Goal: Transaction & Acquisition: Purchase product/service

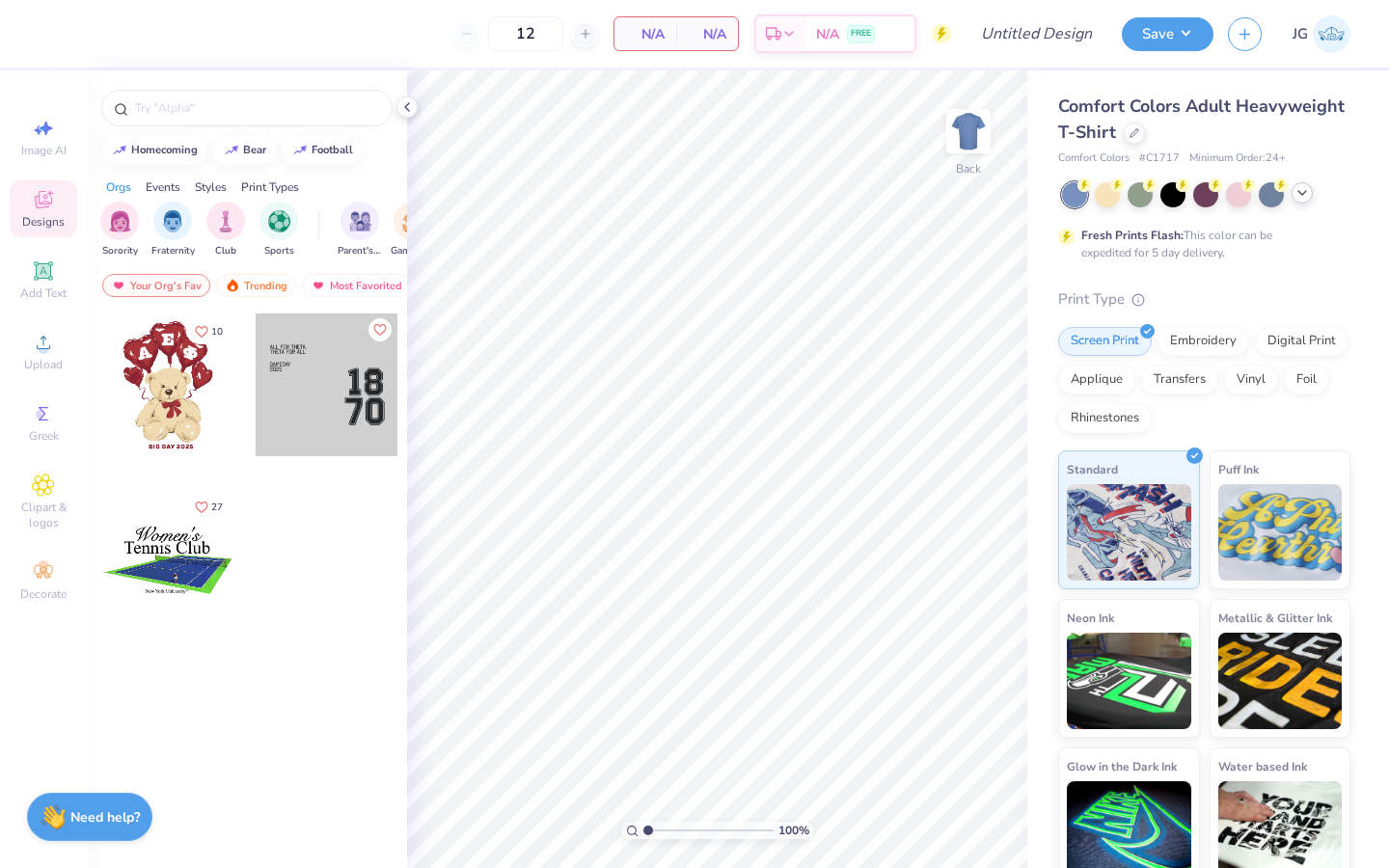
click at [1299, 191] on icon at bounding box center [1302, 193] width 16 height 16
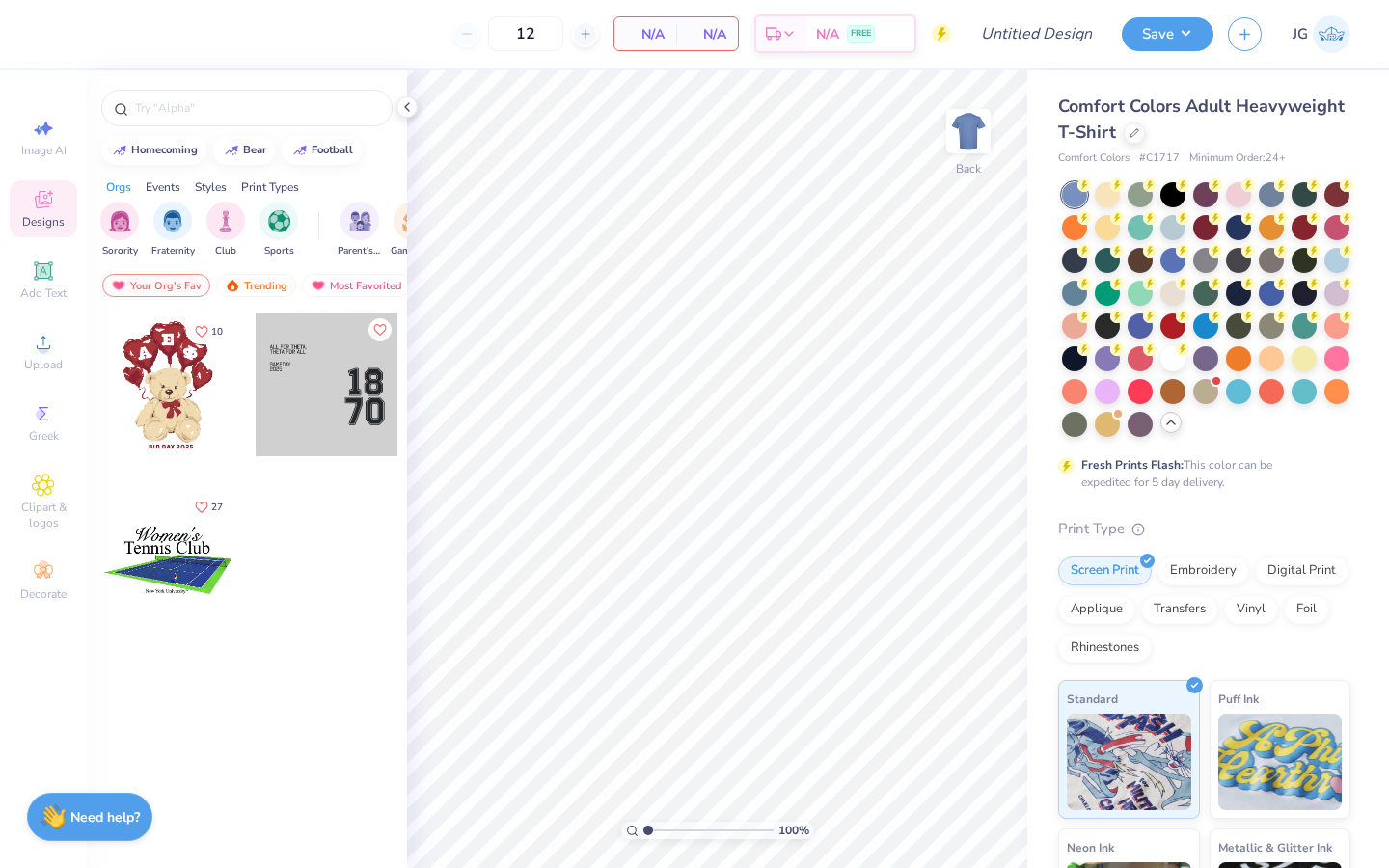
click at [1134, 144] on div "Comfort Colors Adult Heavyweight T-Shirt" at bounding box center [1204, 119] width 292 height 52
click at [1134, 133] on icon at bounding box center [1134, 131] width 10 height 10
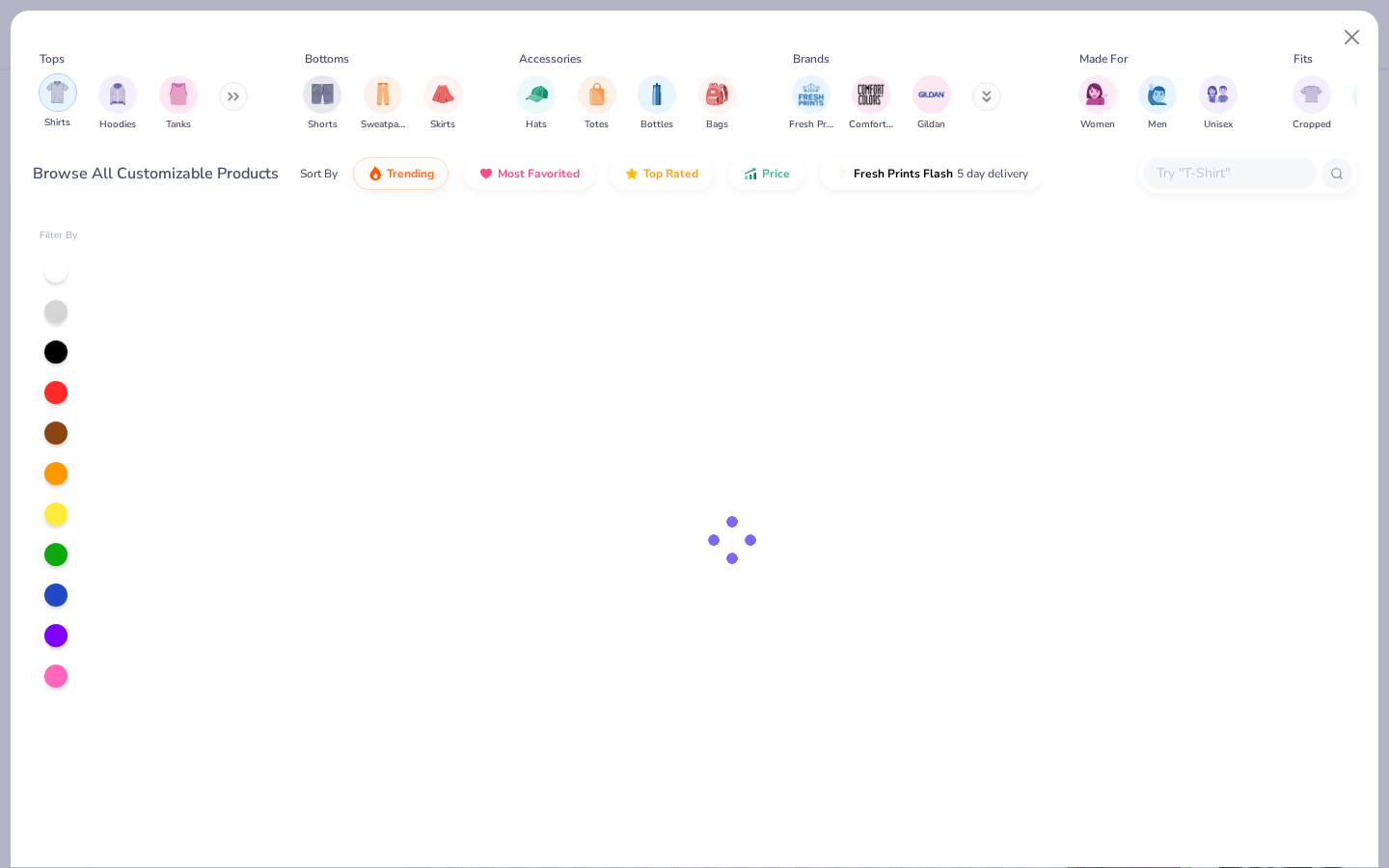
click at [48, 103] on div "filter for Shirts" at bounding box center [58, 92] width 39 height 39
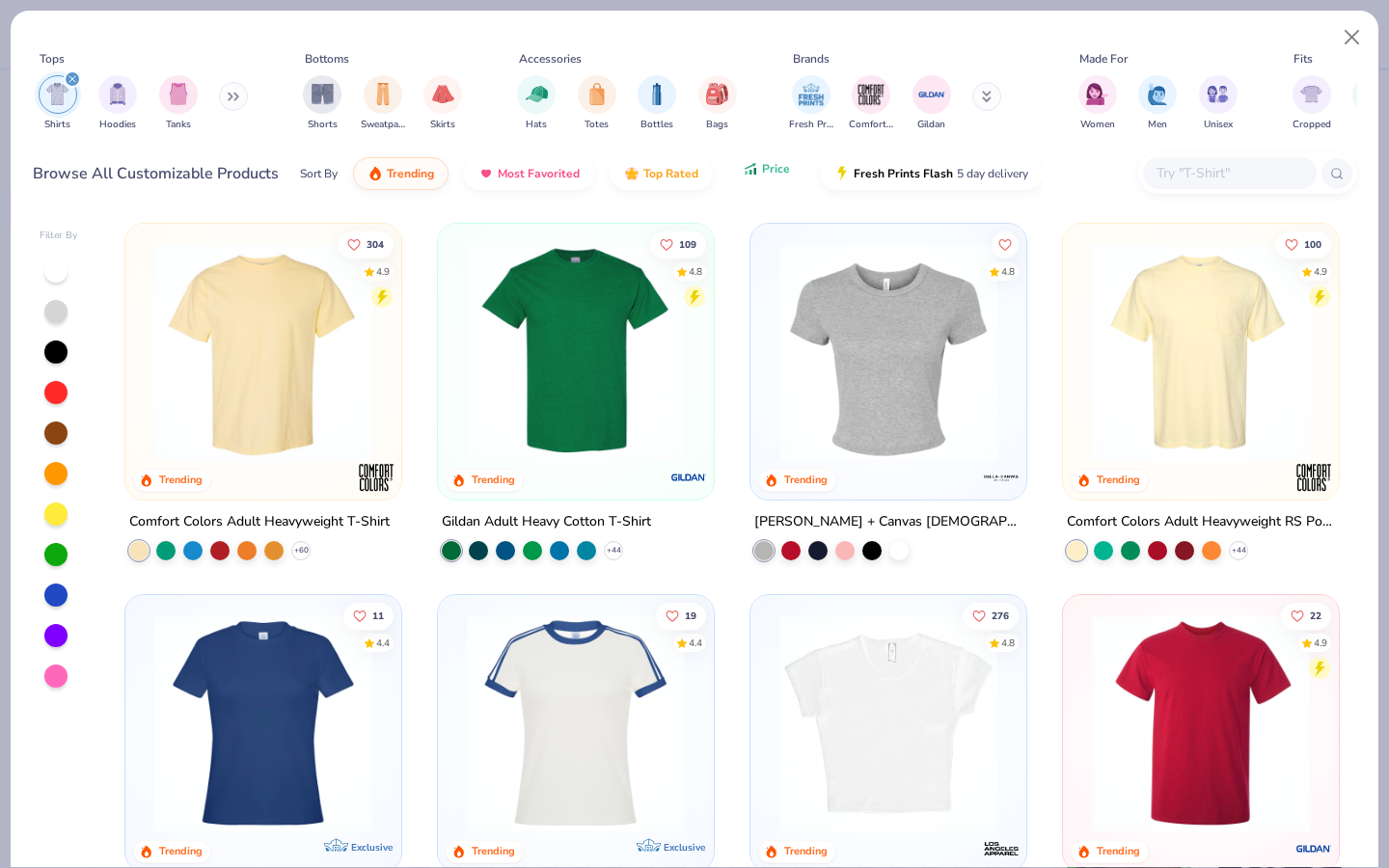
click at [776, 163] on span "Price" at bounding box center [776, 169] width 28 height 16
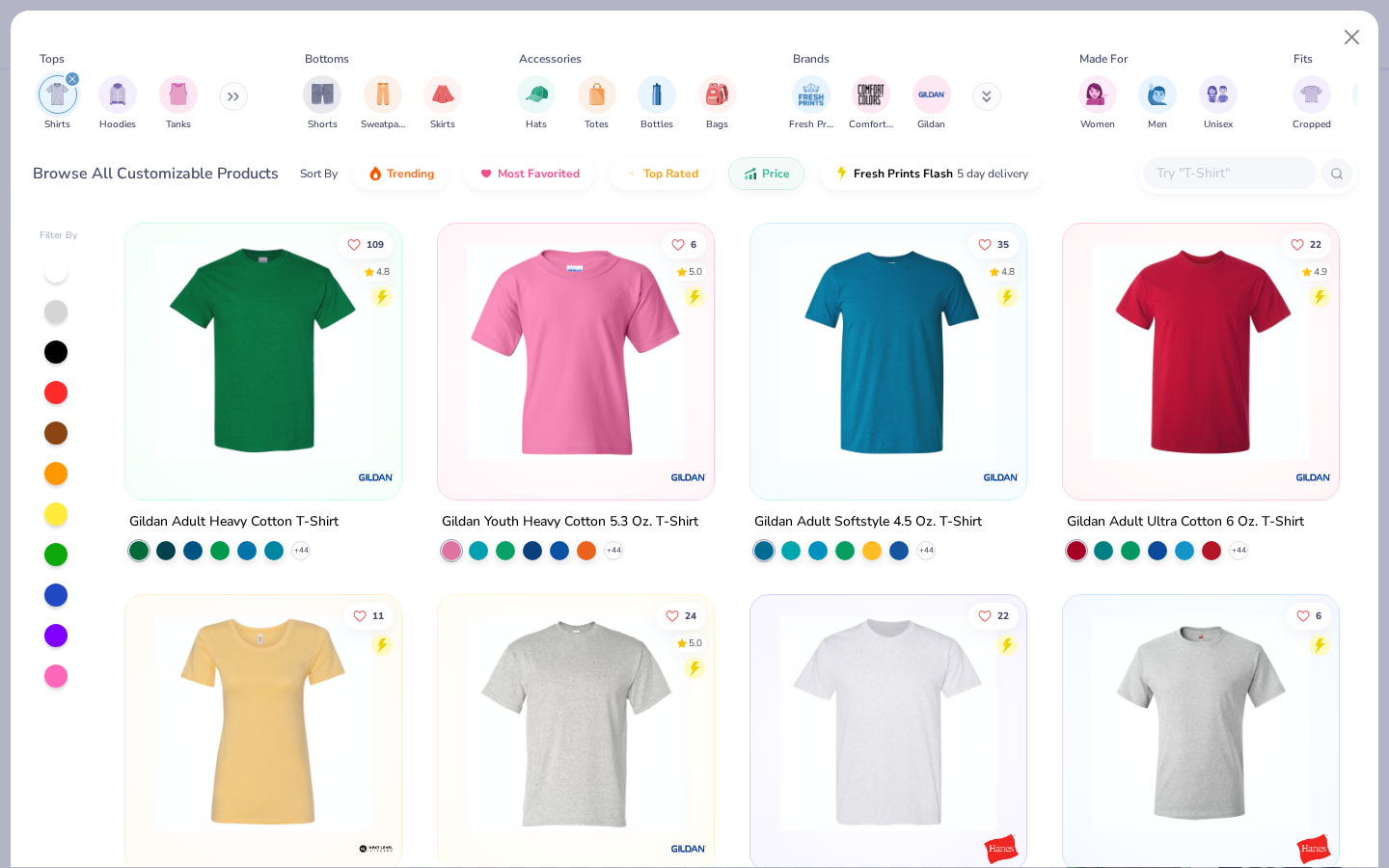
click at [241, 347] on img at bounding box center [262, 351] width 238 height 218
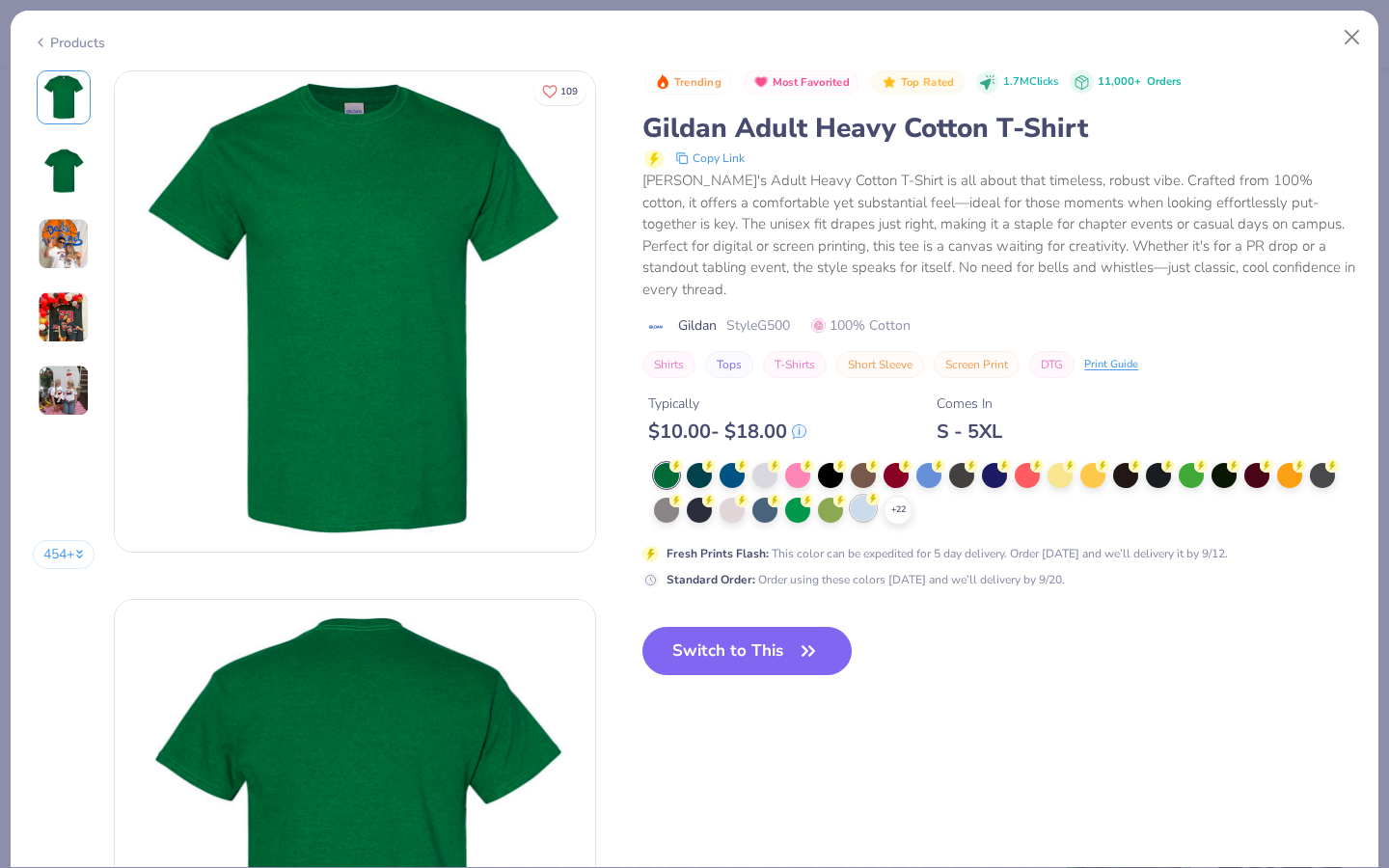
click at [864, 501] on div at bounding box center [863, 508] width 25 height 25
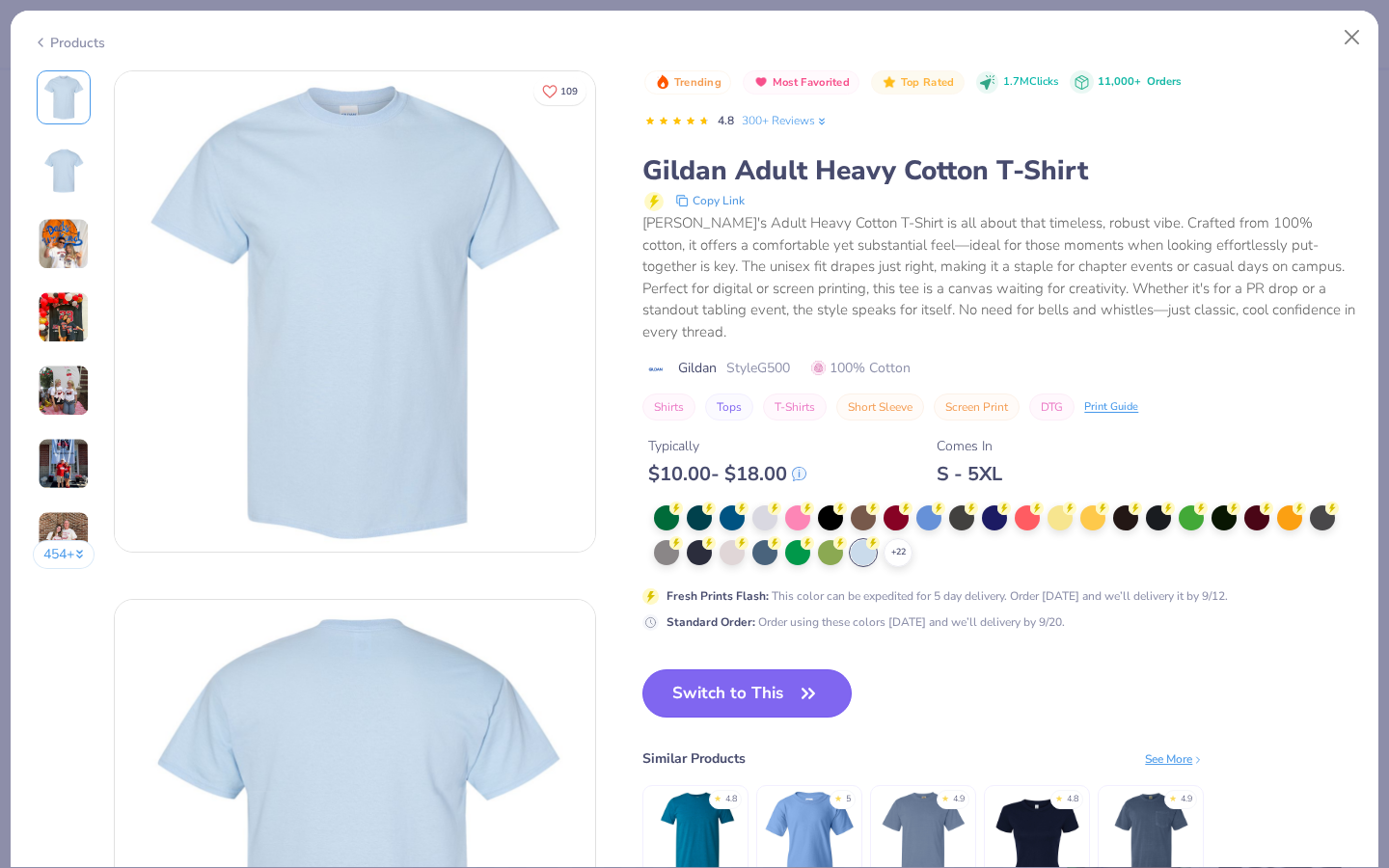
click at [710, 669] on button "Switch to This" at bounding box center [747, 693] width 209 height 48
click at [733, 680] on button "Switch to This" at bounding box center [747, 693] width 209 height 48
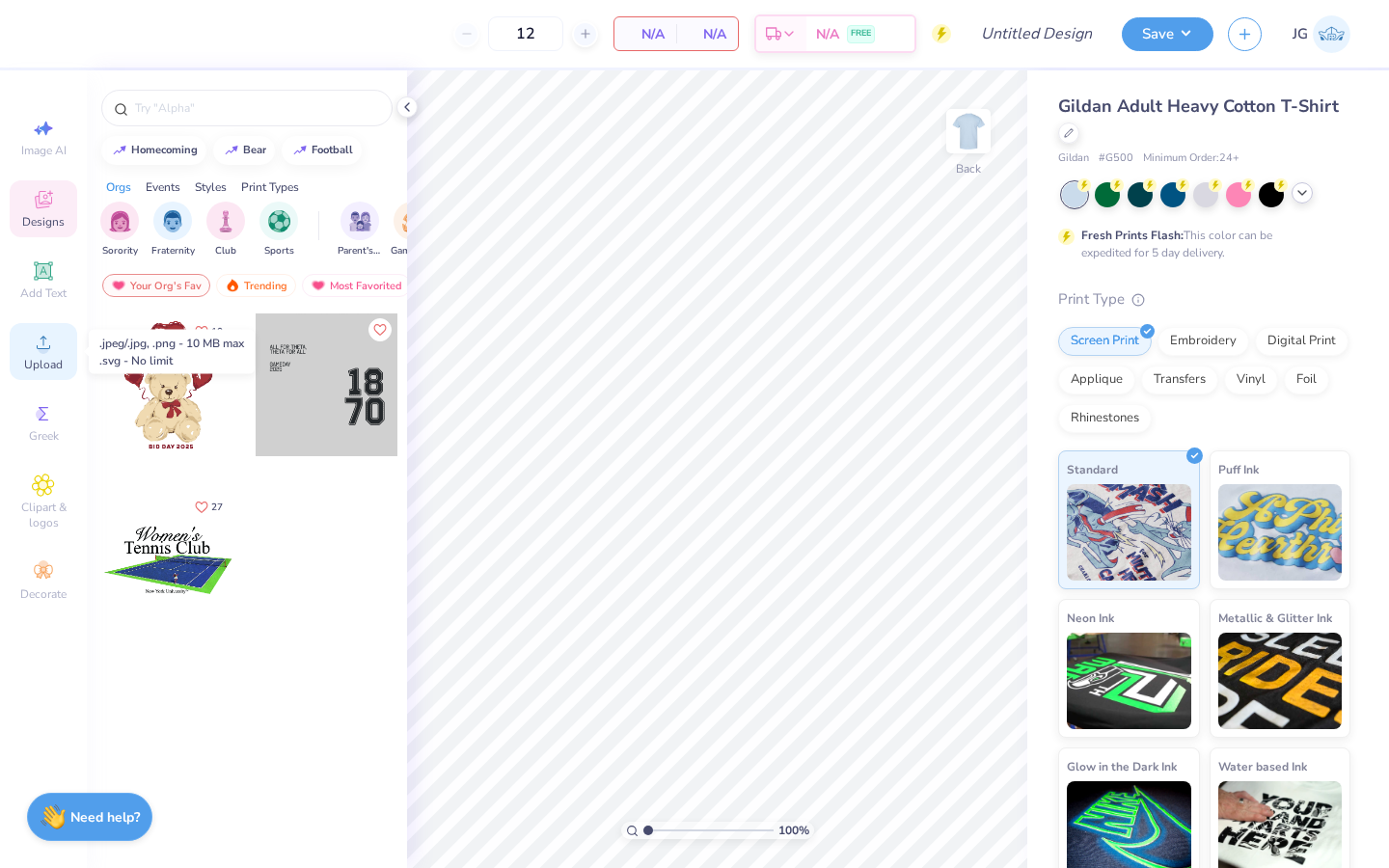
click at [41, 348] on icon at bounding box center [44, 343] width 14 height 14
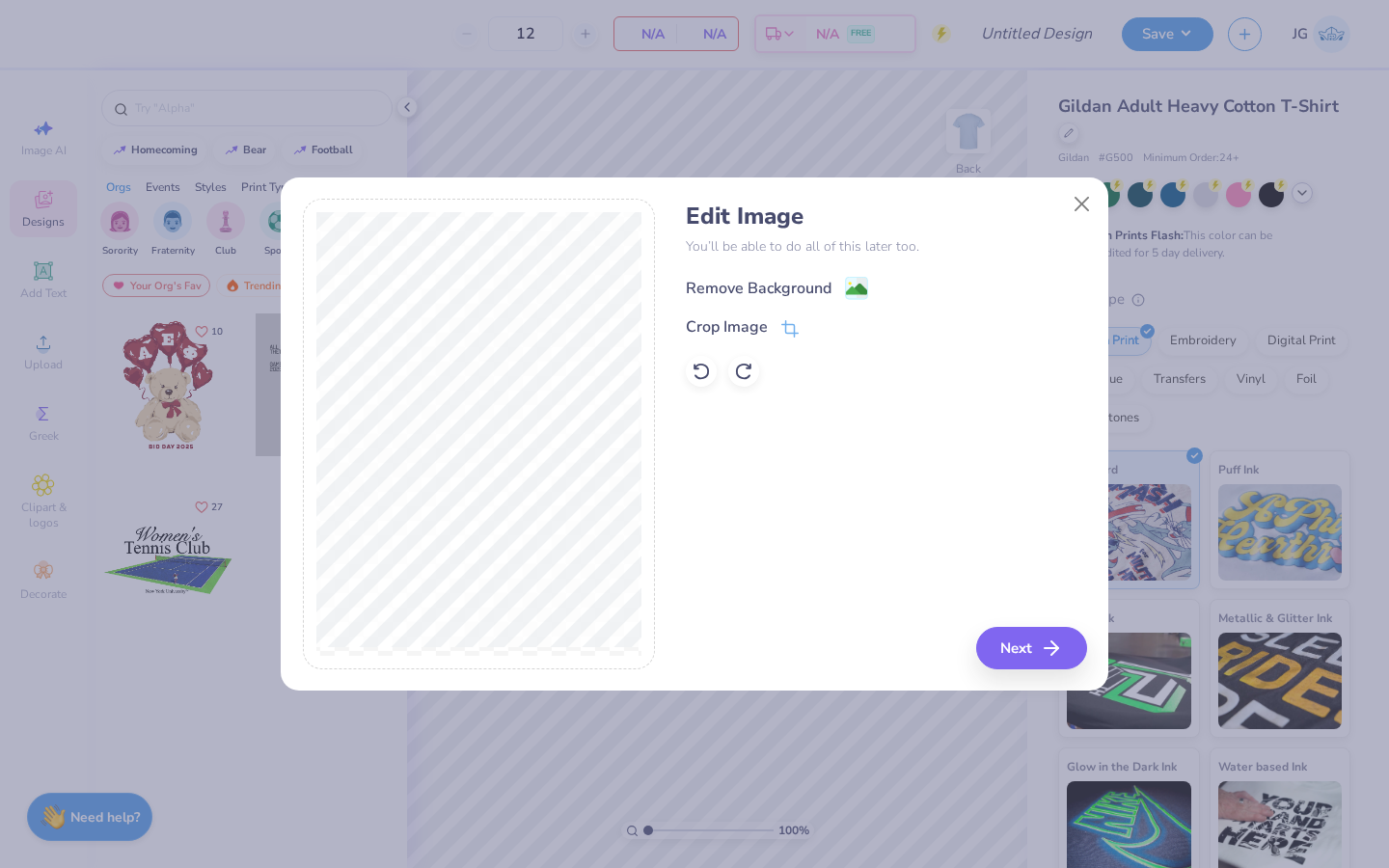
click at [846, 282] on image at bounding box center [856, 288] width 21 height 21
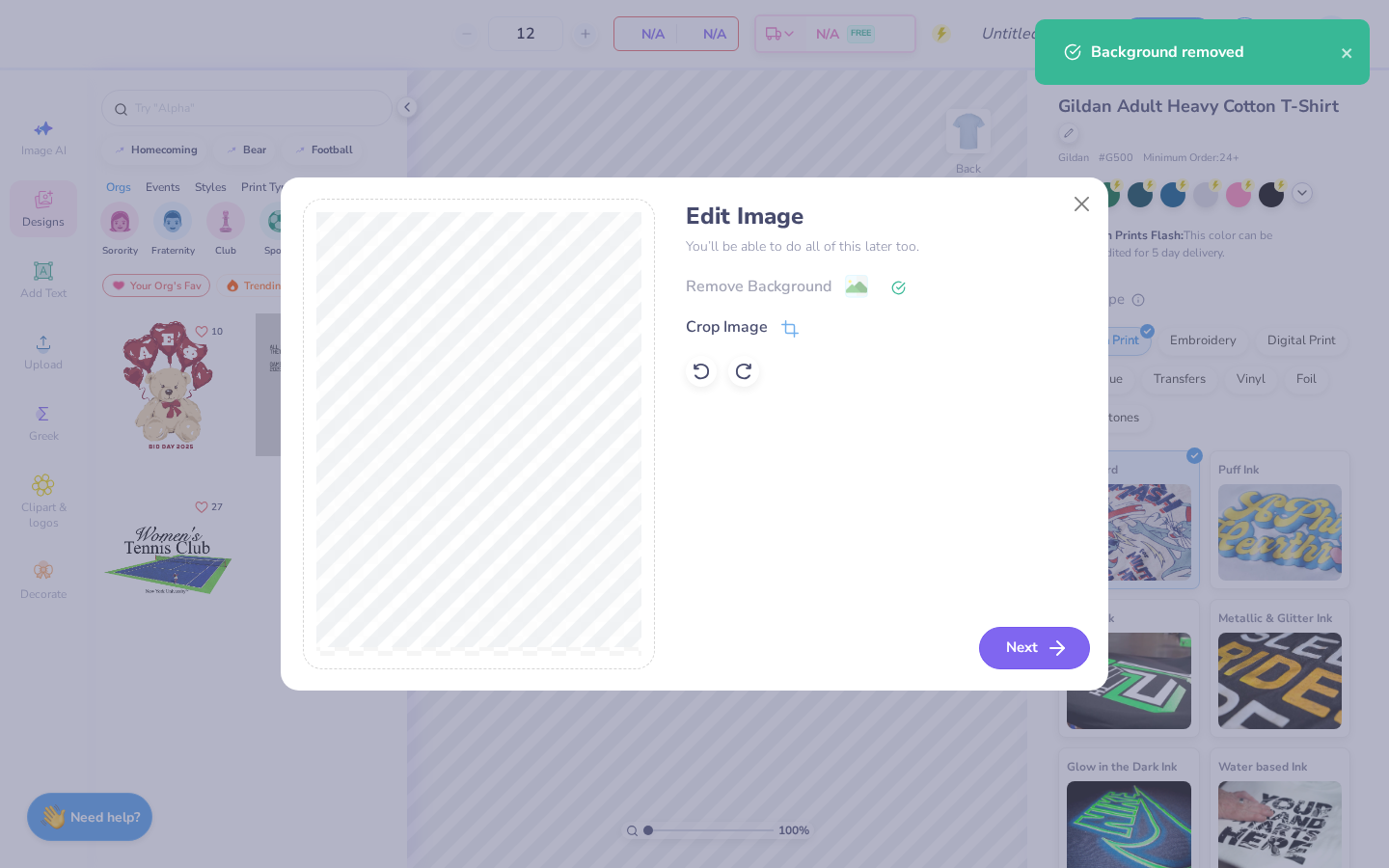
click at [1033, 638] on button "Next" at bounding box center [1035, 647] width 111 height 43
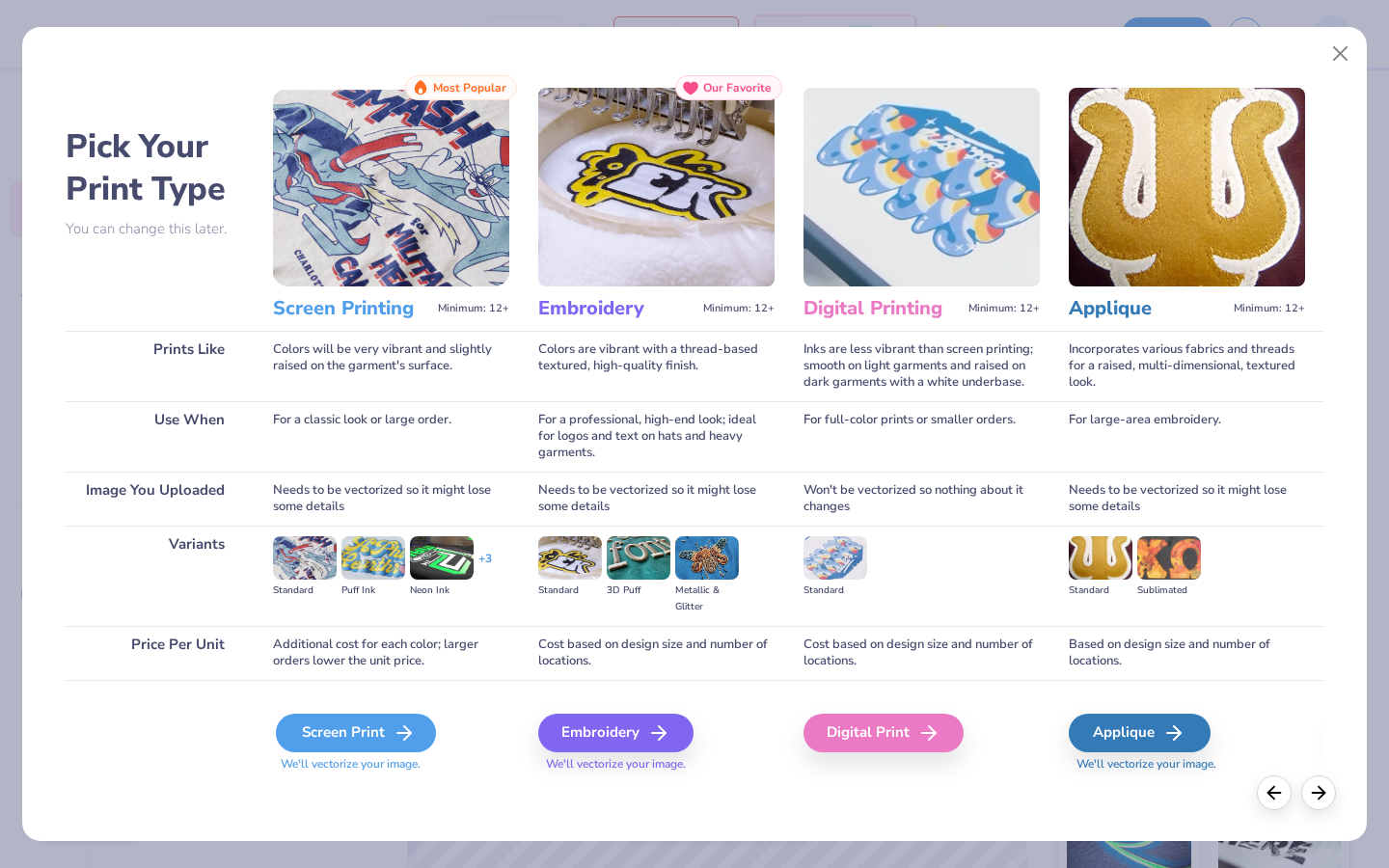
click at [334, 735] on div "Screen Print" at bounding box center [355, 733] width 160 height 39
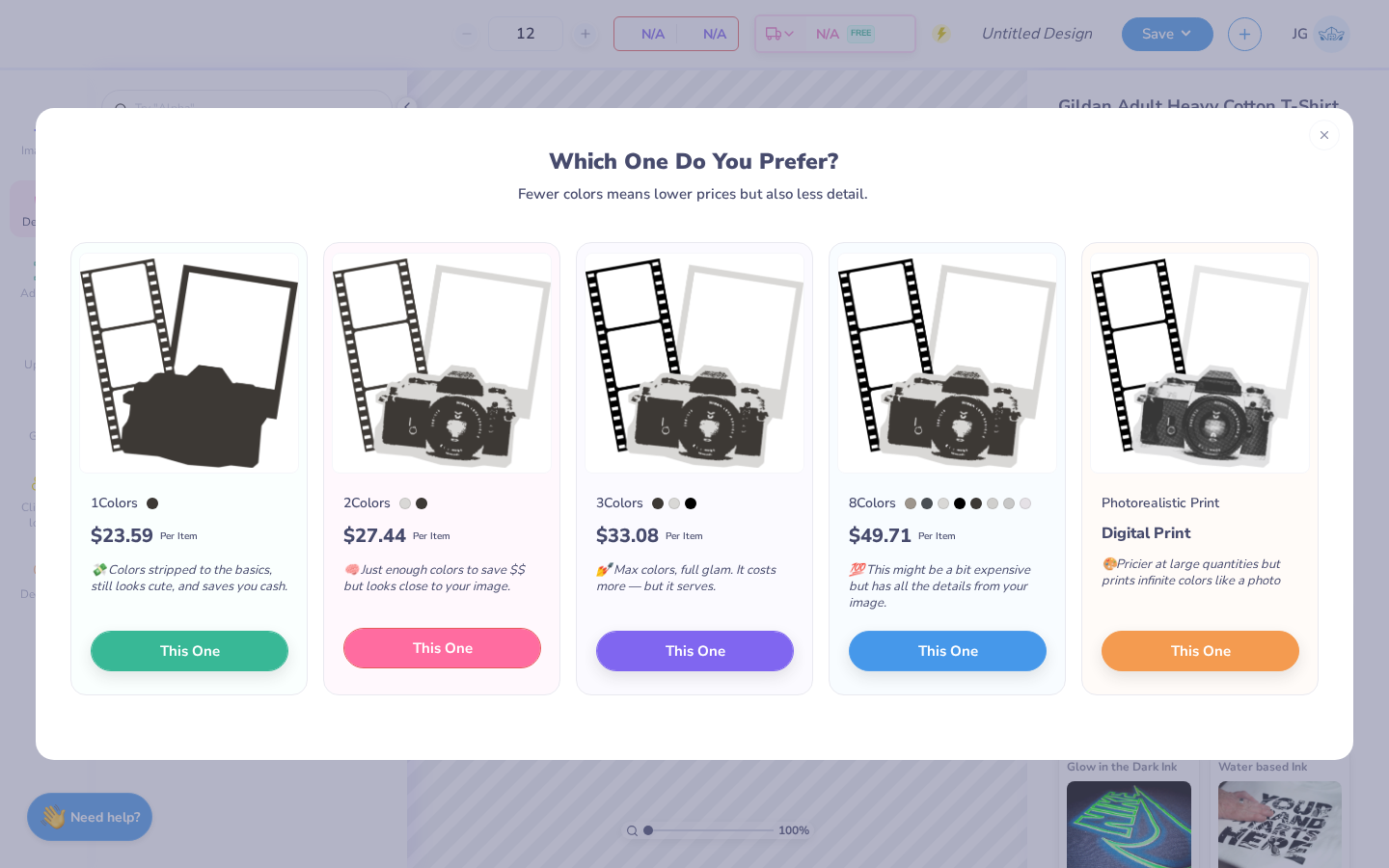
click at [403, 647] on button "This One" at bounding box center [441, 647] width 198 height 41
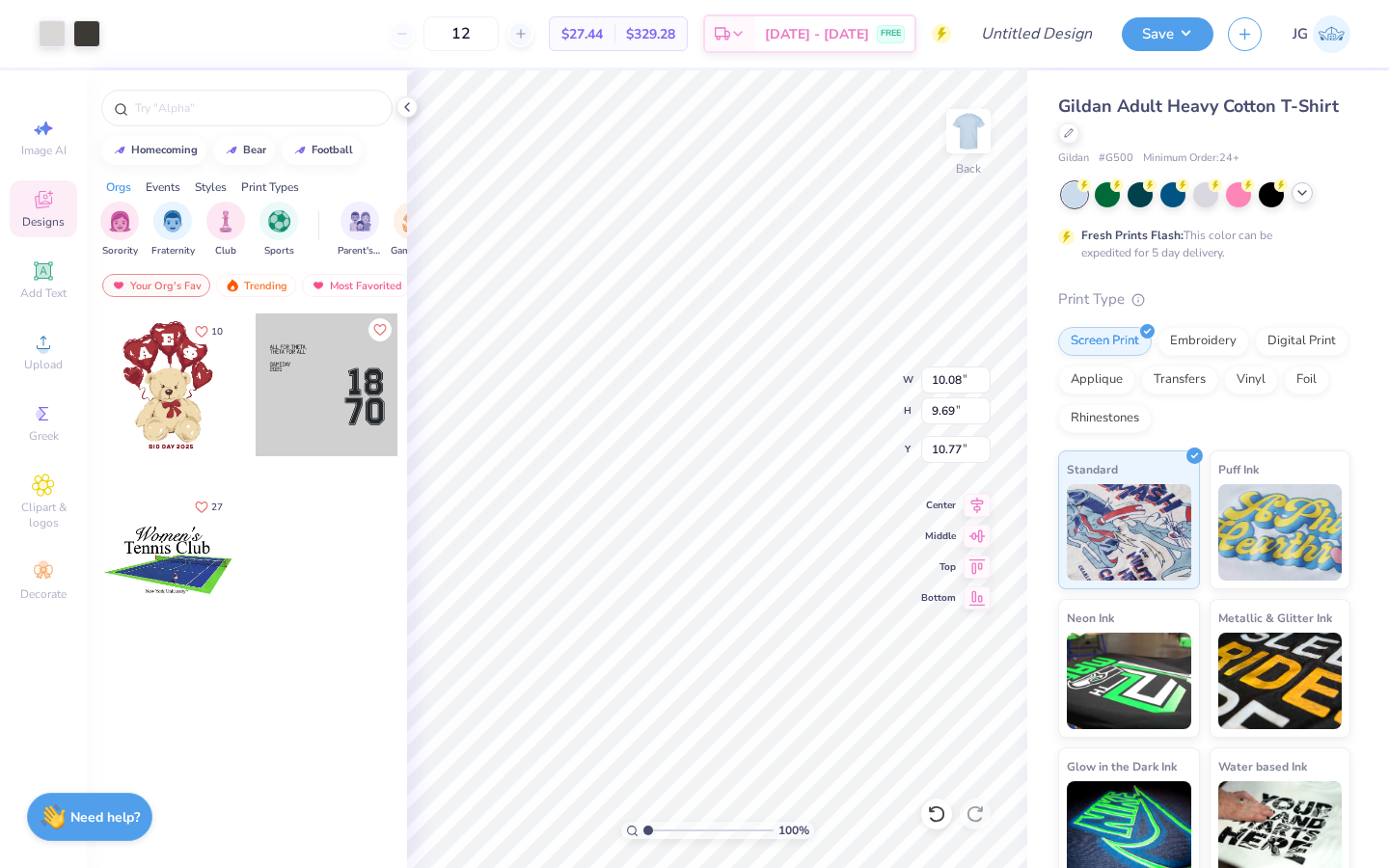
type input "10.08"
type input "9.69"
type input "4.91"
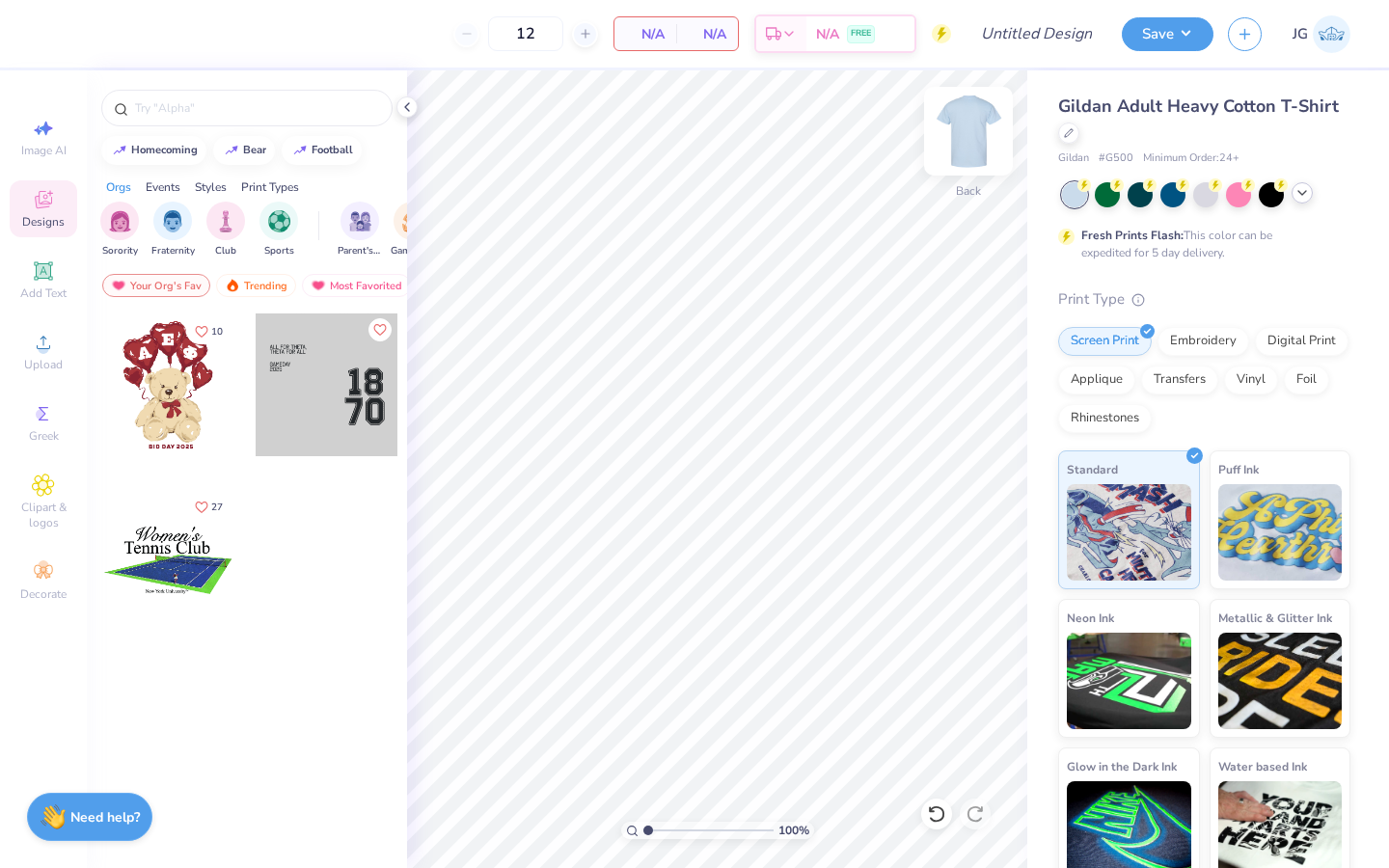
click at [982, 116] on img at bounding box center [968, 131] width 78 height 78
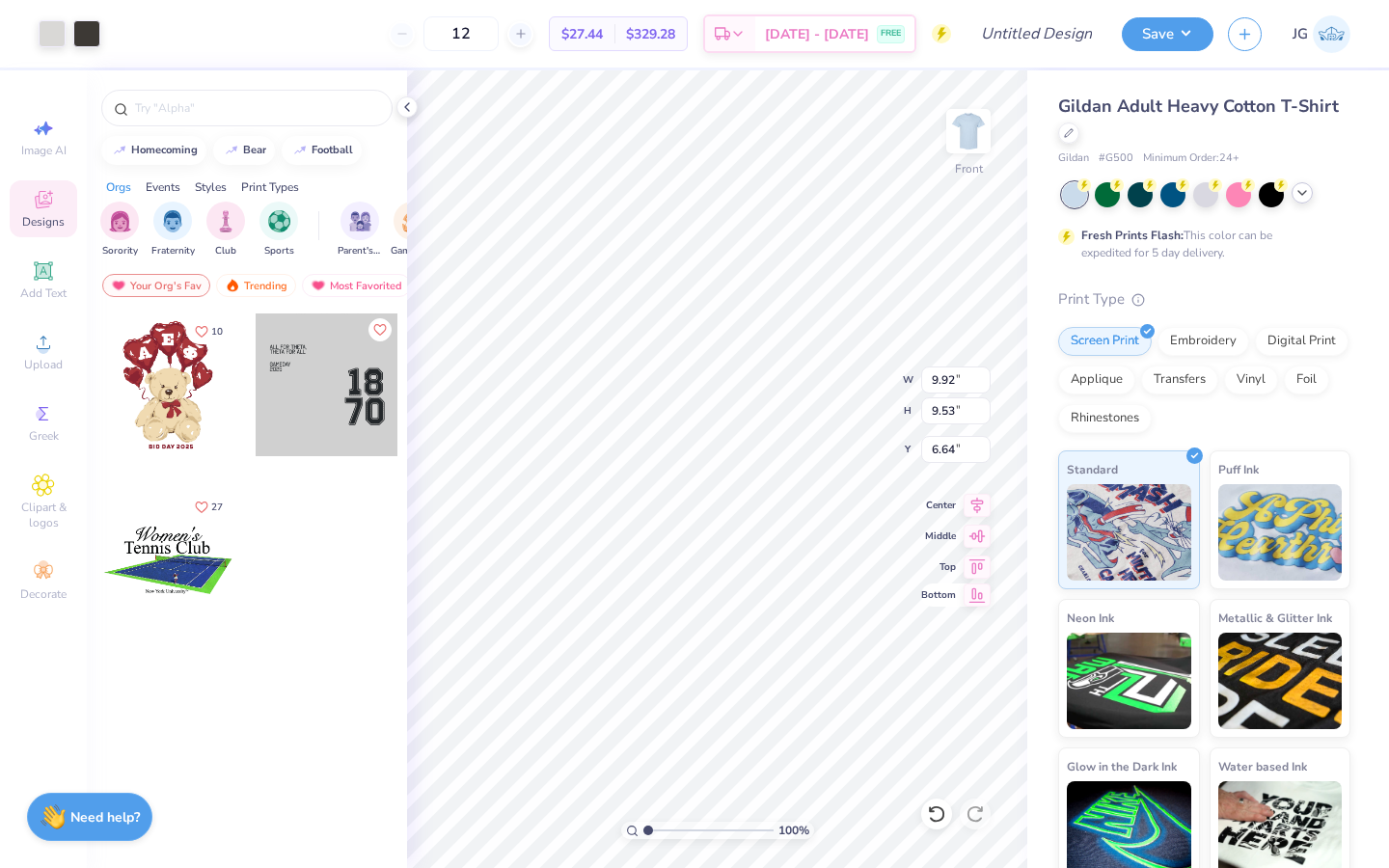
type input "11.99"
type input "11.53"
type input "6.66"
click at [29, 354] on div "Upload" at bounding box center [44, 351] width 68 height 57
click at [87, 37] on div at bounding box center [87, 31] width 27 height 27
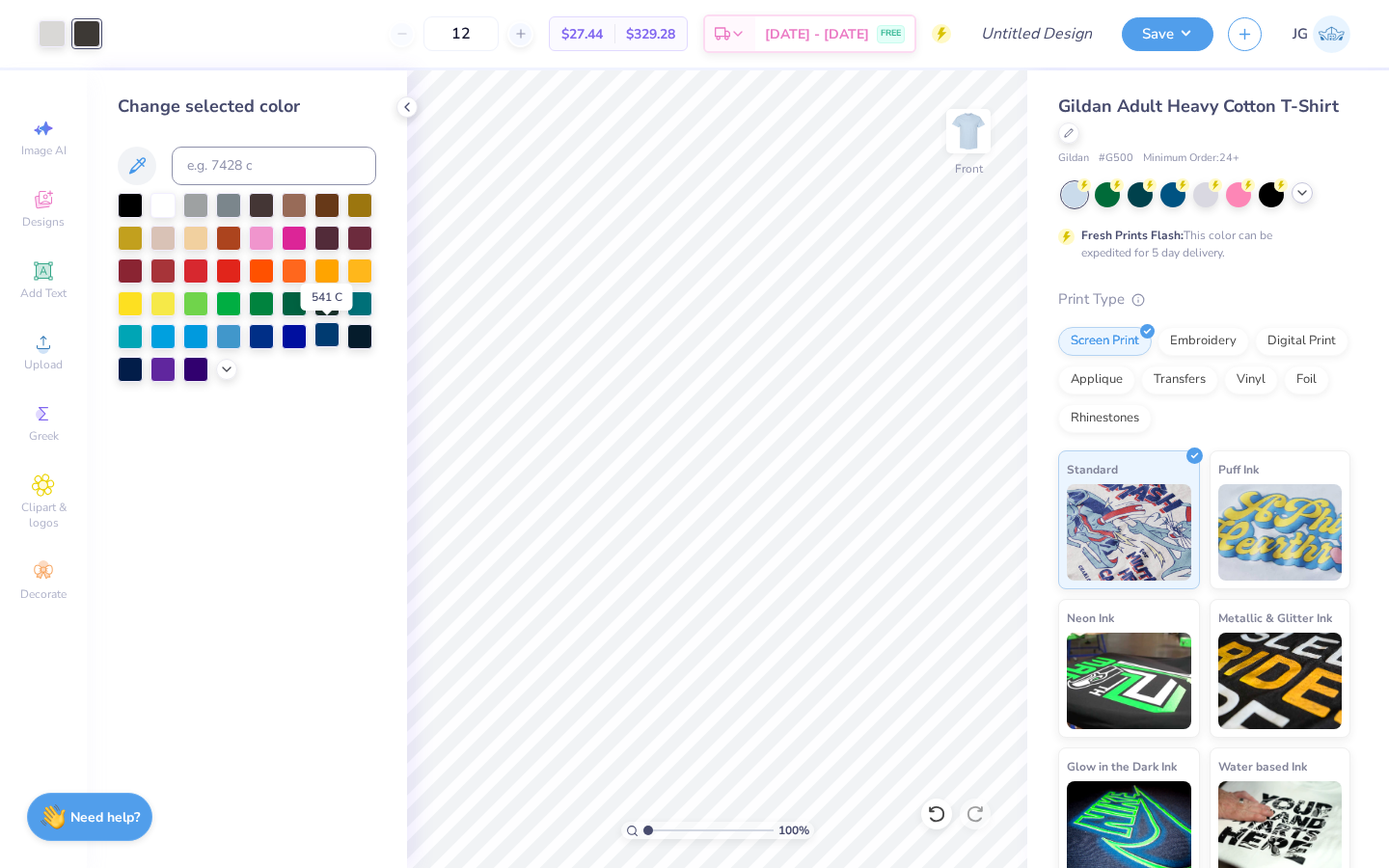
click at [321, 338] on div at bounding box center [326, 334] width 25 height 25
click at [48, 31] on div at bounding box center [52, 31] width 27 height 27
click at [220, 205] on div at bounding box center [228, 203] width 25 height 25
click at [135, 374] on div at bounding box center [129, 367] width 25 height 25
click at [129, 206] on div at bounding box center [129, 203] width 25 height 25
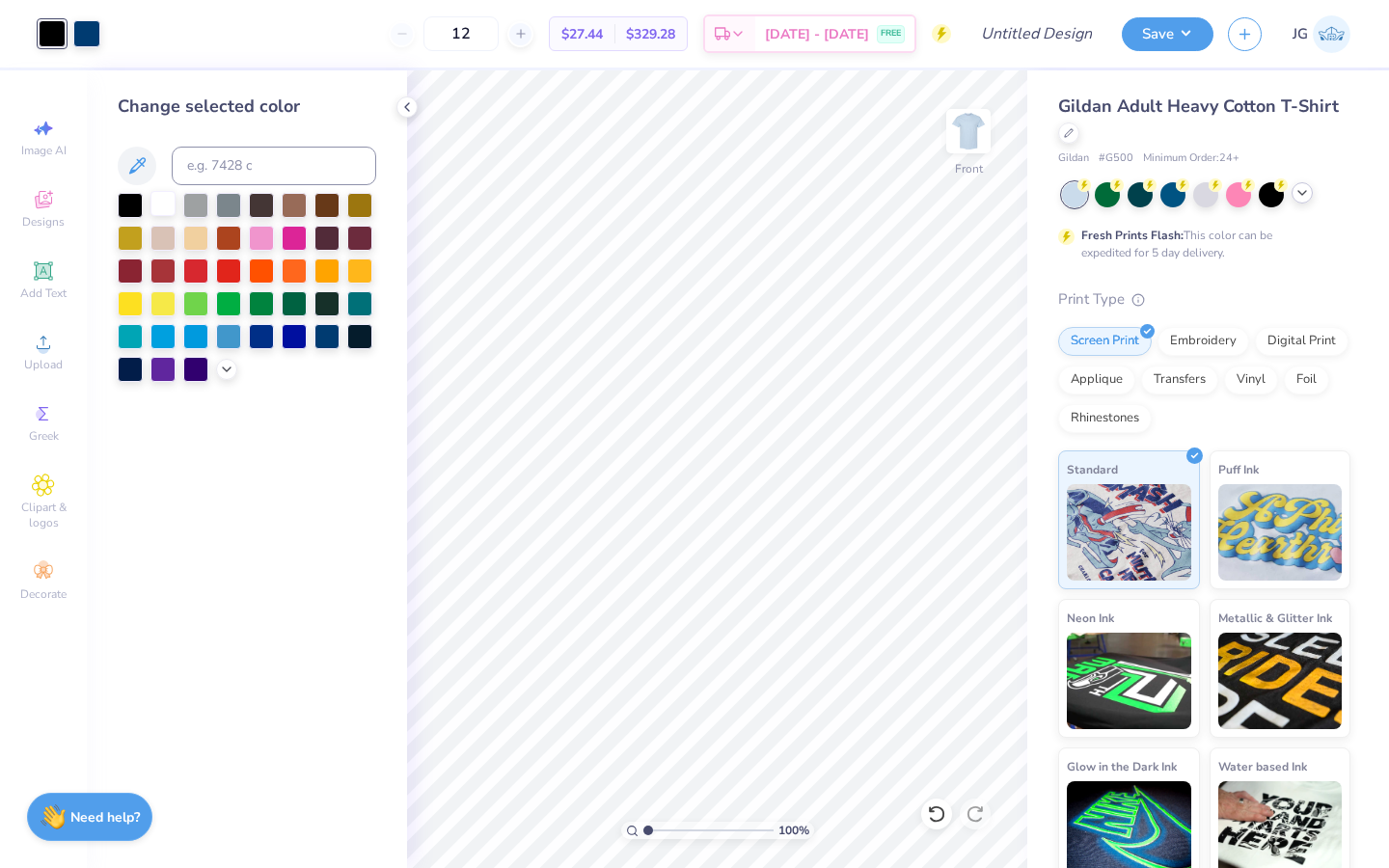
click at [157, 204] on div at bounding box center [162, 203] width 25 height 25
click at [1269, 197] on div at bounding box center [1271, 192] width 25 height 25
click at [1283, 193] on div at bounding box center [1271, 192] width 25 height 25
click at [1301, 193] on icon at bounding box center [1302, 193] width 16 height 16
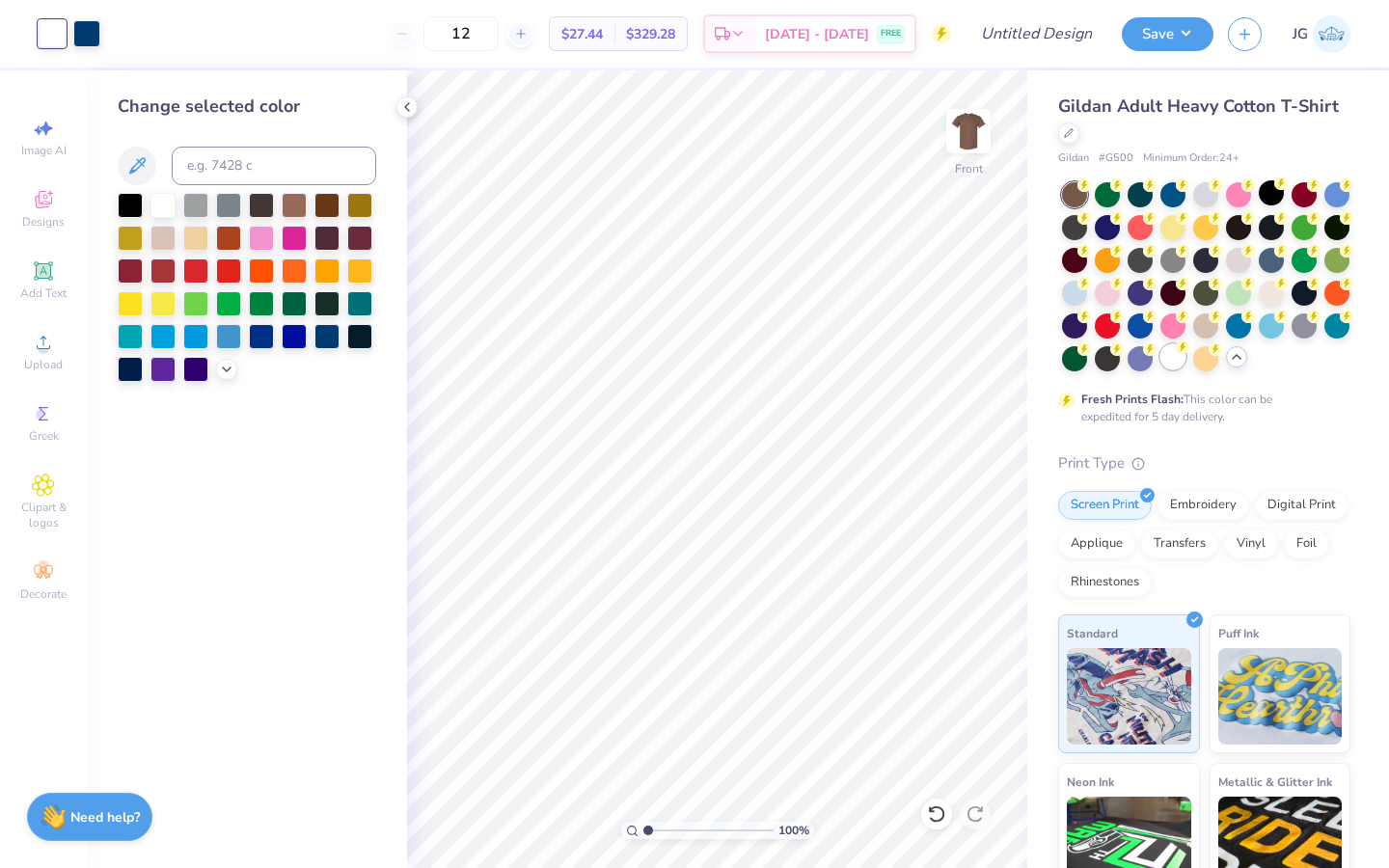
click at [1177, 353] on div at bounding box center [1172, 356] width 25 height 25
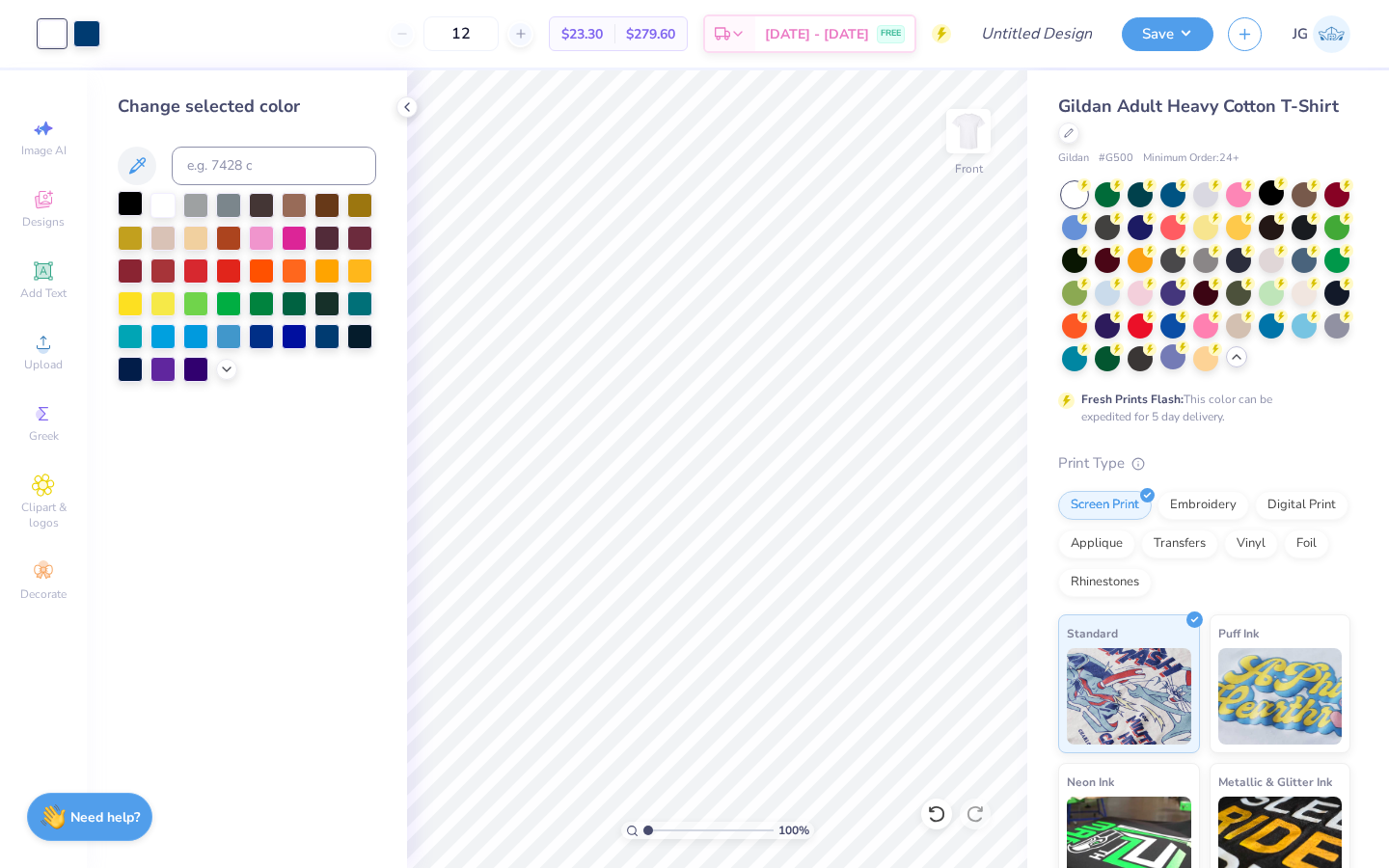
click at [127, 205] on div at bounding box center [129, 203] width 25 height 25
click at [89, 33] on div at bounding box center [87, 31] width 27 height 27
click at [231, 380] on div at bounding box center [247, 287] width 259 height 189
click at [226, 369] on polyline at bounding box center [227, 368] width 8 height 4
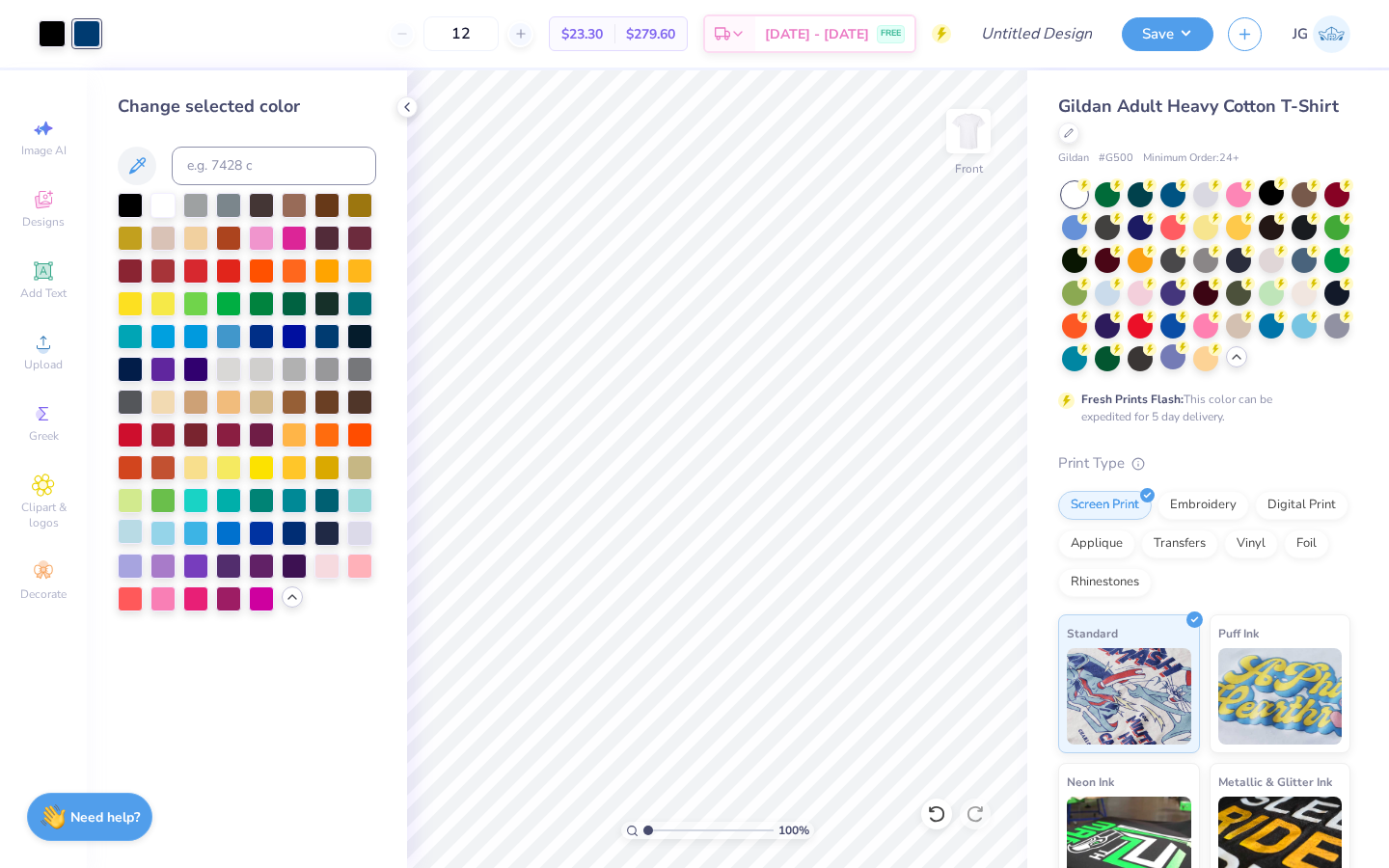
click at [121, 533] on div at bounding box center [129, 531] width 25 height 25
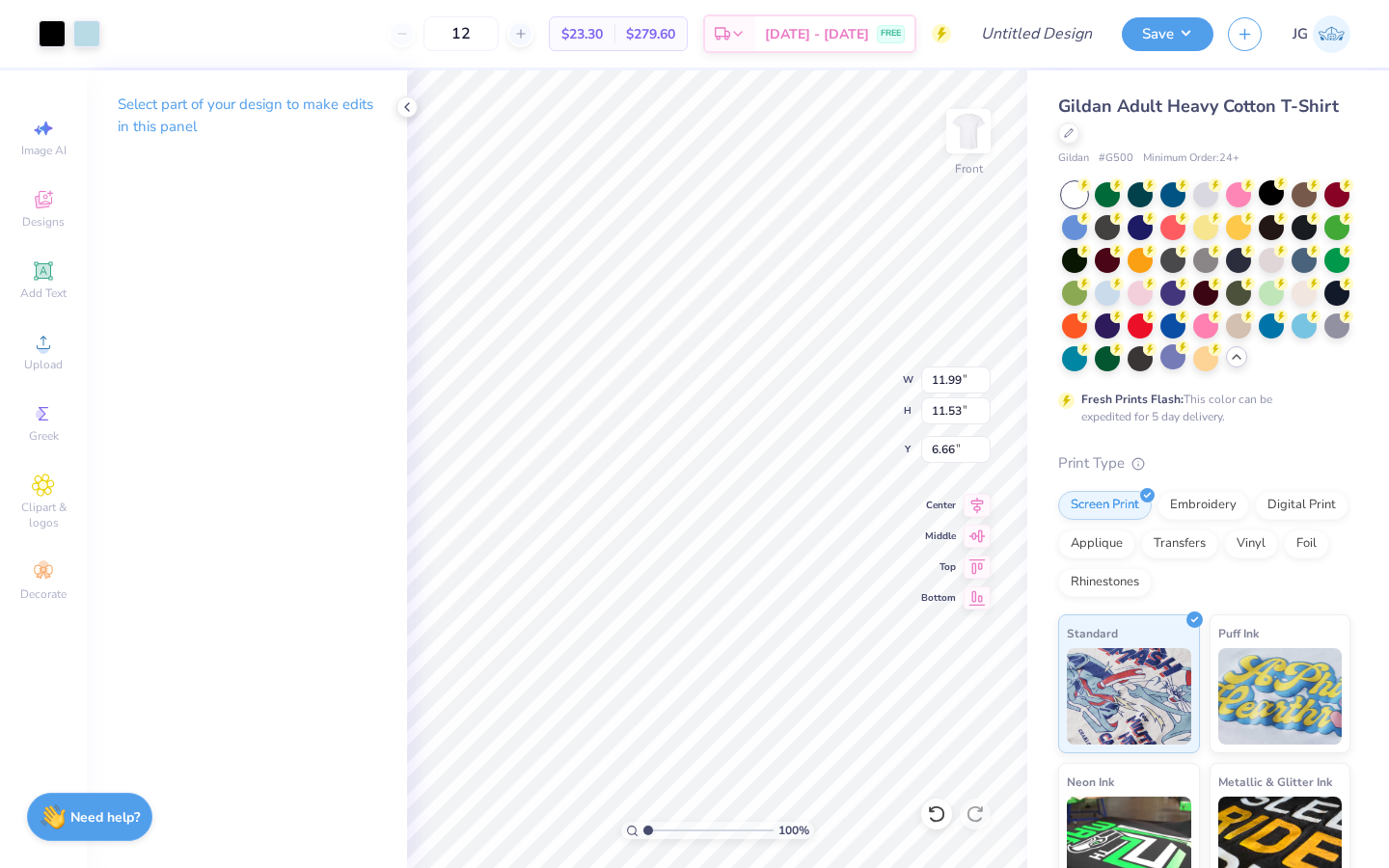
type input "3.00"
click at [29, 350] on div "Upload" at bounding box center [44, 351] width 68 height 57
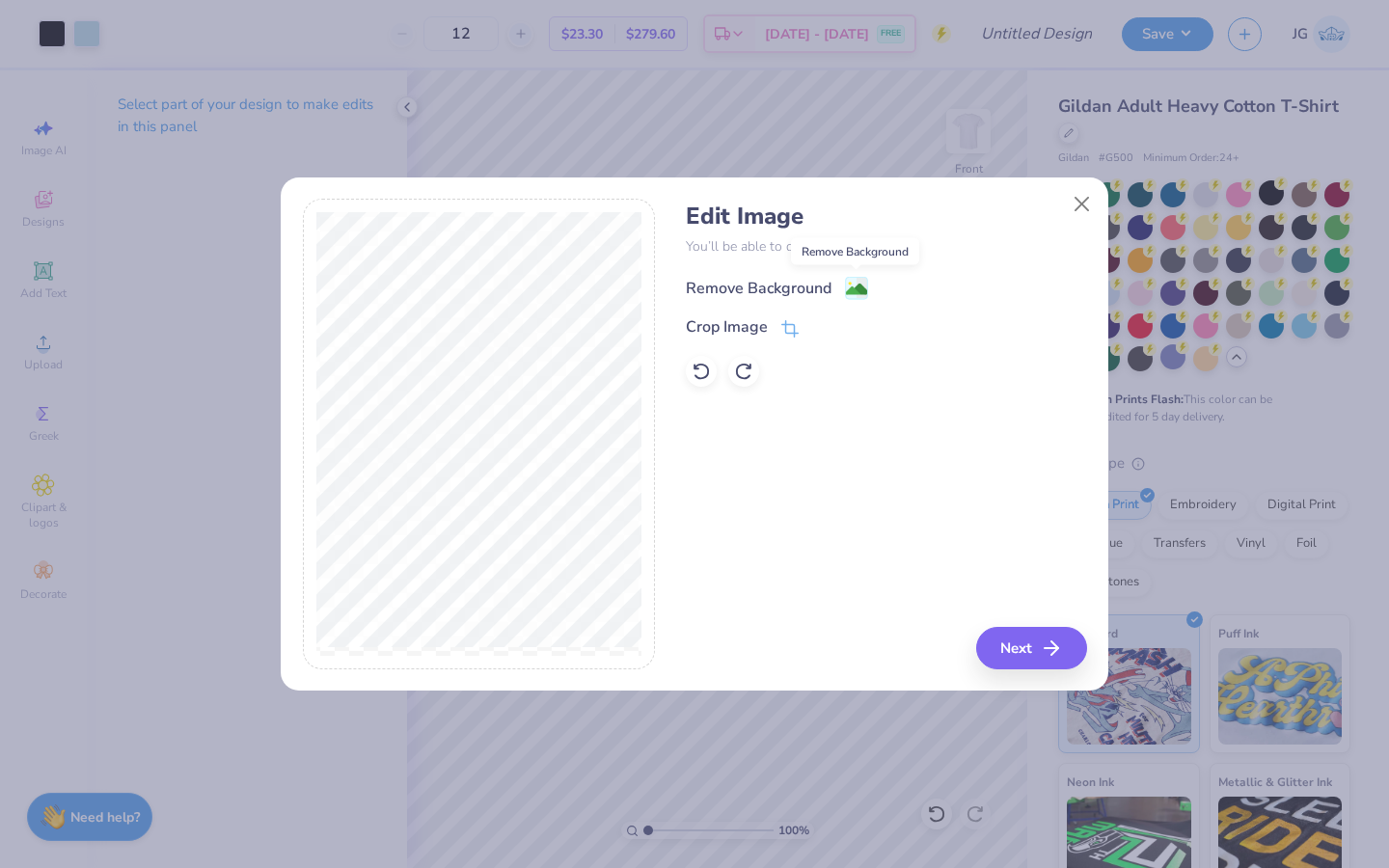
click at [851, 289] on image at bounding box center [856, 288] width 21 height 21
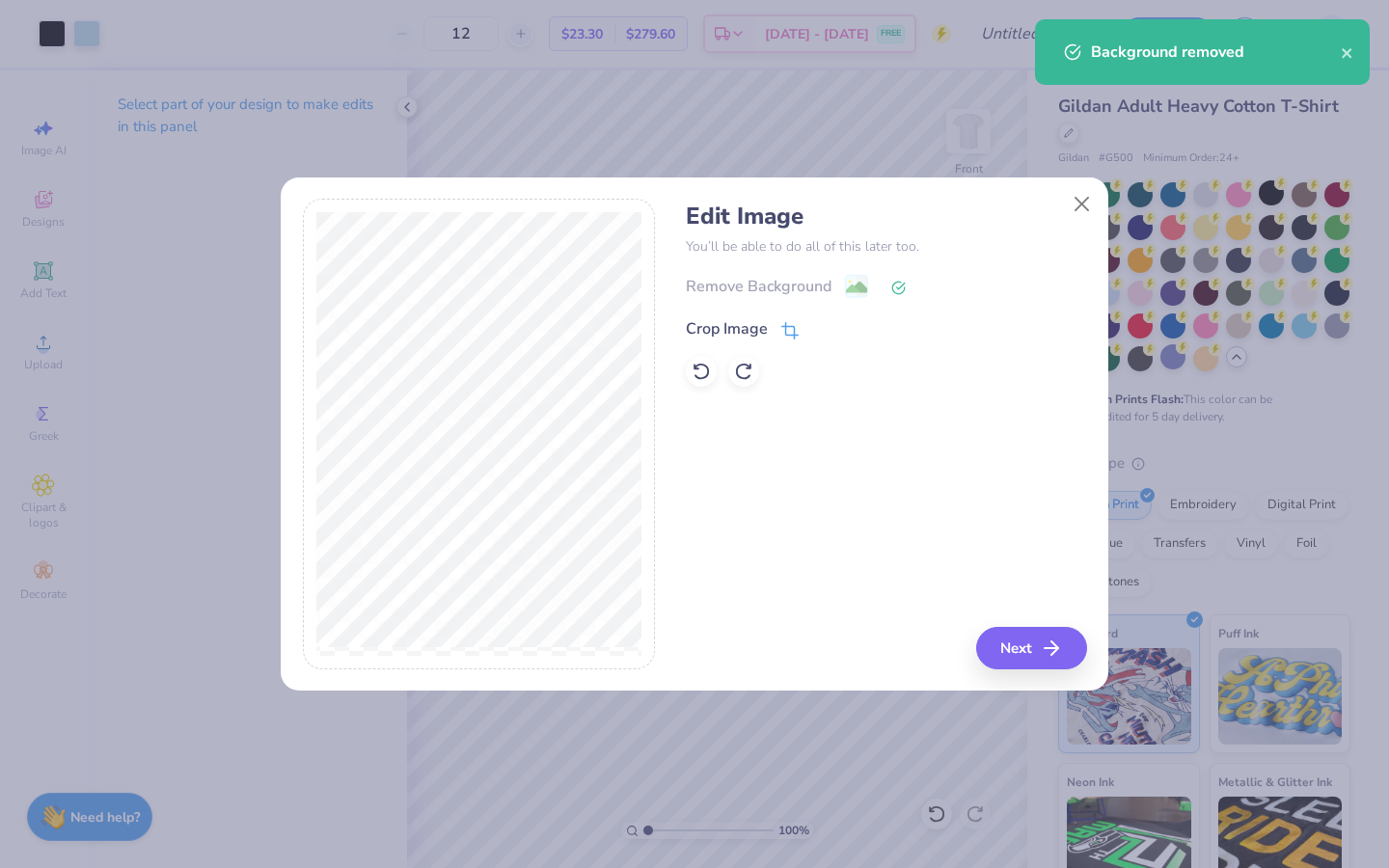
click at [789, 324] on icon at bounding box center [789, 330] width 17 height 17
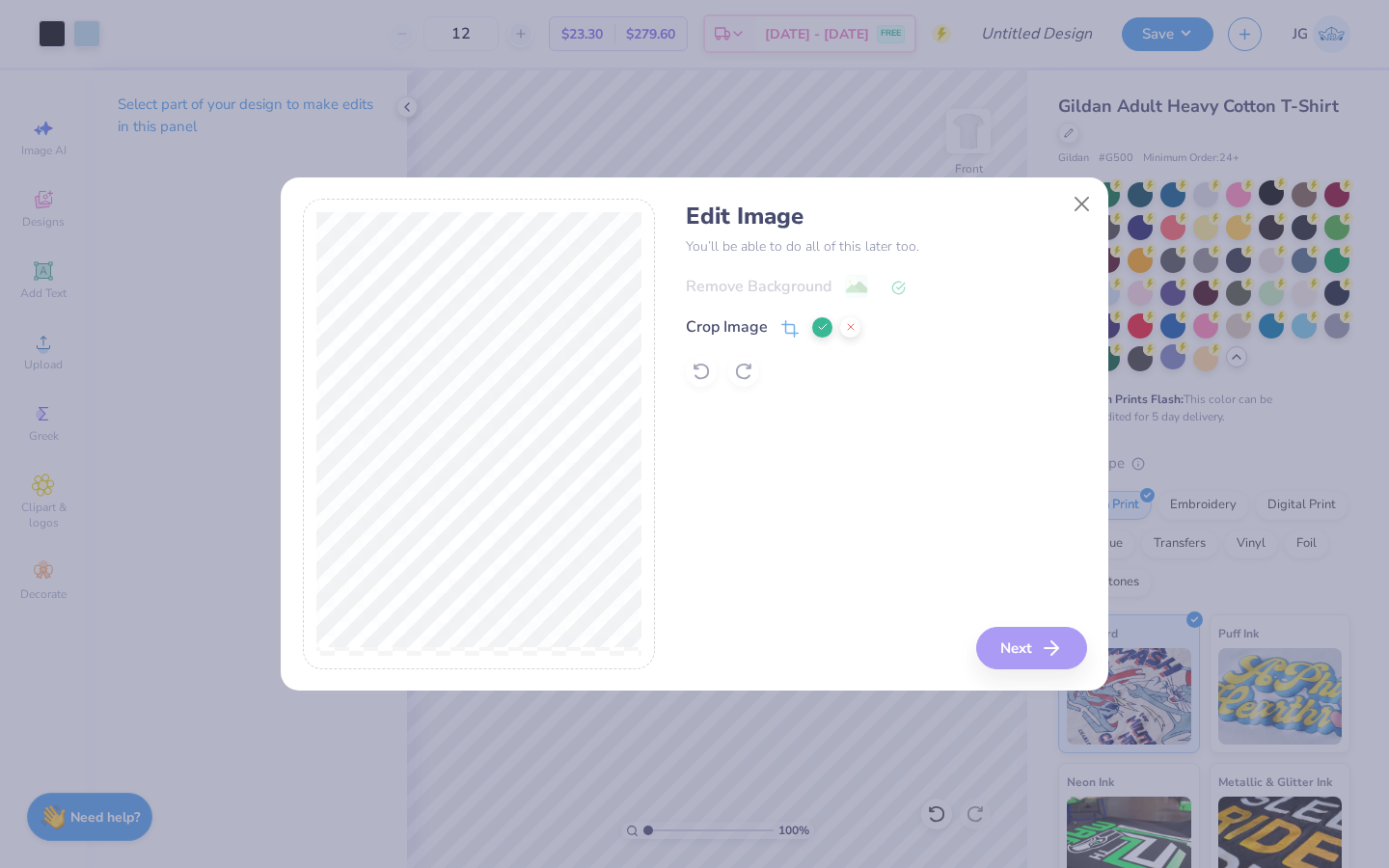
click at [819, 327] on icon at bounding box center [823, 327] width 12 height 12
click at [1038, 656] on button "Next" at bounding box center [1035, 647] width 111 height 43
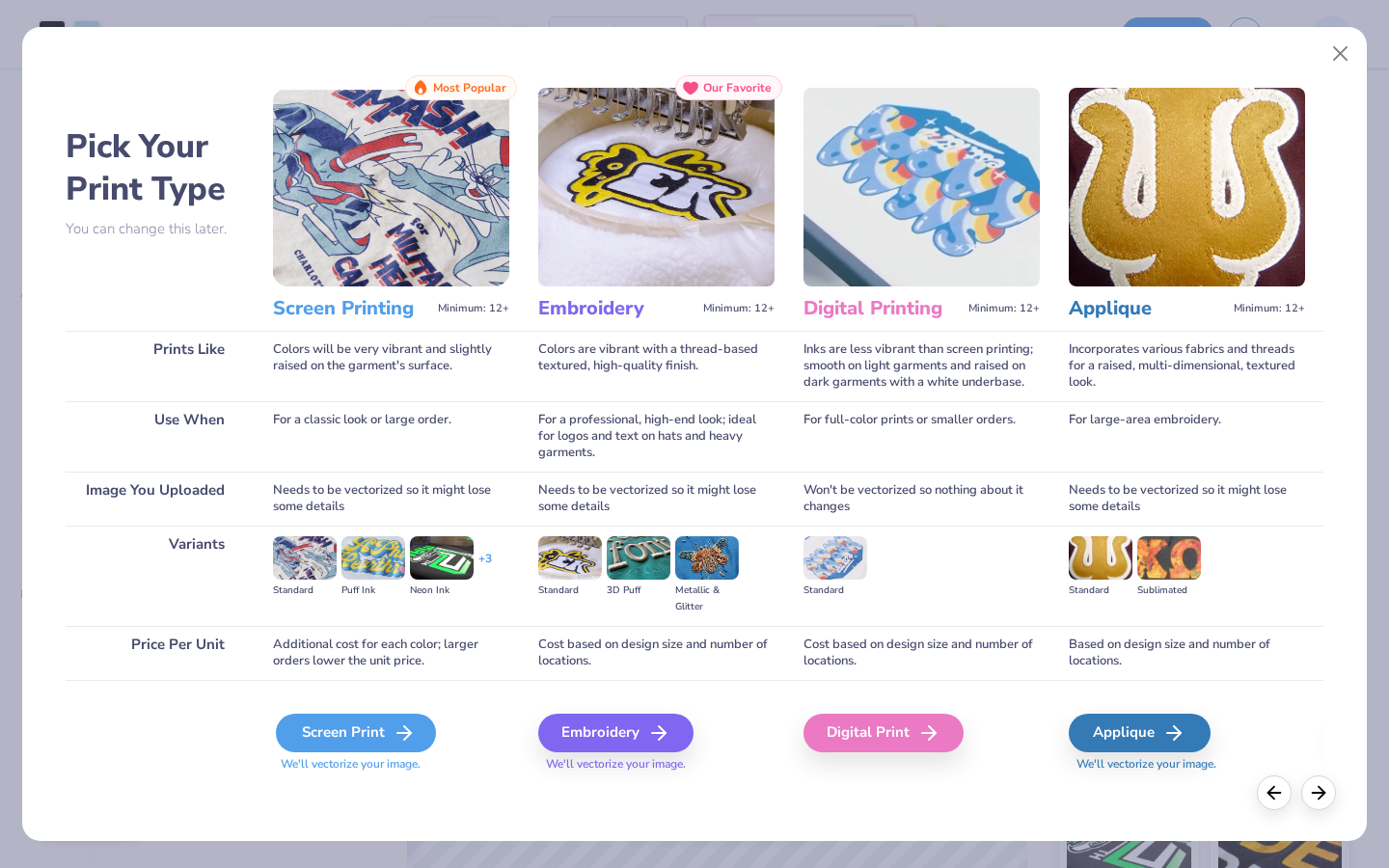
click at [337, 730] on div "Screen Print" at bounding box center [355, 733] width 160 height 39
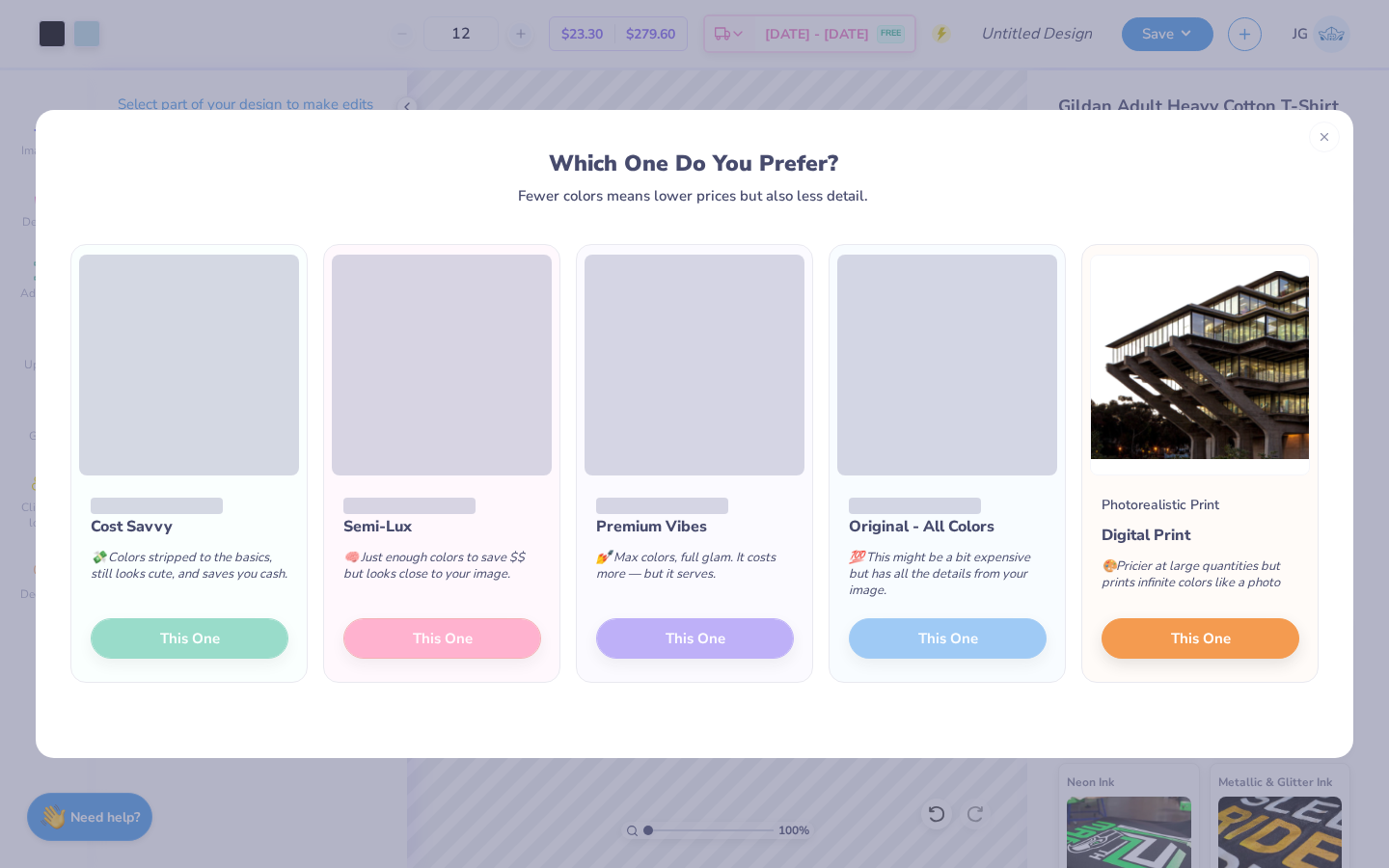
click at [1323, 132] on icon at bounding box center [1324, 137] width 14 height 14
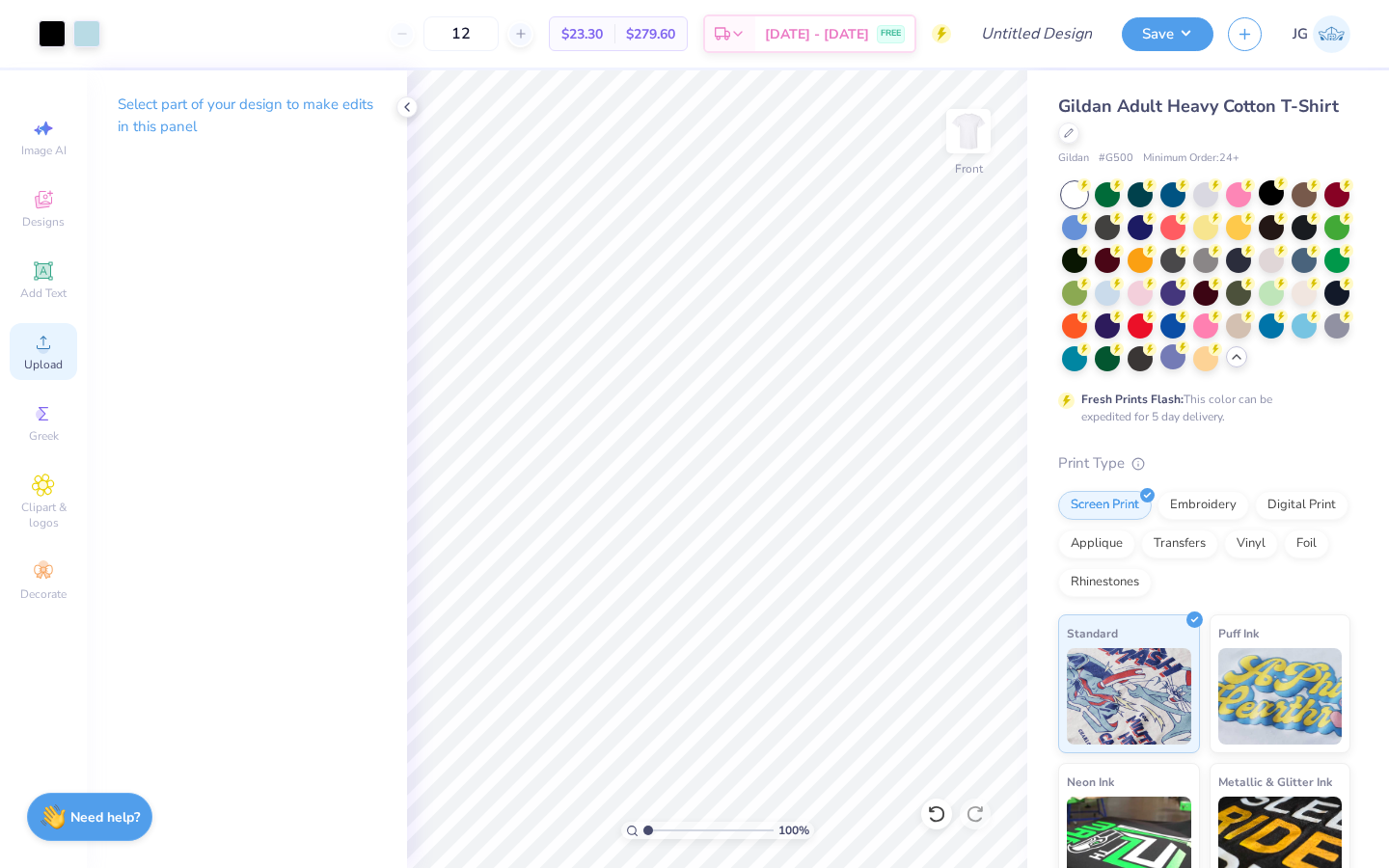
click at [23, 346] on div "Upload" at bounding box center [44, 351] width 68 height 57
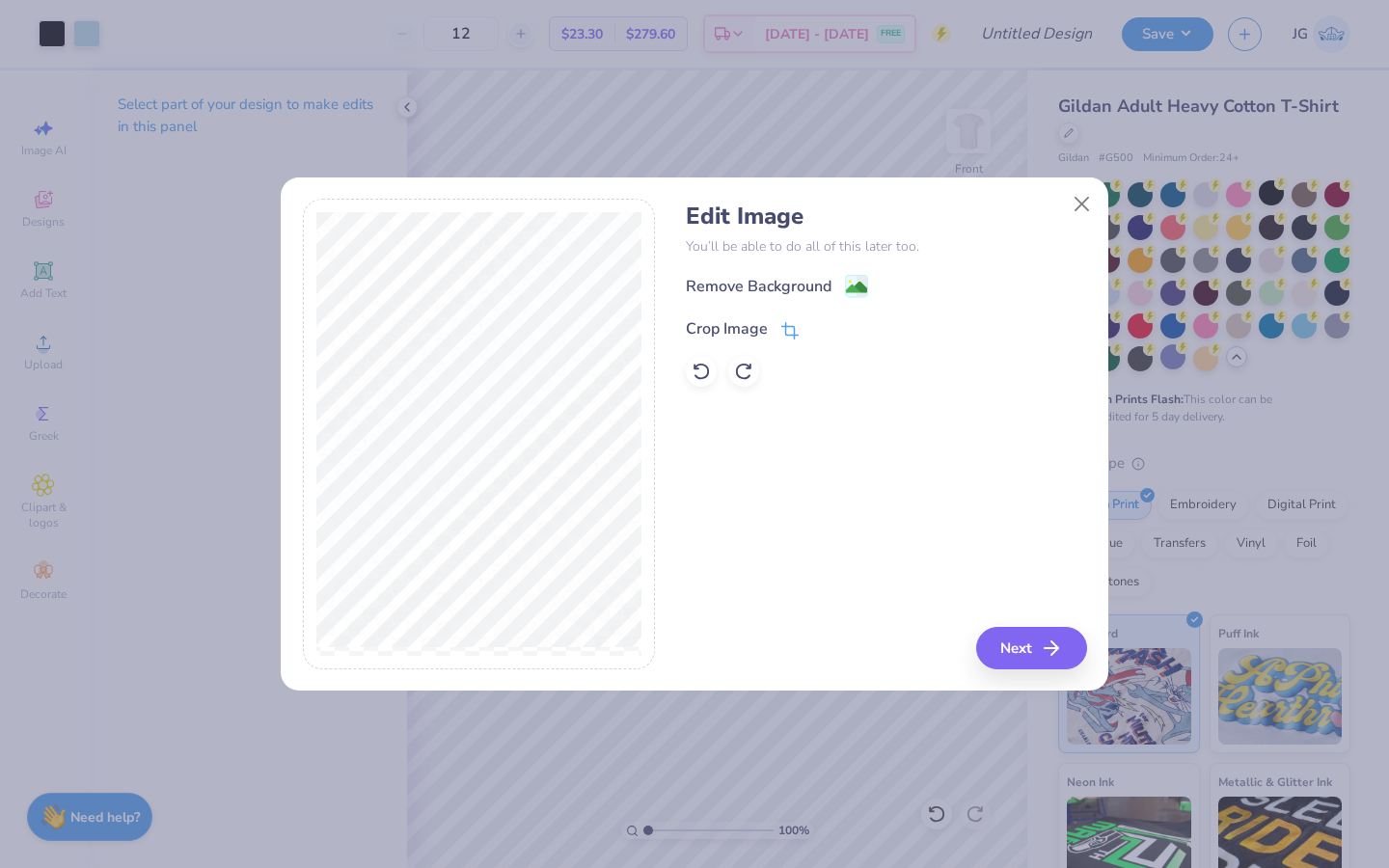
click at [784, 329] on icon at bounding box center [789, 330] width 17 height 17
click at [817, 326] on icon at bounding box center [823, 327] width 12 height 12
click at [1041, 658] on button "Next" at bounding box center [1035, 647] width 111 height 43
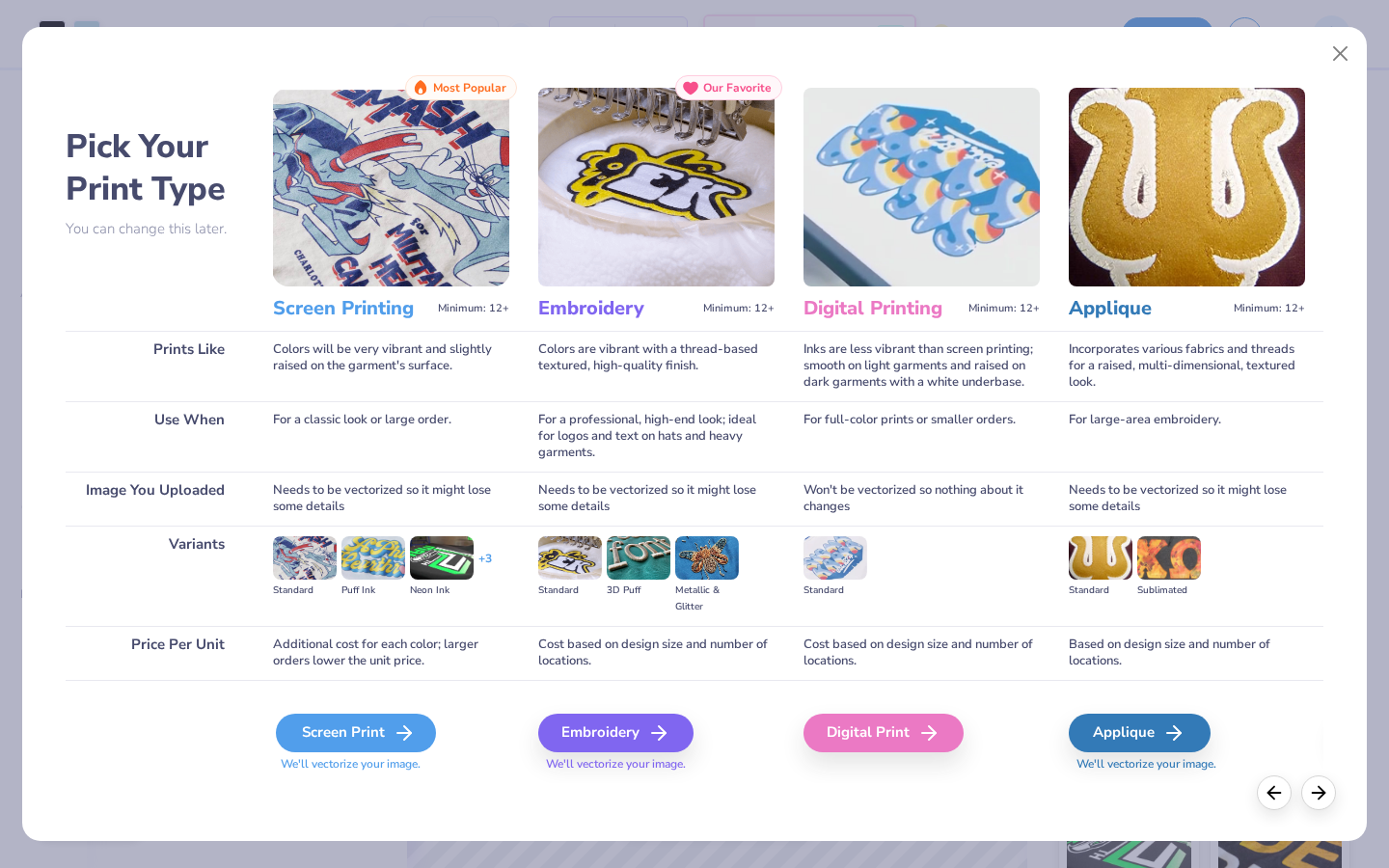
click at [371, 736] on div "Screen Print" at bounding box center [355, 733] width 160 height 39
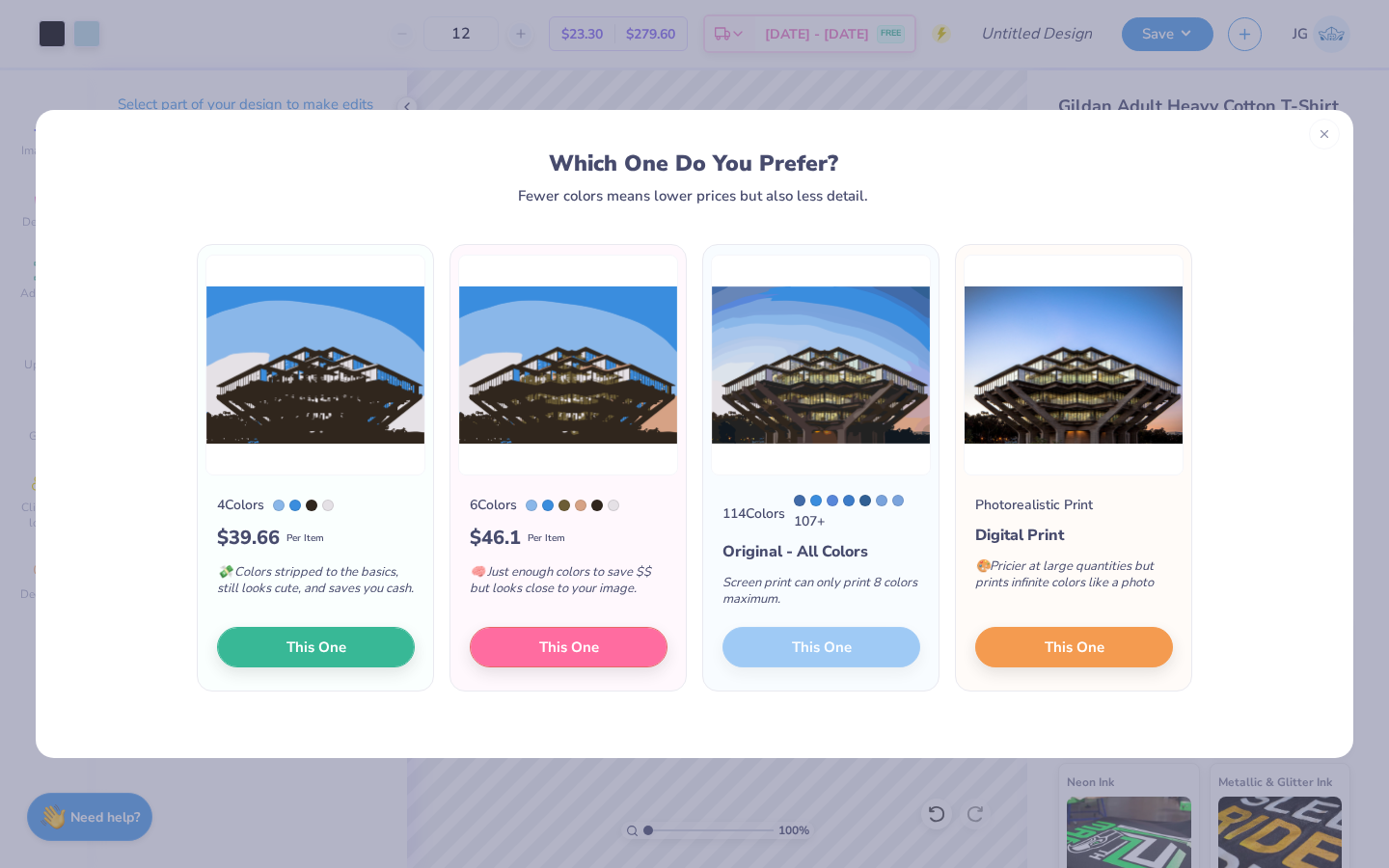
click at [1326, 134] on icon at bounding box center [1324, 134] width 14 height 14
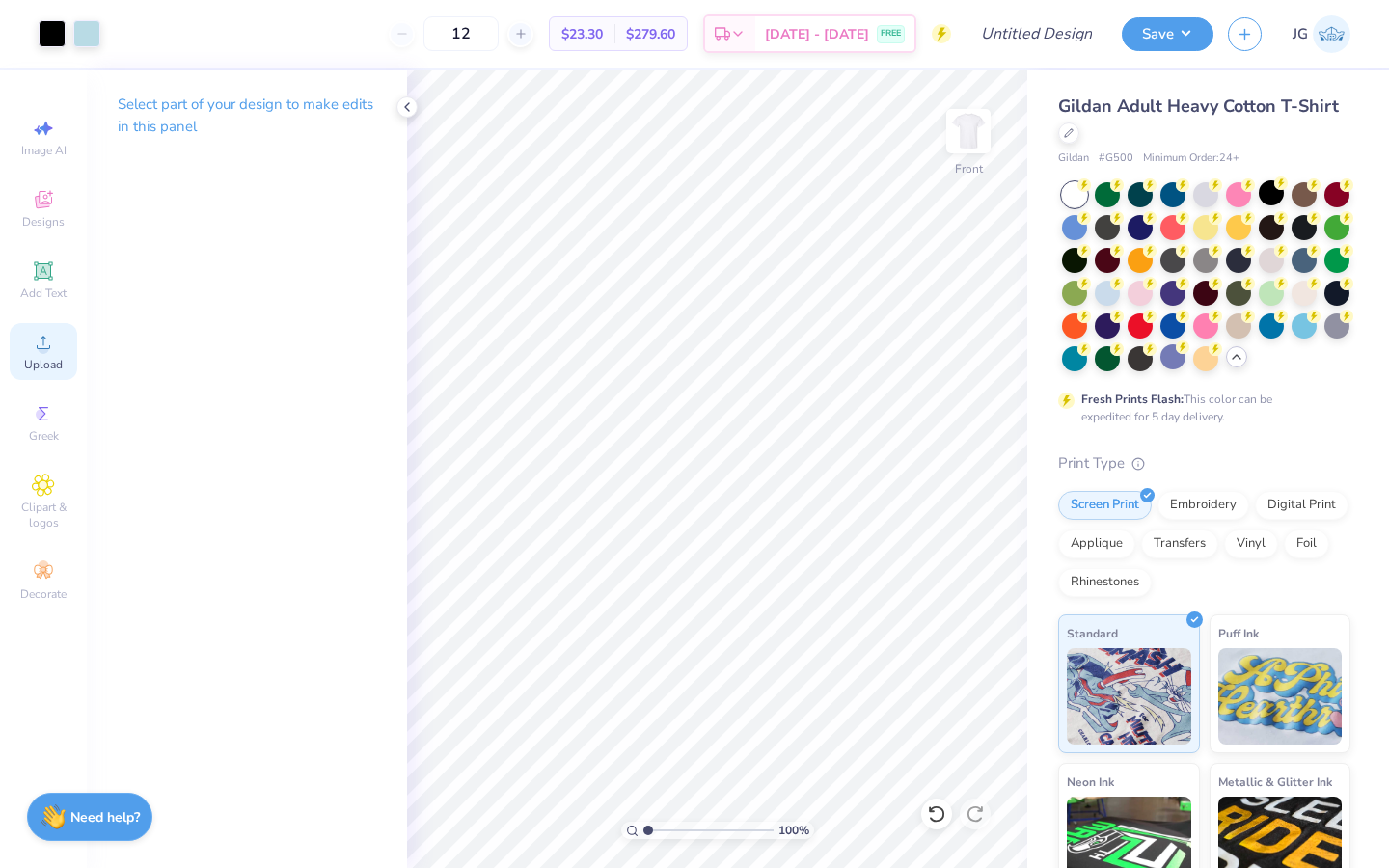
click at [59, 369] on span "Upload" at bounding box center [43, 365] width 39 height 16
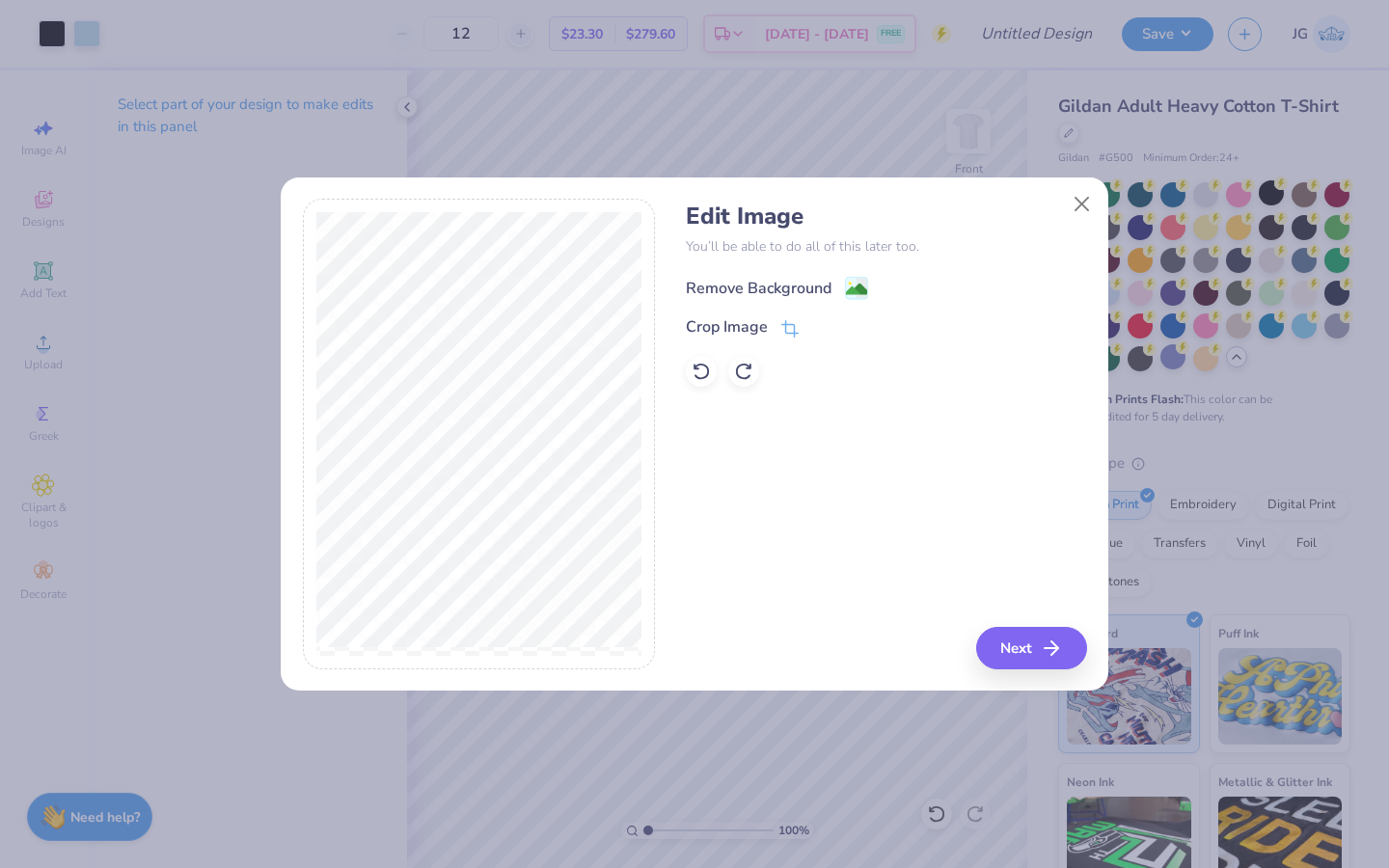
click at [858, 278] on image at bounding box center [856, 288] width 21 height 21
click at [1043, 655] on button "Next" at bounding box center [1035, 647] width 111 height 43
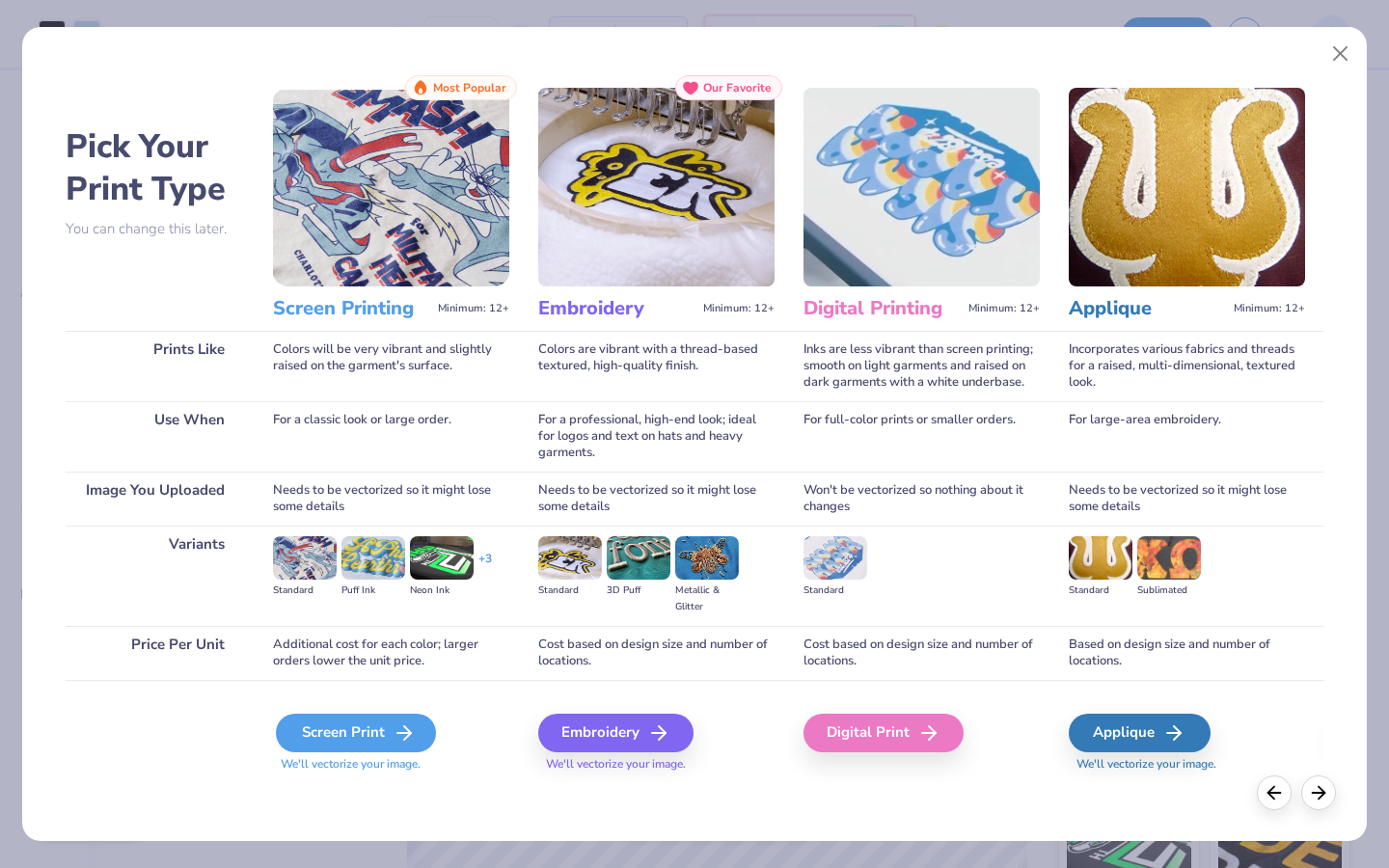
click at [352, 741] on div "Screen Print" at bounding box center [355, 733] width 160 height 39
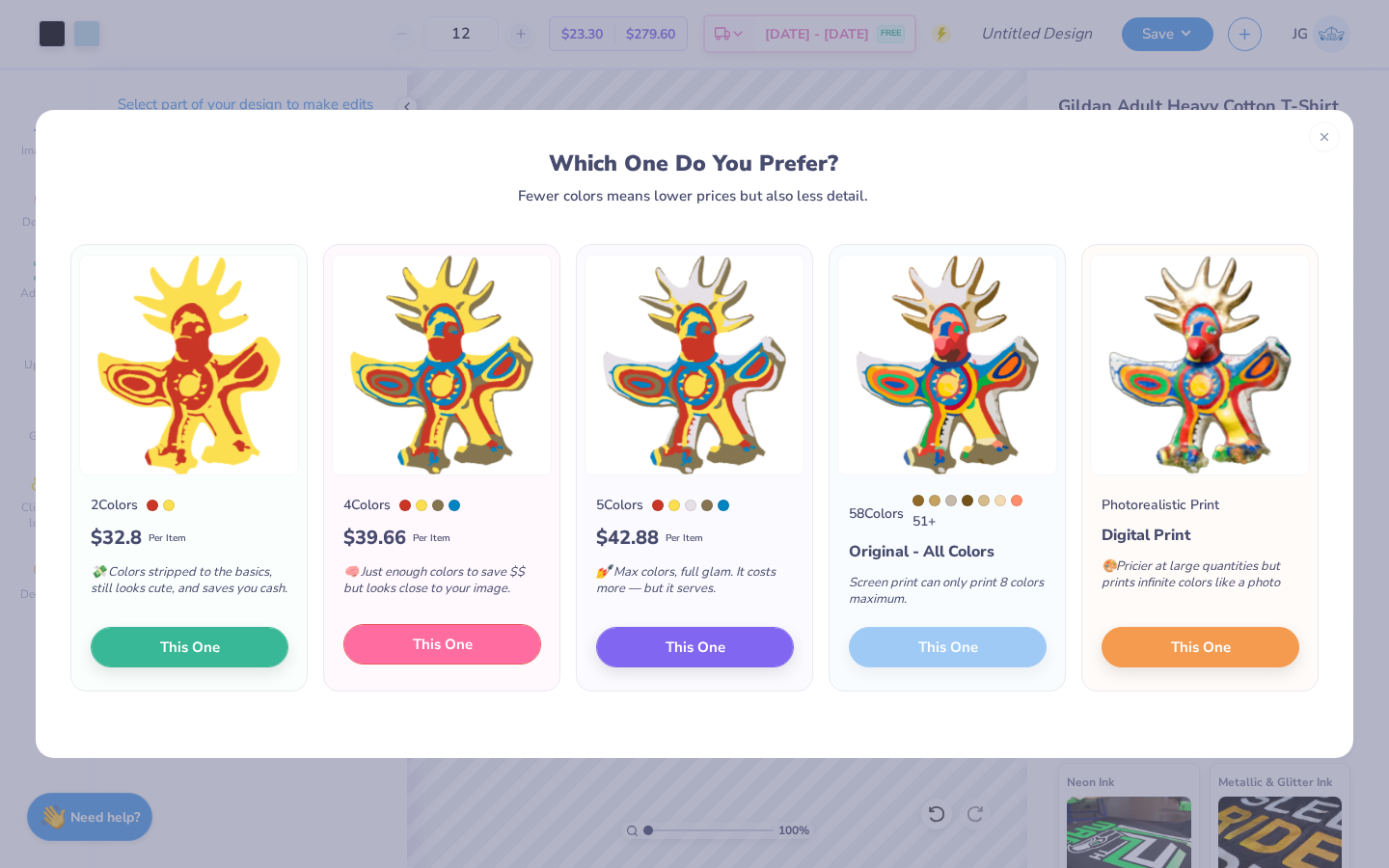
click at [416, 647] on span "This One" at bounding box center [442, 644] width 60 height 22
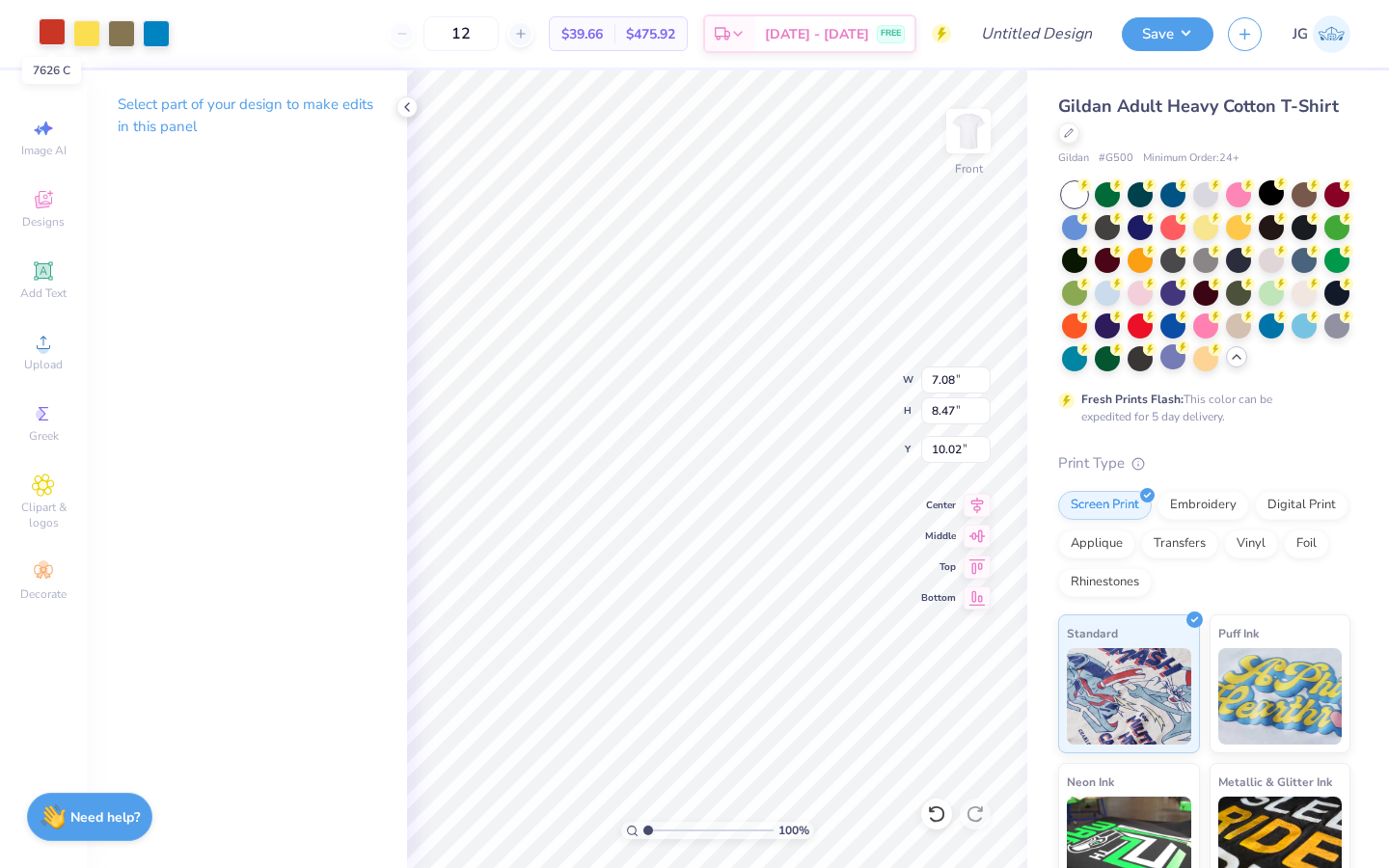
click at [51, 29] on div at bounding box center [52, 31] width 27 height 27
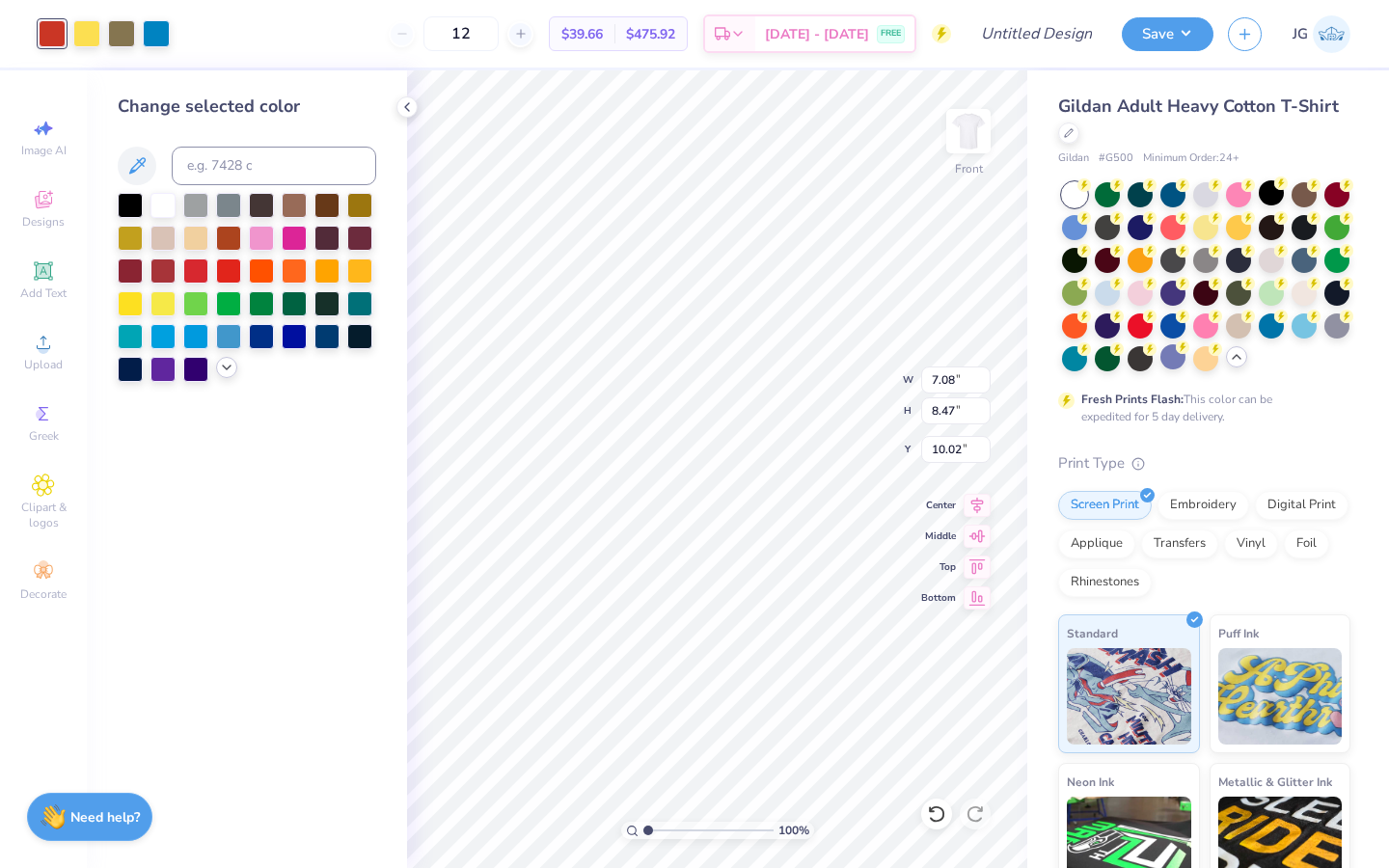
click at [221, 368] on icon at bounding box center [227, 368] width 16 height 16
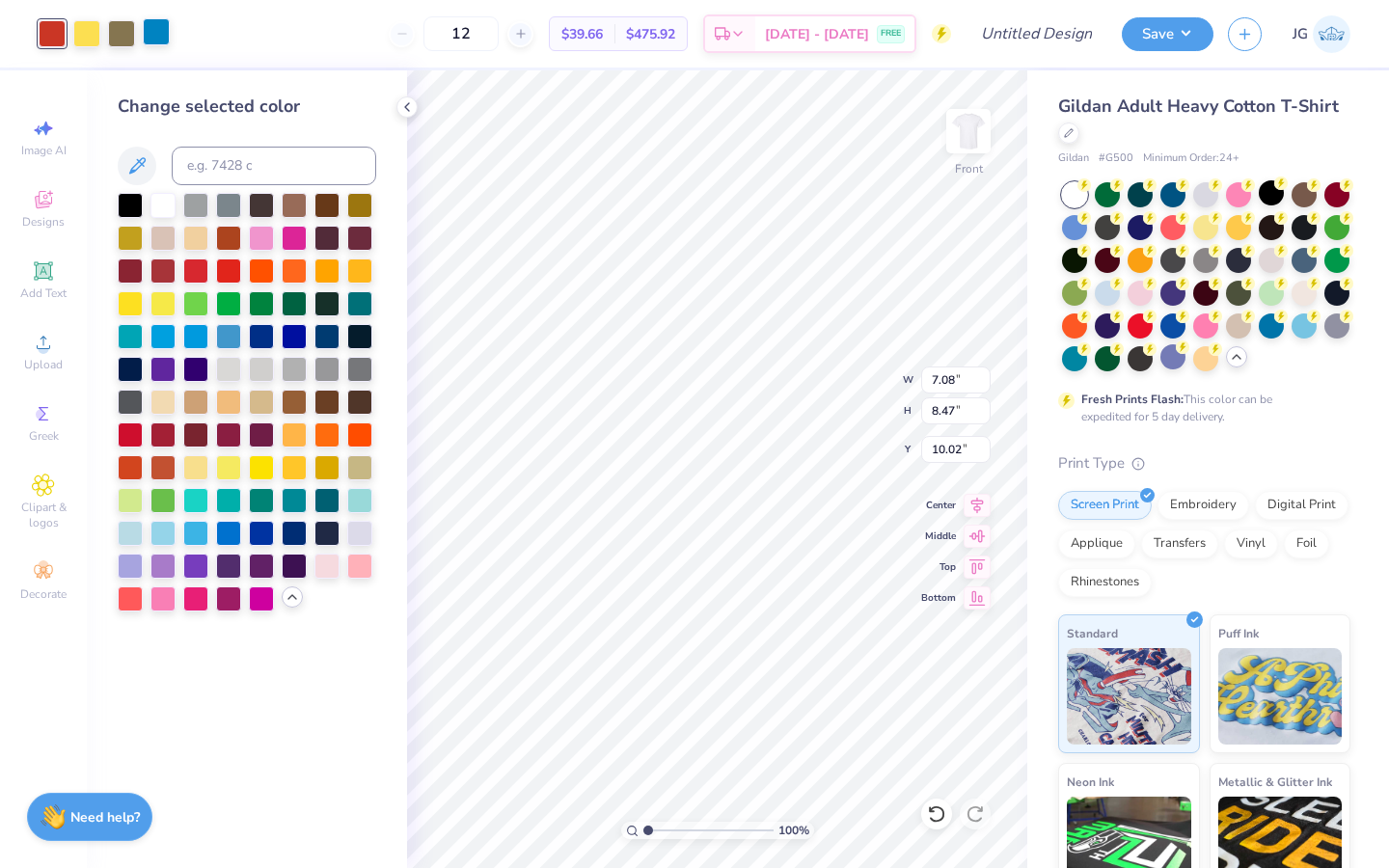
click at [167, 42] on div at bounding box center [156, 31] width 27 height 27
click at [129, 530] on div at bounding box center [129, 531] width 25 height 25
click at [120, 44] on div at bounding box center [121, 31] width 27 height 27
click at [353, 337] on div at bounding box center [359, 334] width 25 height 25
click at [134, 362] on div at bounding box center [129, 367] width 25 height 25
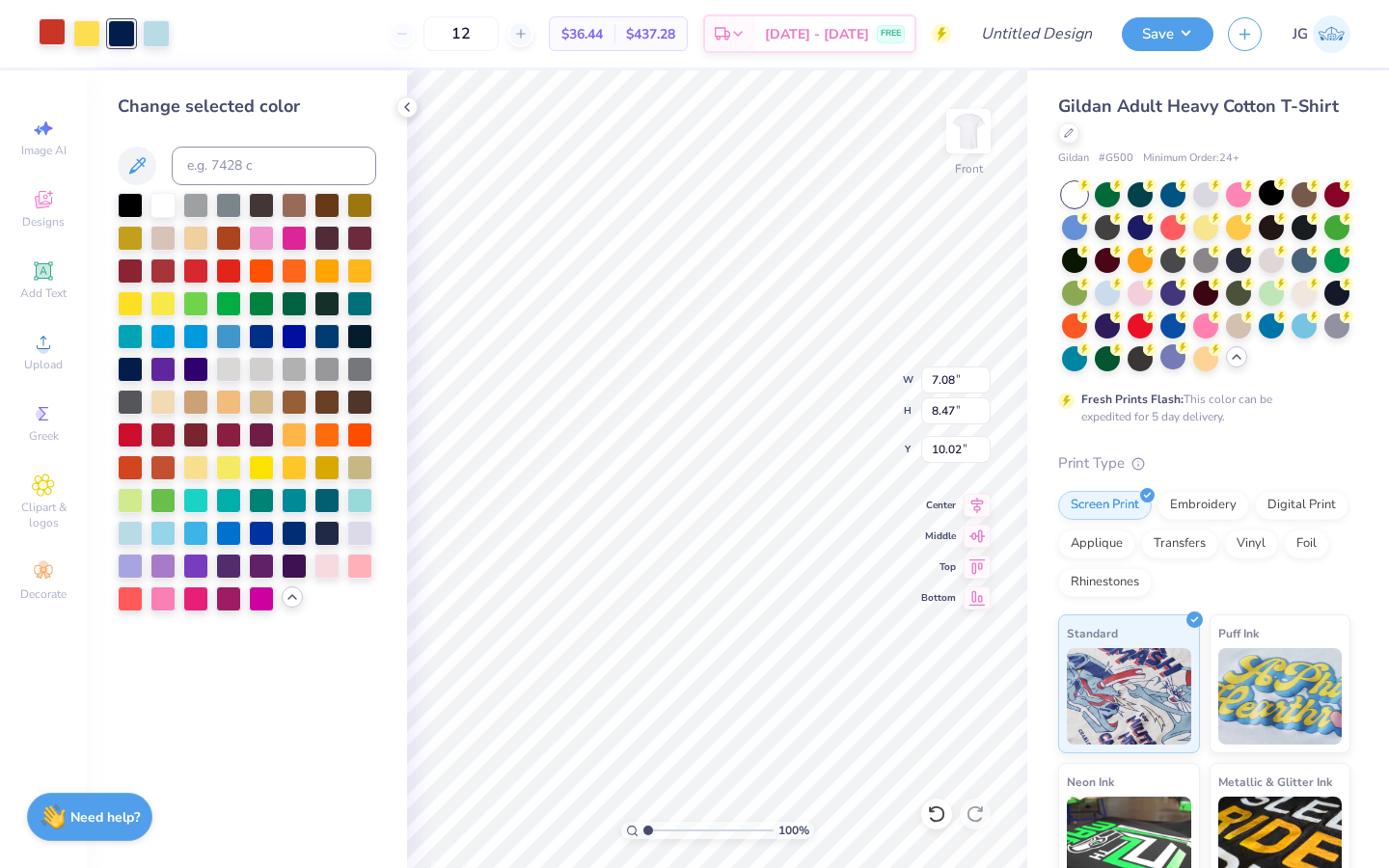
click at [56, 34] on div at bounding box center [52, 31] width 27 height 27
click at [157, 310] on div at bounding box center [162, 301] width 25 height 25
click at [935, 812] on icon at bounding box center [936, 813] width 19 height 19
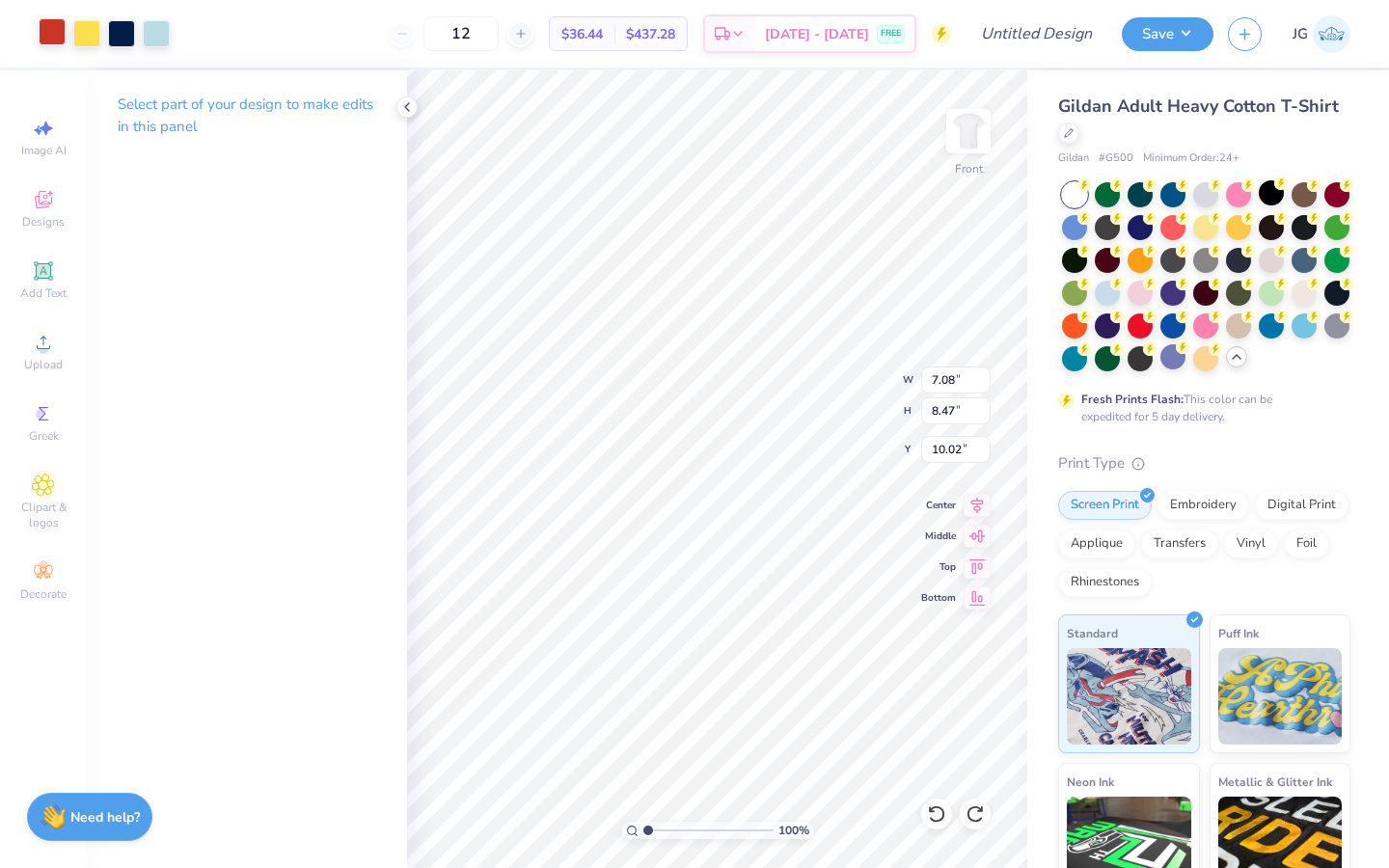
click at [49, 35] on div at bounding box center [52, 31] width 27 height 27
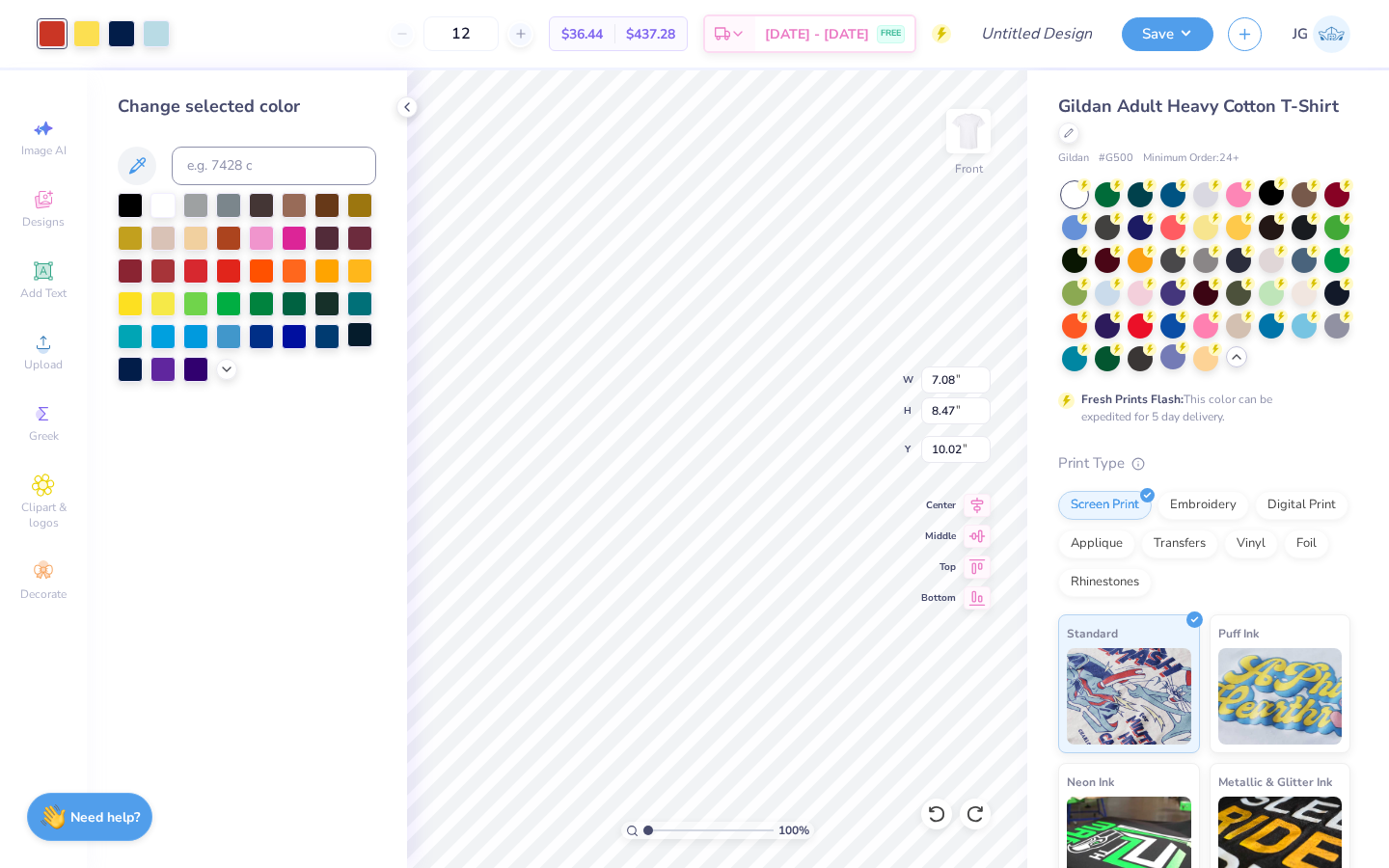
click at [356, 337] on div at bounding box center [359, 334] width 25 height 25
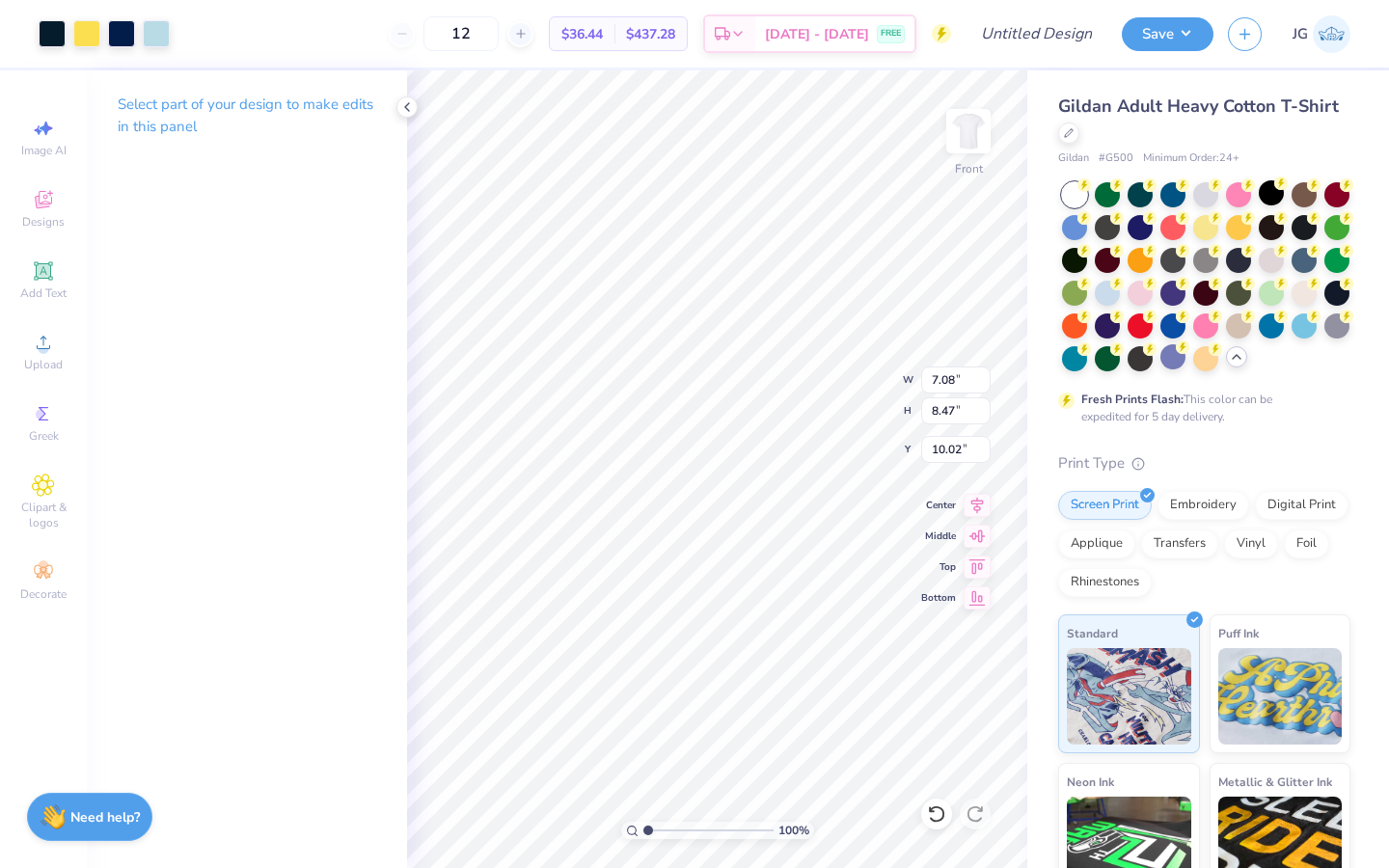
type input "3.38"
type input "4.05"
type input "3.58"
type input "2.02"
type input "2.41"
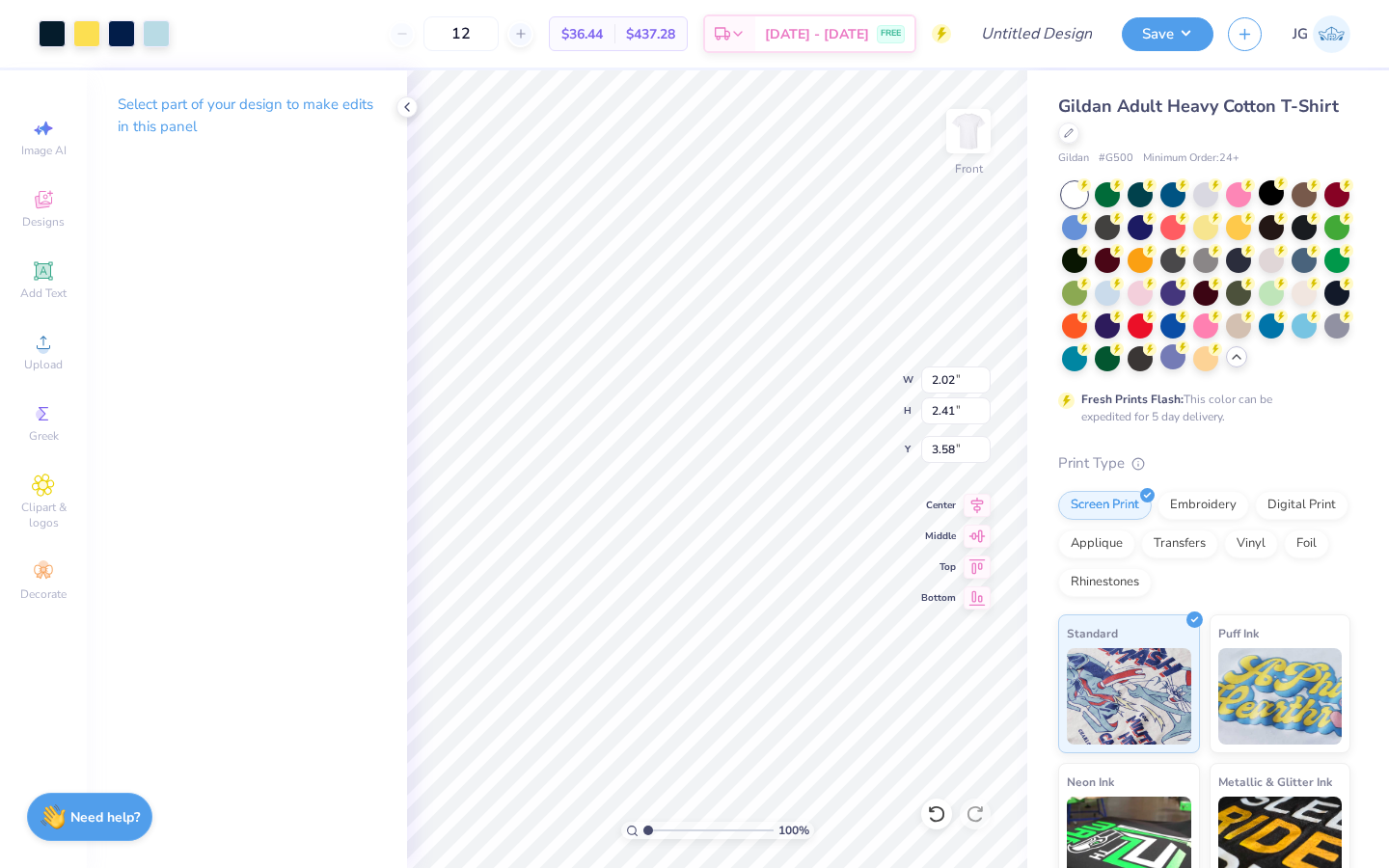
type input "4.18"
type input "2.33"
type input "2.79"
type input "4.03"
click at [725, 741] on li "Send to Back" at bounding box center [713, 746] width 151 height 38
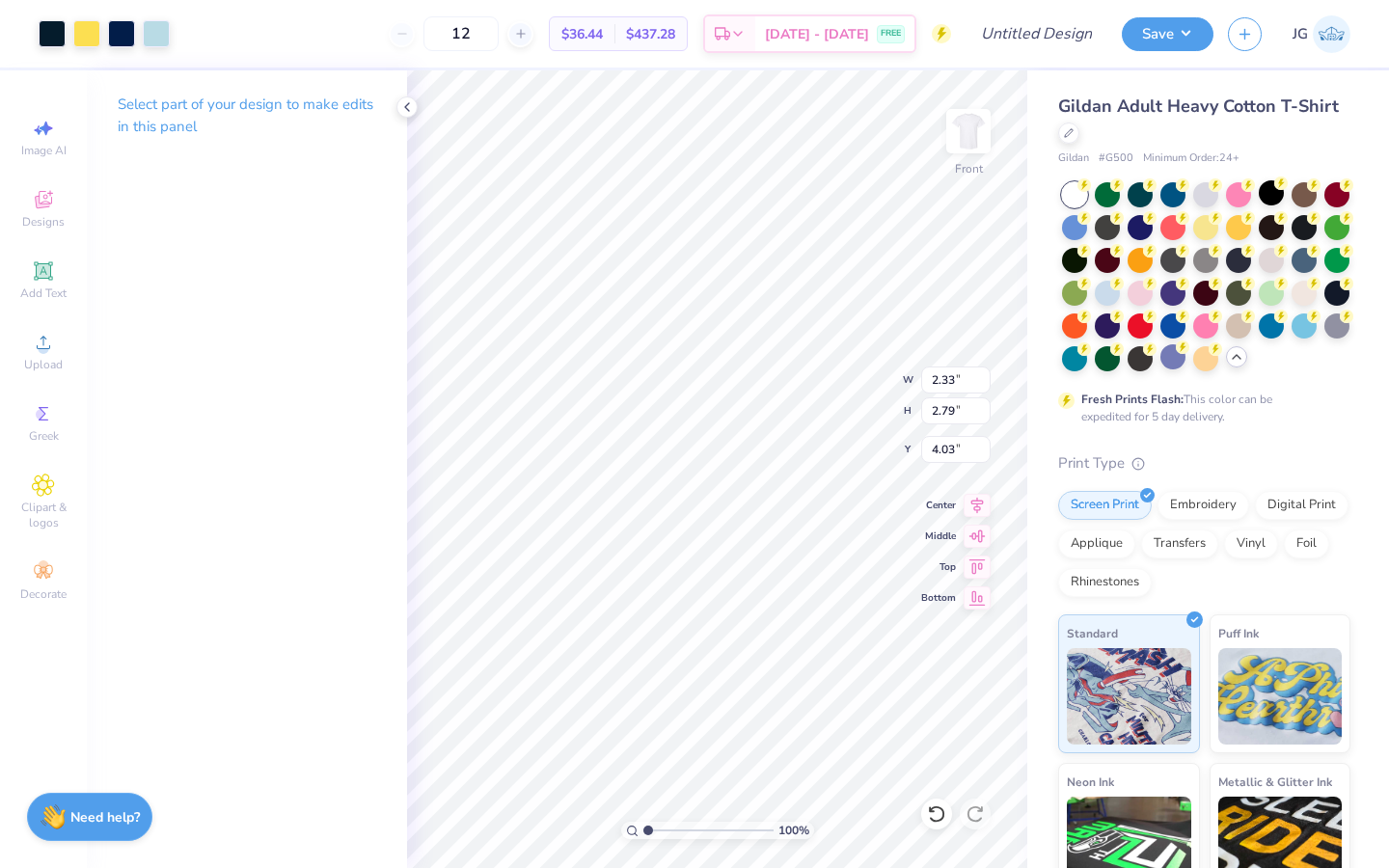
type input "2.95"
type input "3.52"
type input "3.30"
type input "3.13"
type input "3.75"
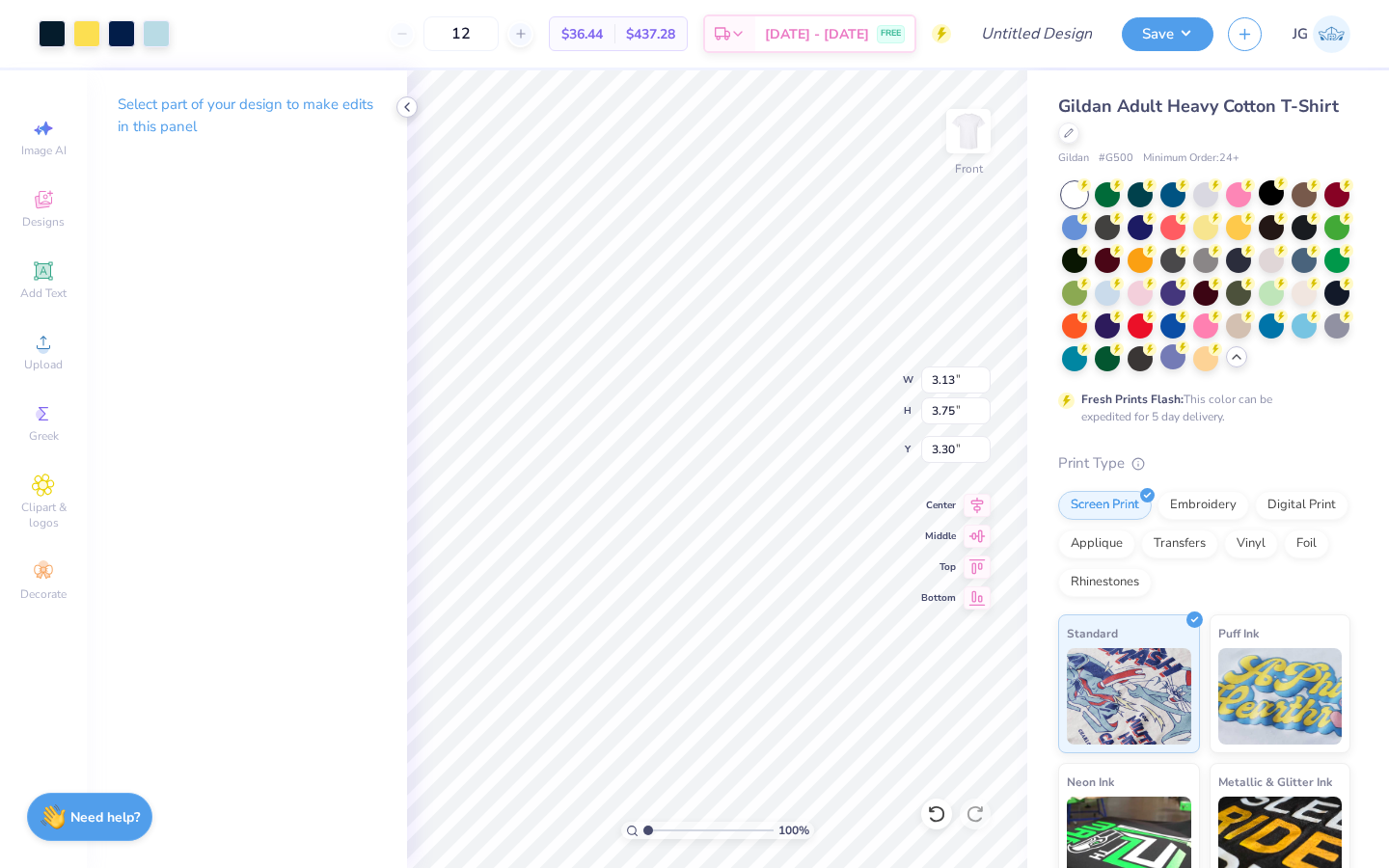
type input "2.95"
type input "3.52"
type input "2.91"
type input "3.48"
type input "3.34"
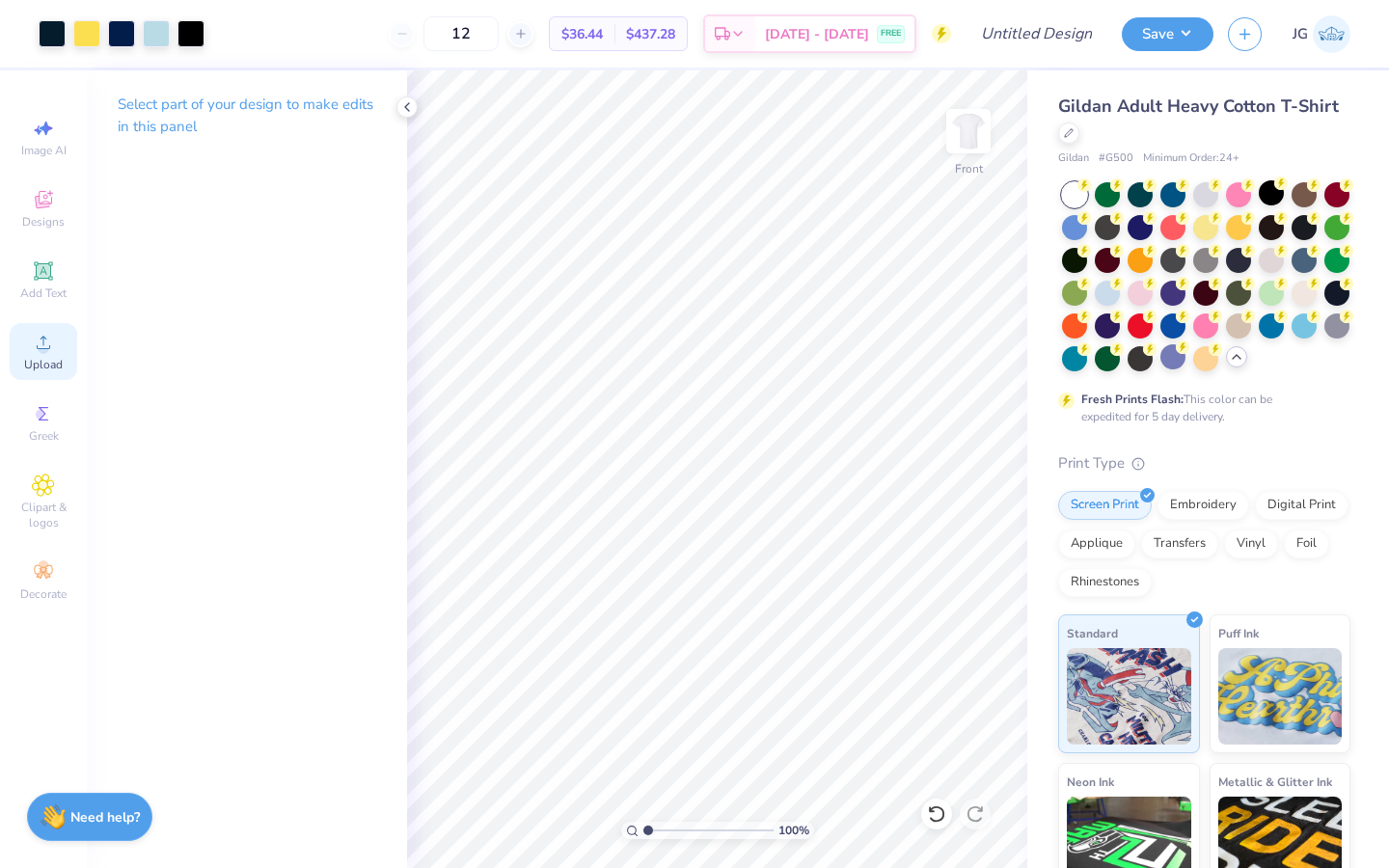
click at [49, 351] on icon at bounding box center [43, 342] width 23 height 23
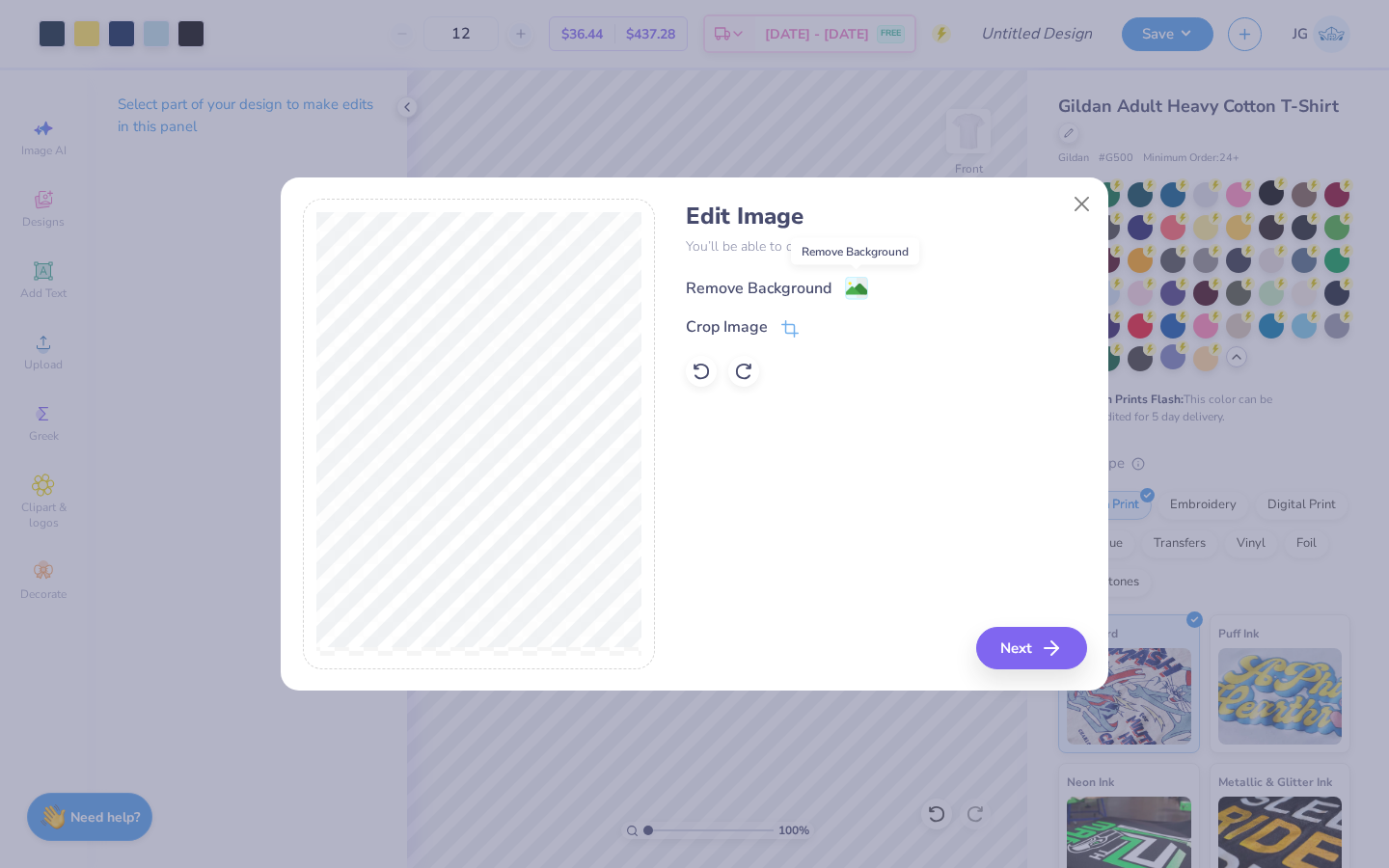
click at [855, 286] on image at bounding box center [856, 288] width 21 height 21
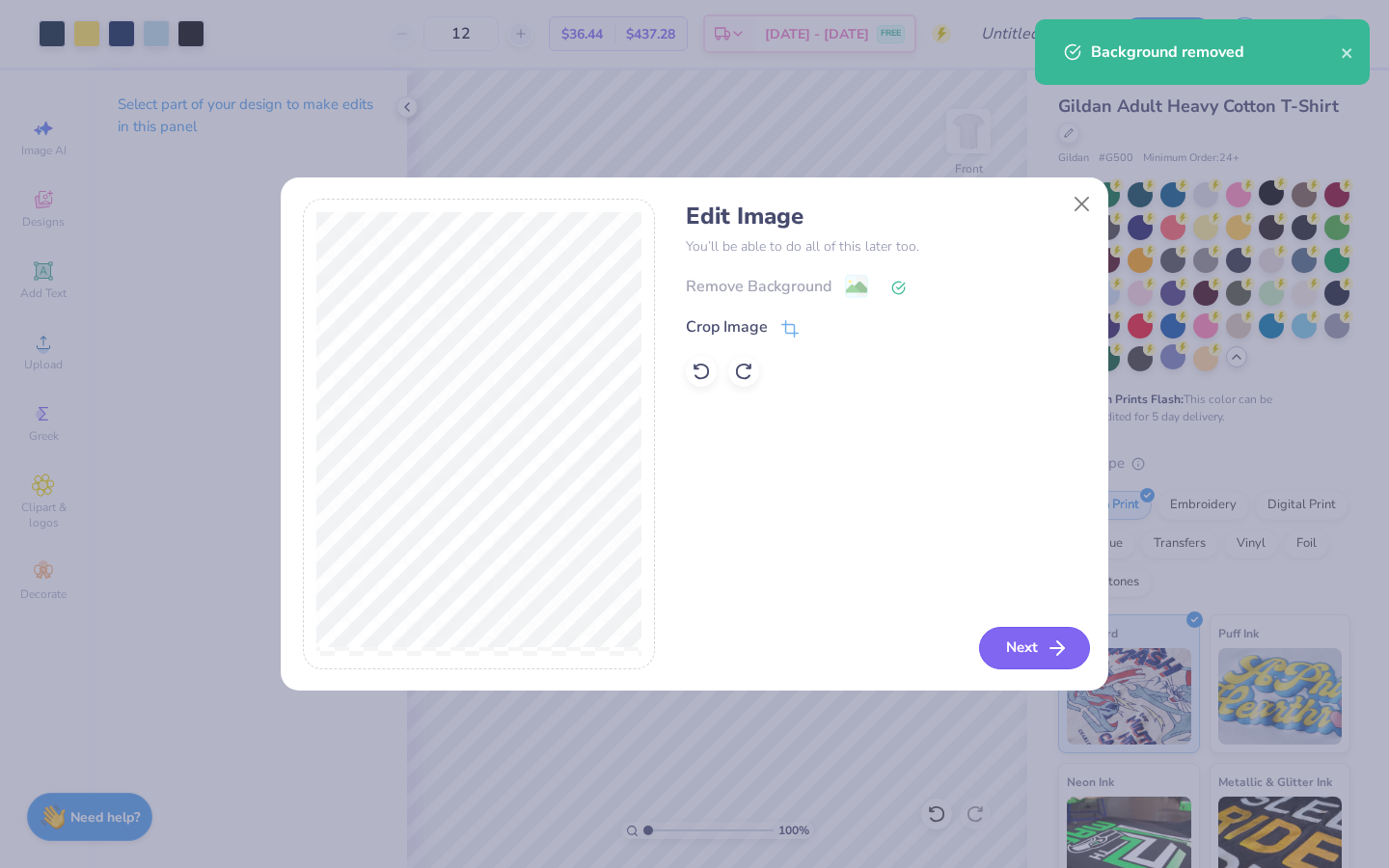
click at [1022, 651] on button "Next" at bounding box center [1035, 647] width 111 height 43
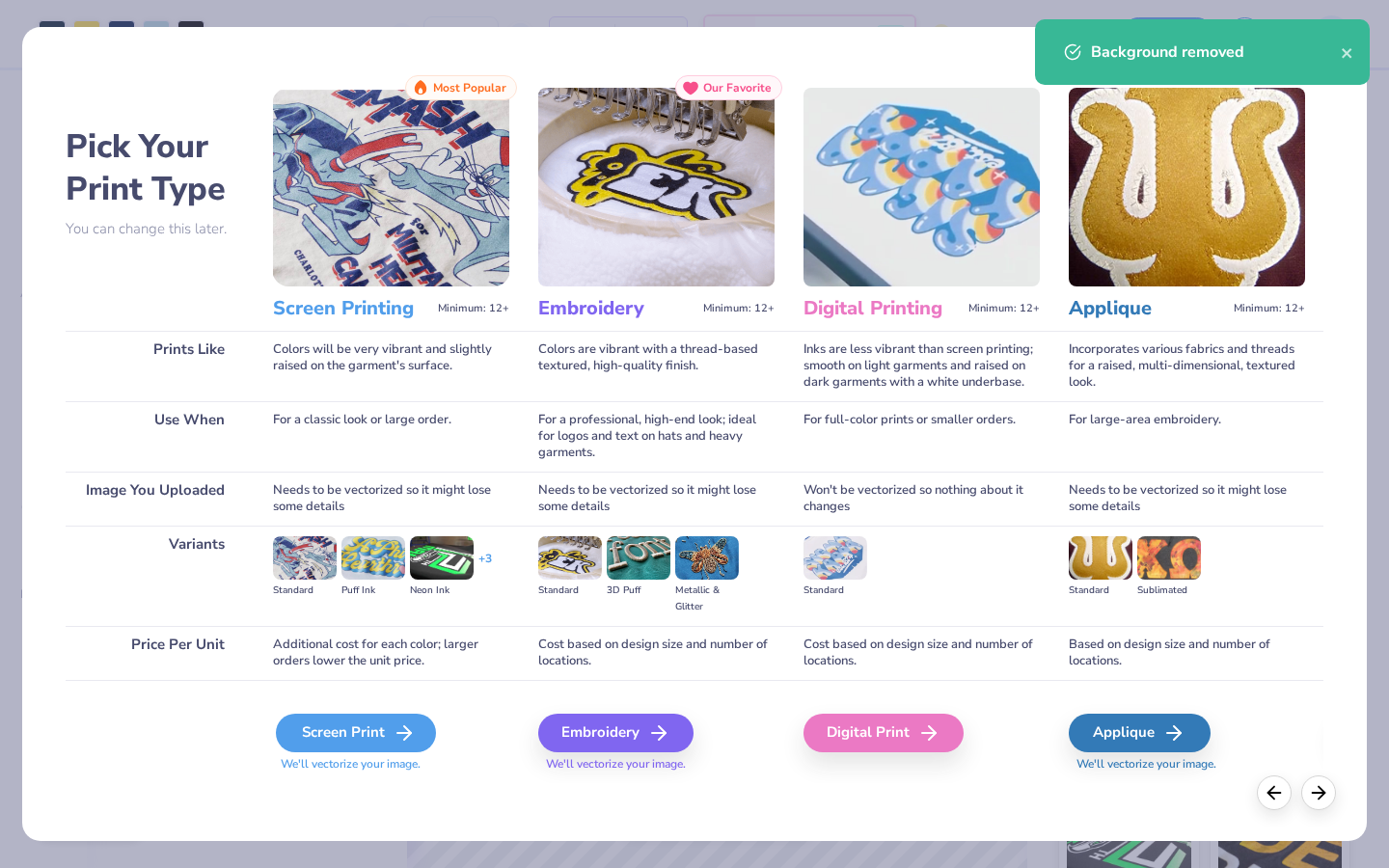
click at [366, 736] on div "Screen Print" at bounding box center [355, 733] width 160 height 39
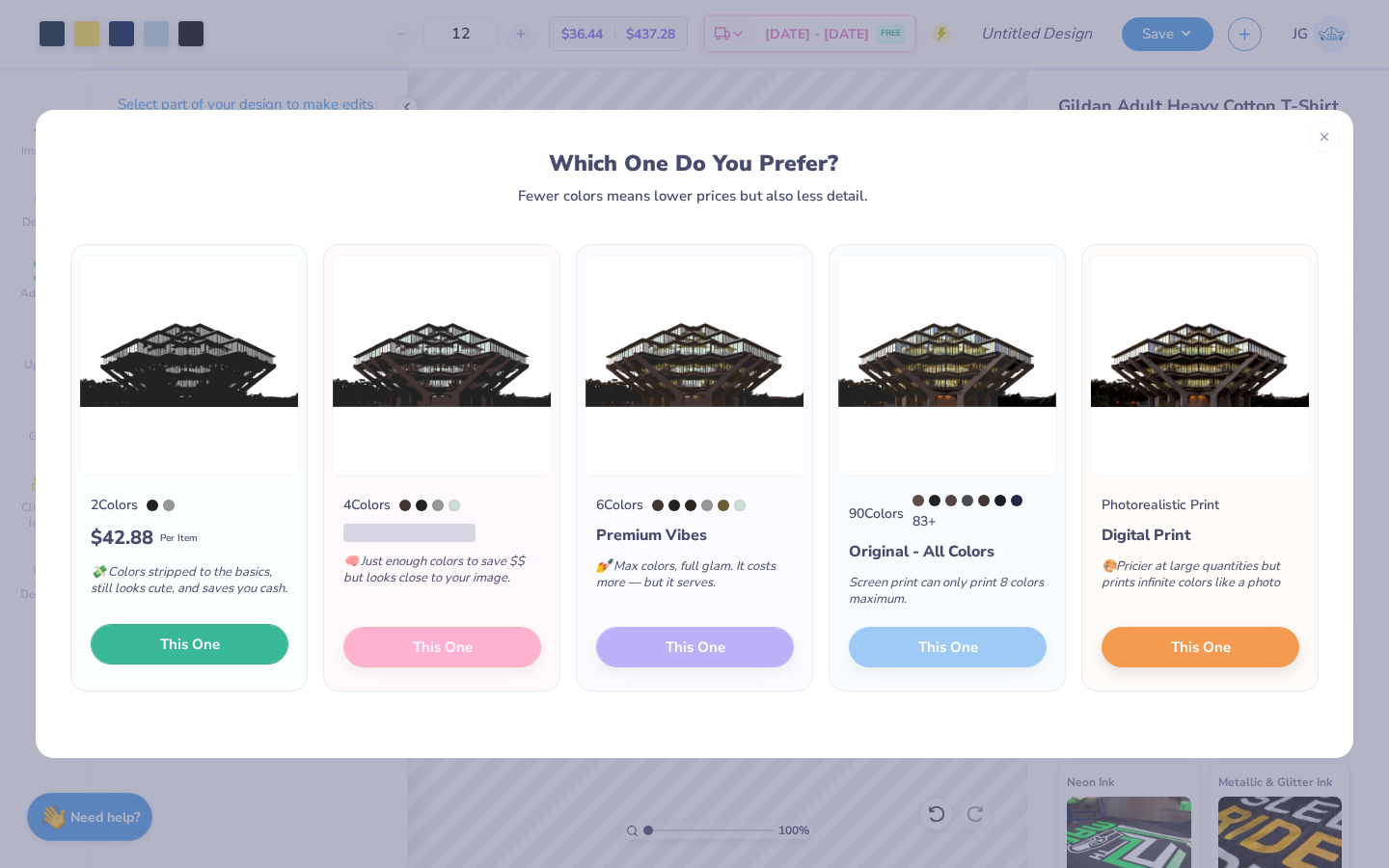
click at [155, 627] on button "This One" at bounding box center [189, 644] width 198 height 41
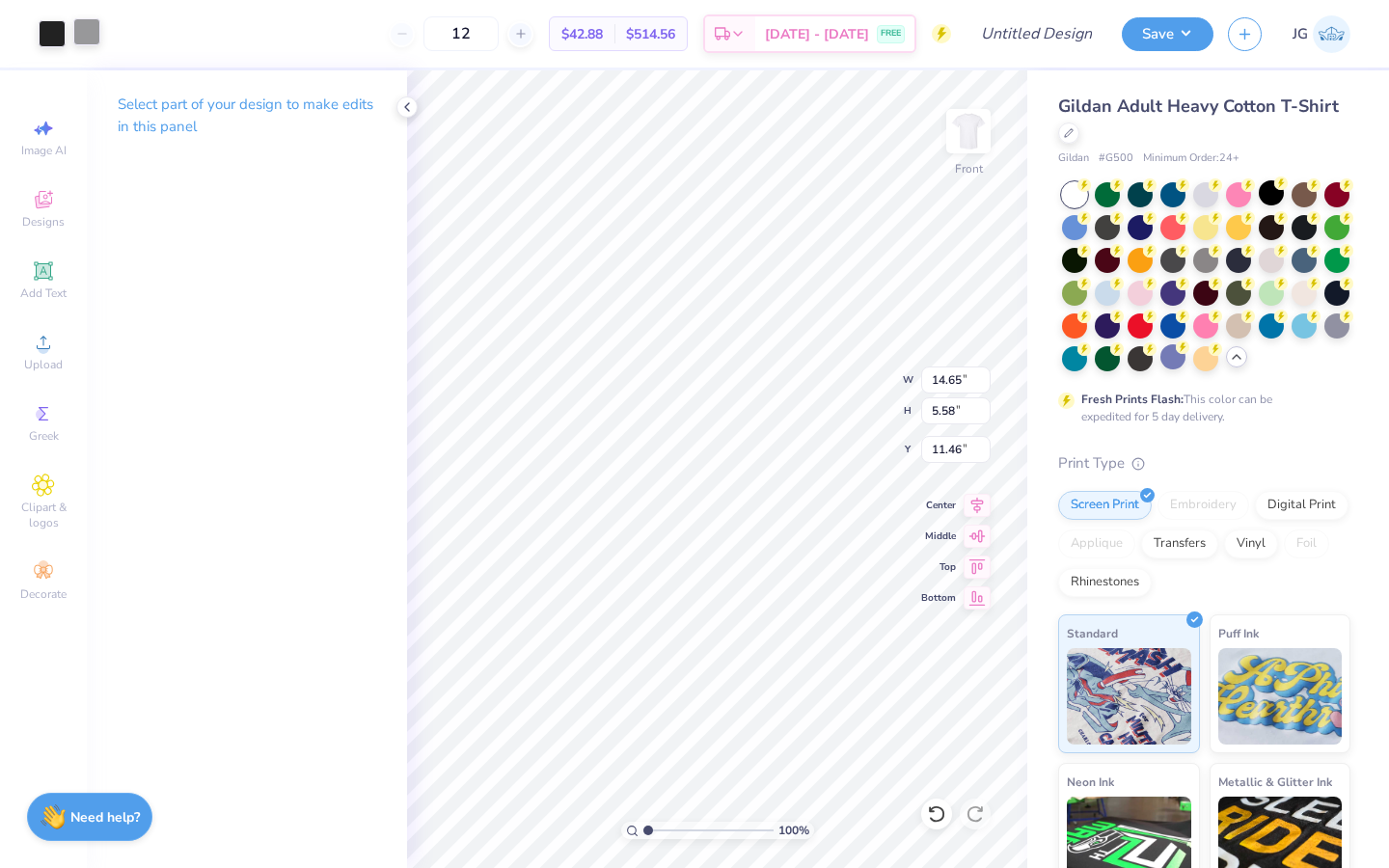
click at [79, 37] on div at bounding box center [87, 31] width 27 height 27
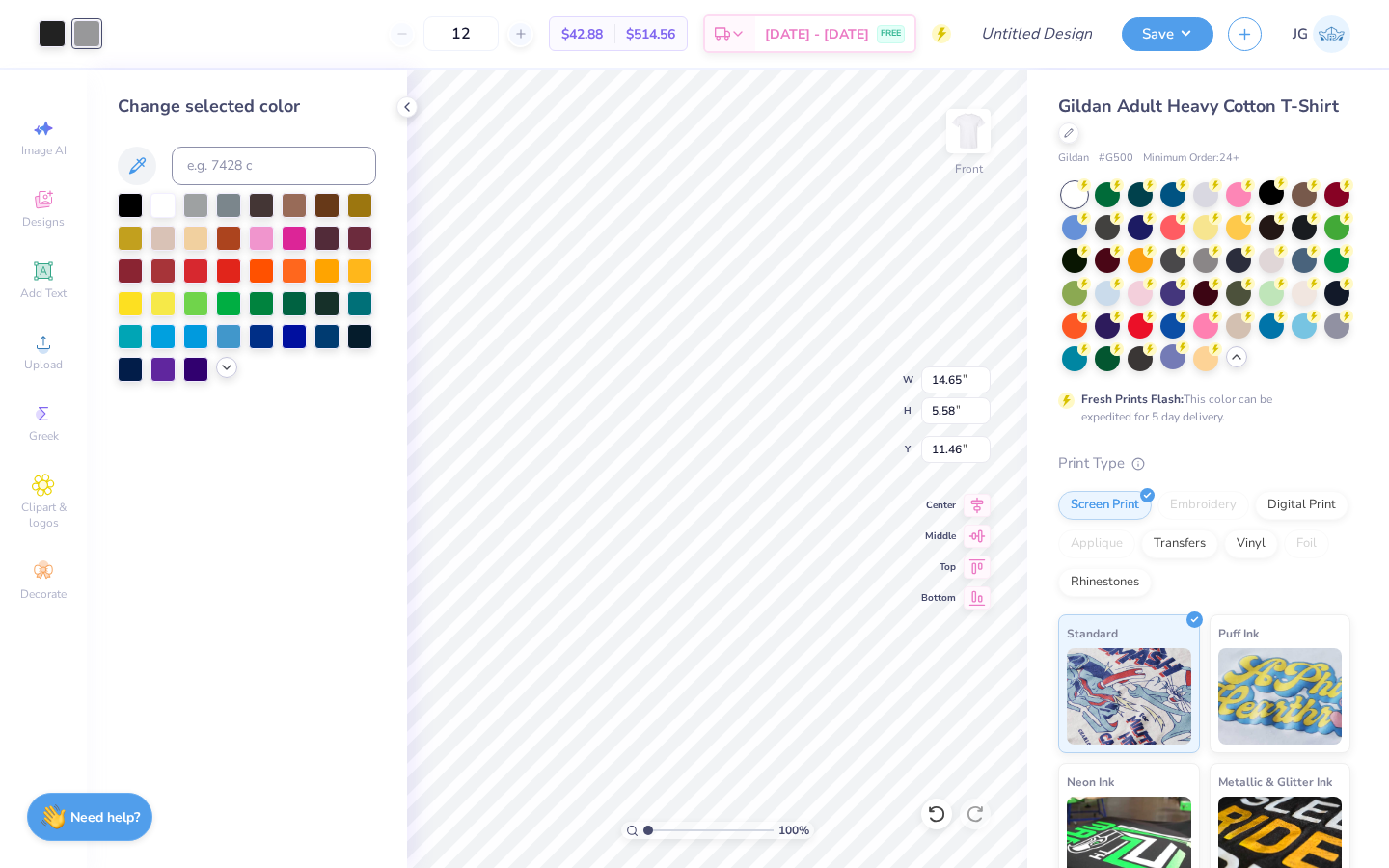
click at [227, 372] on icon at bounding box center [227, 368] width 16 height 16
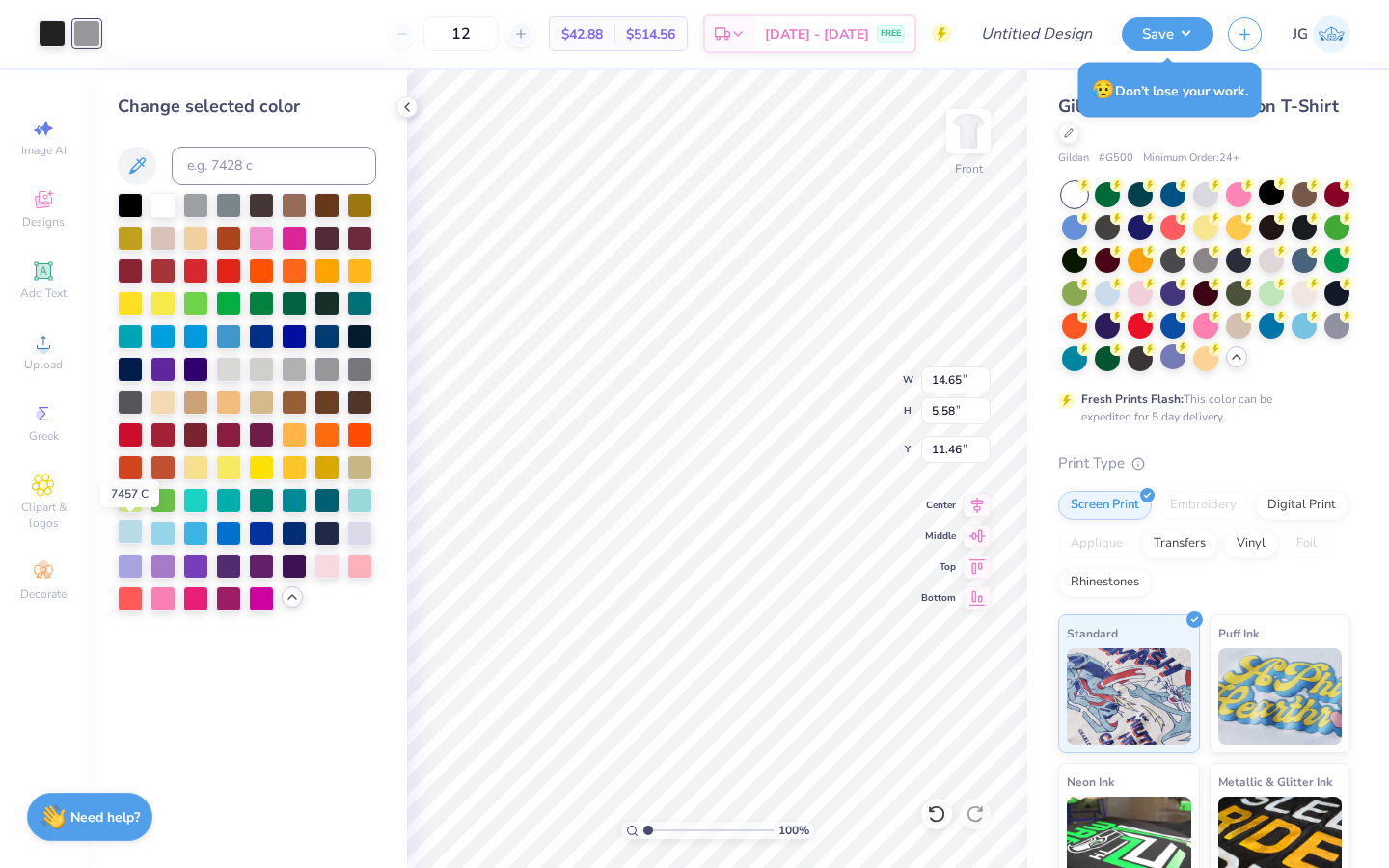
click at [127, 539] on div at bounding box center [129, 531] width 25 height 25
click at [44, 36] on div at bounding box center [52, 31] width 27 height 27
click at [128, 366] on div at bounding box center [129, 369] width 25 height 25
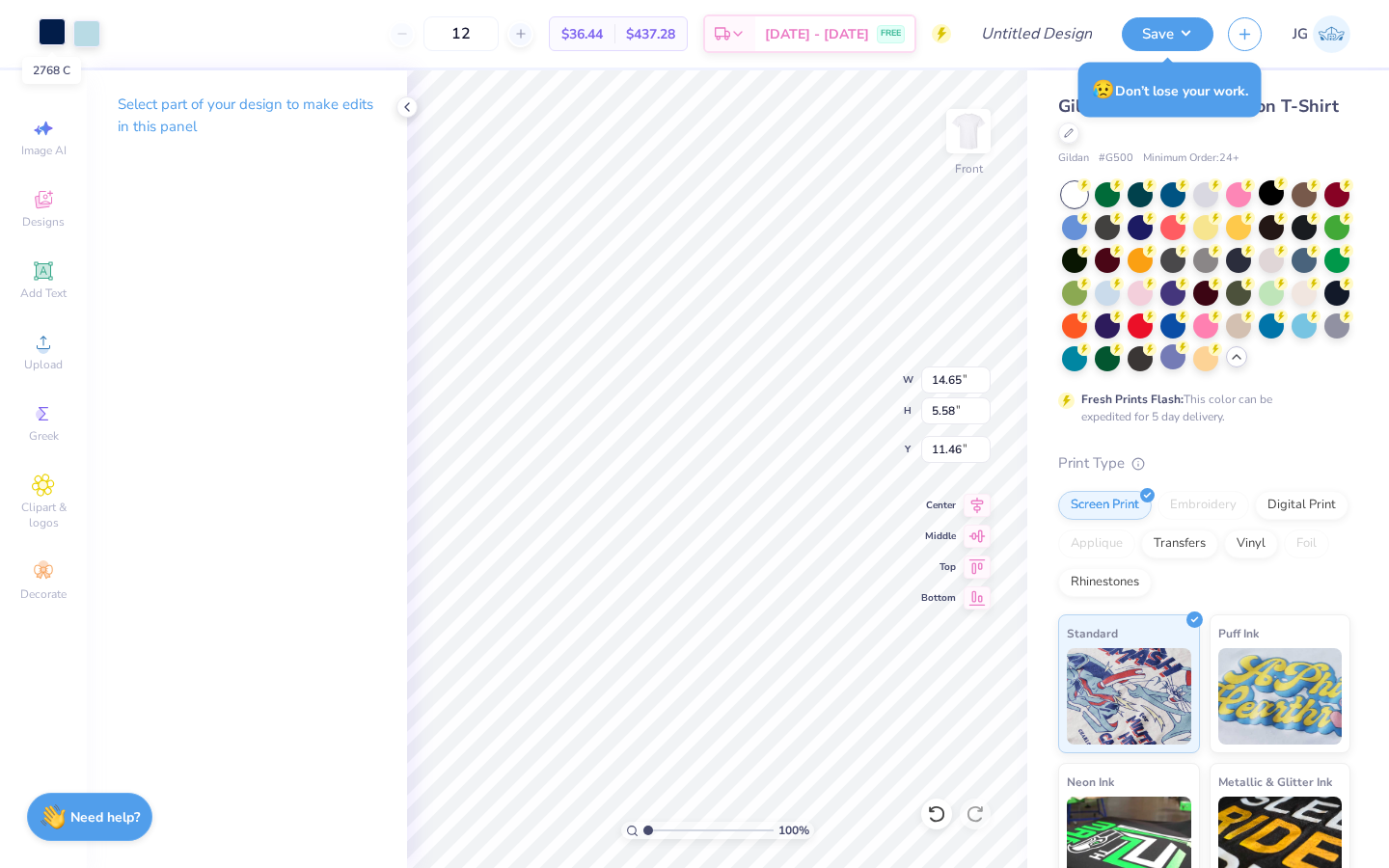
click at [55, 43] on div at bounding box center [52, 31] width 27 height 27
click at [186, 38] on div at bounding box center [190, 31] width 27 height 27
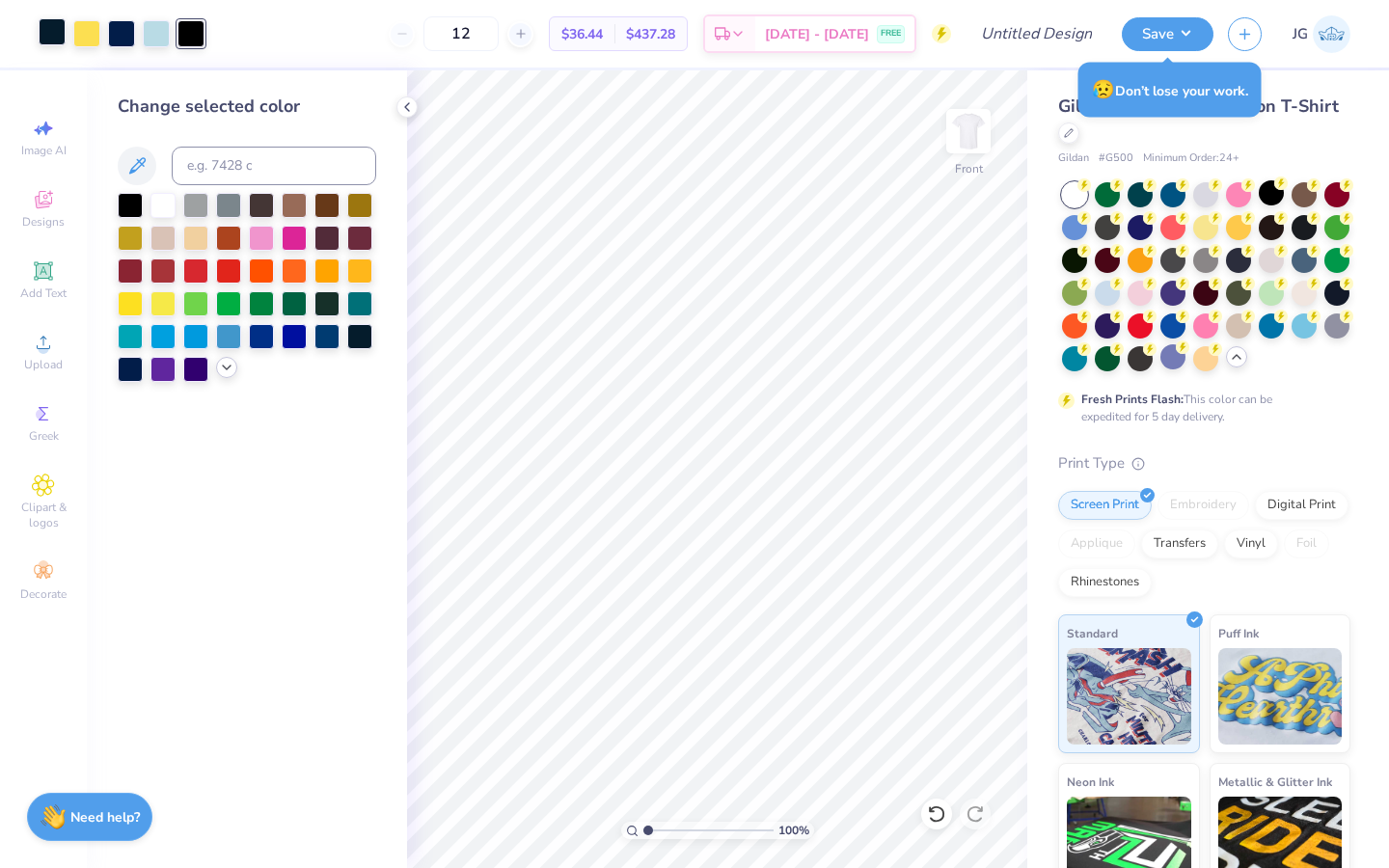
click at [220, 377] on div at bounding box center [247, 287] width 259 height 189
click at [135, 369] on div at bounding box center [129, 367] width 25 height 25
click at [42, 46] on div at bounding box center [52, 31] width 27 height 27
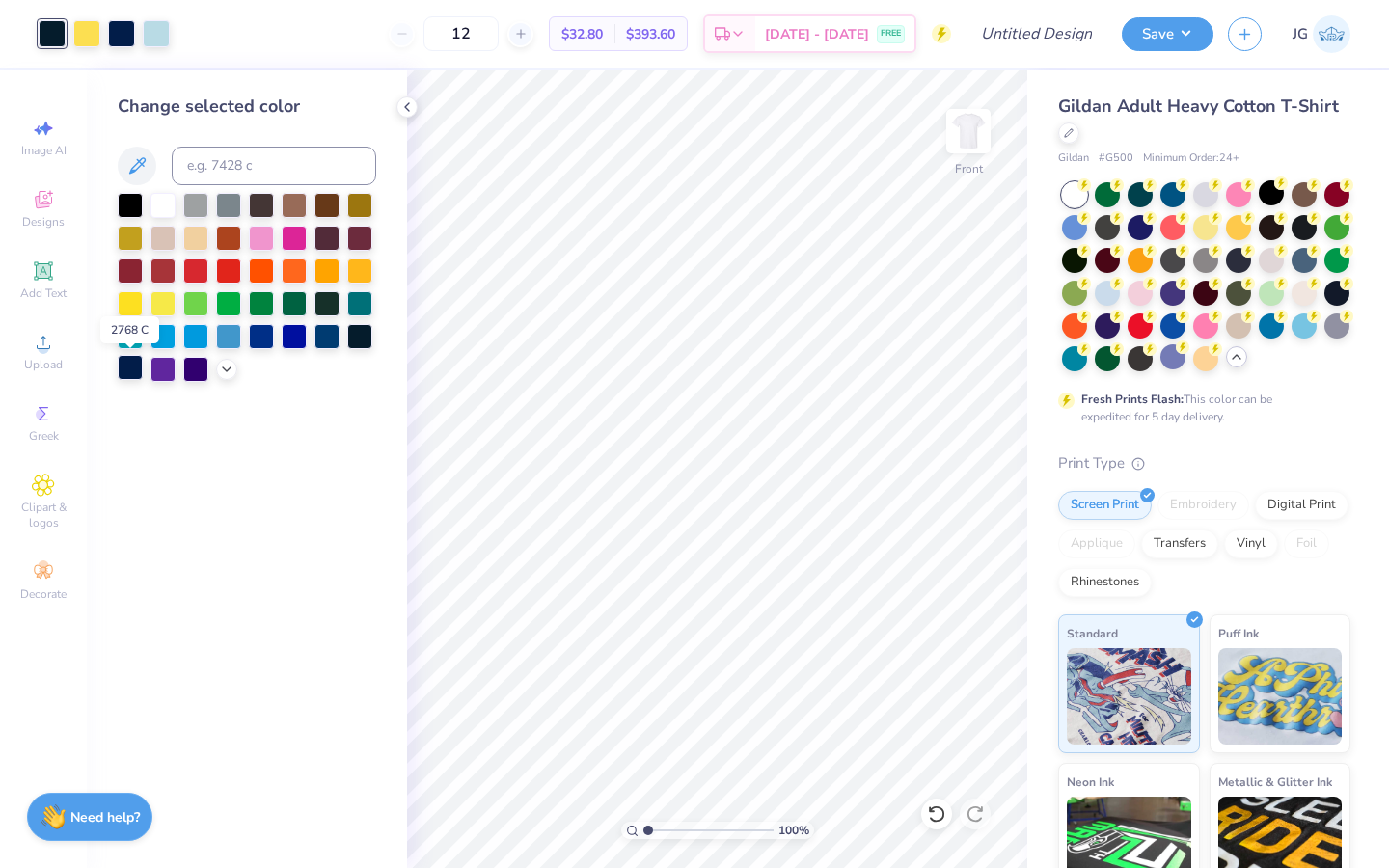
click at [134, 371] on div at bounding box center [129, 367] width 25 height 25
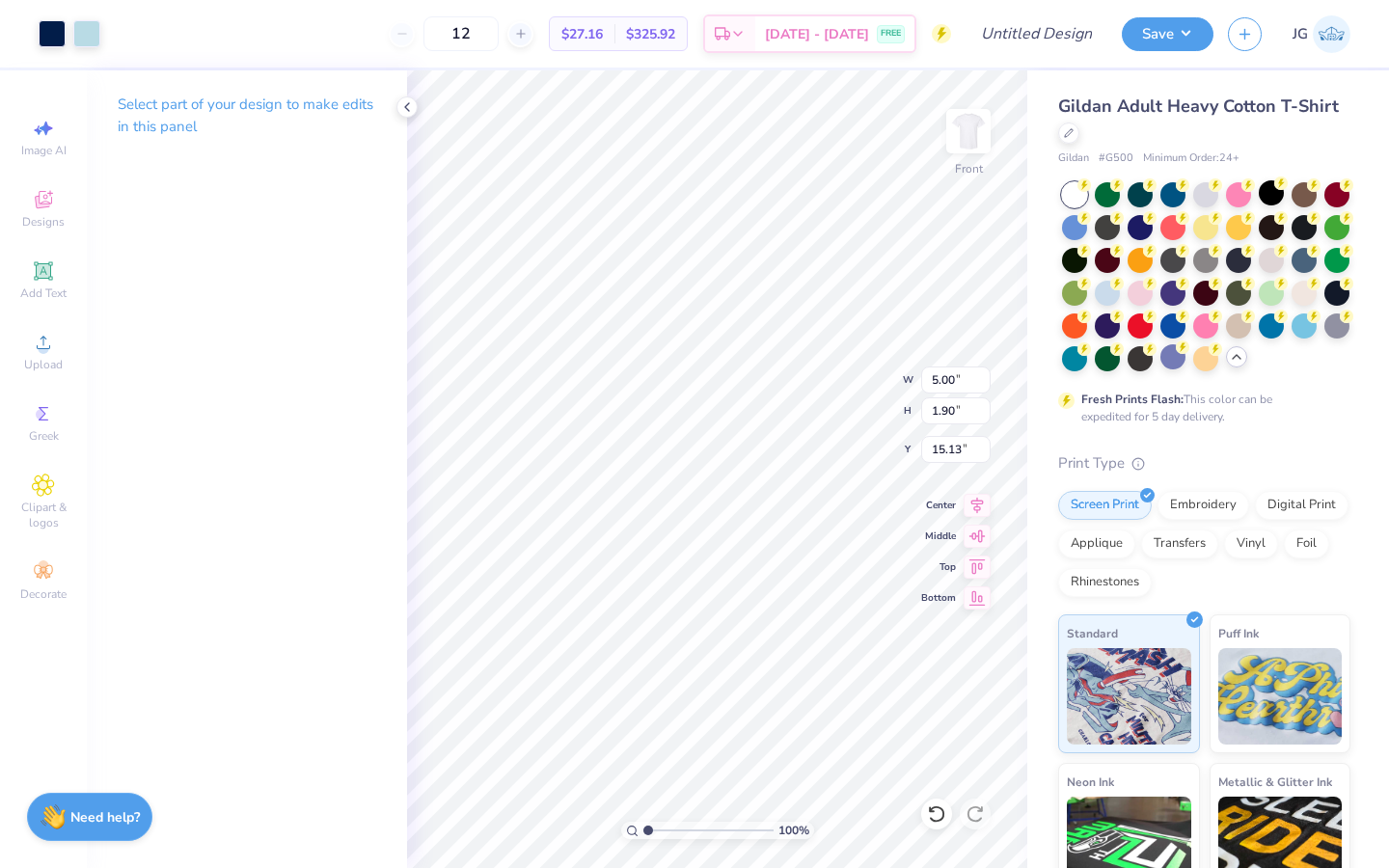
type input "5.00"
type input "1.90"
type input "7.03"
type input "8.05"
type input "3.06"
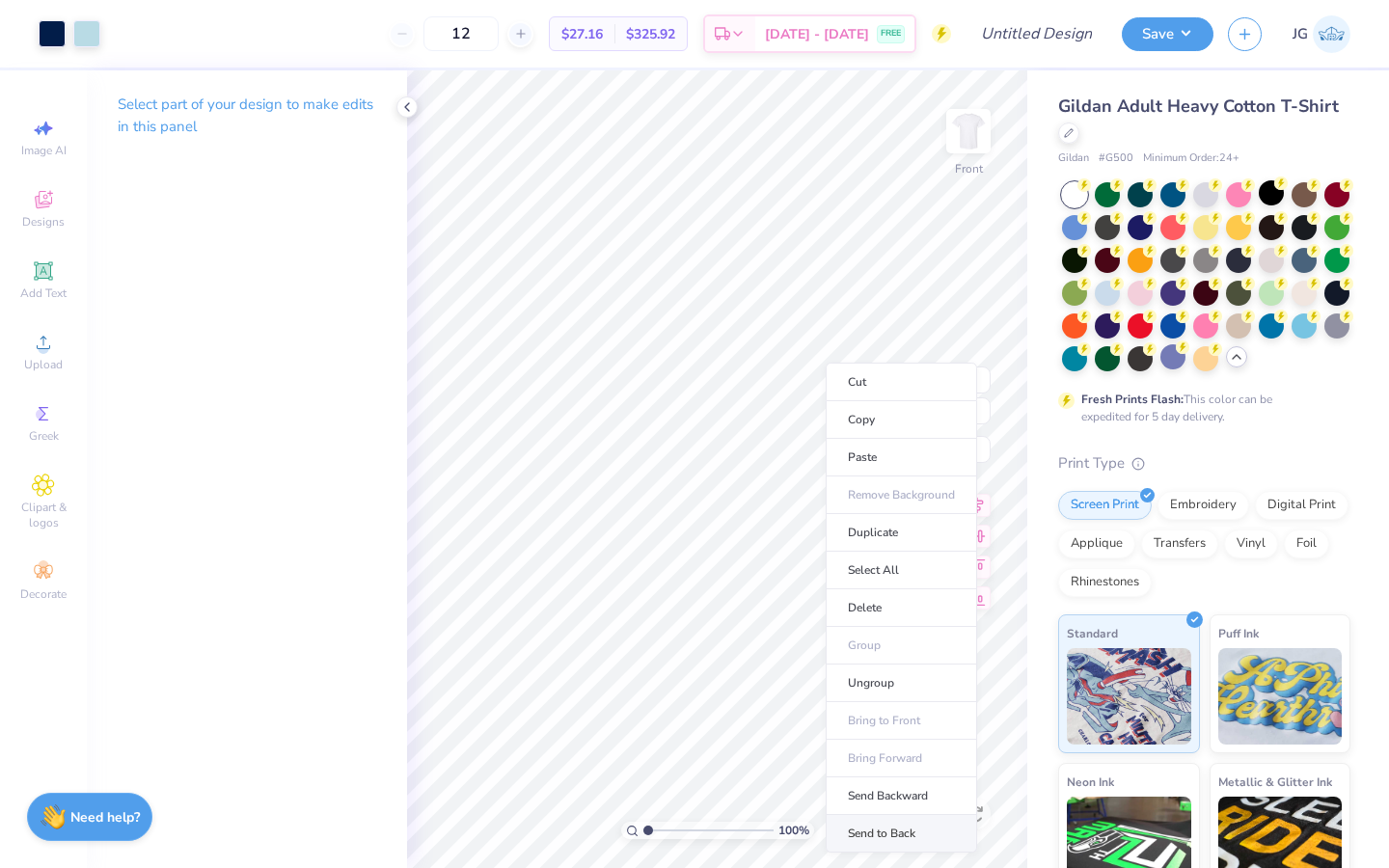
click at [919, 837] on li "Send to Back" at bounding box center [901, 834] width 151 height 38
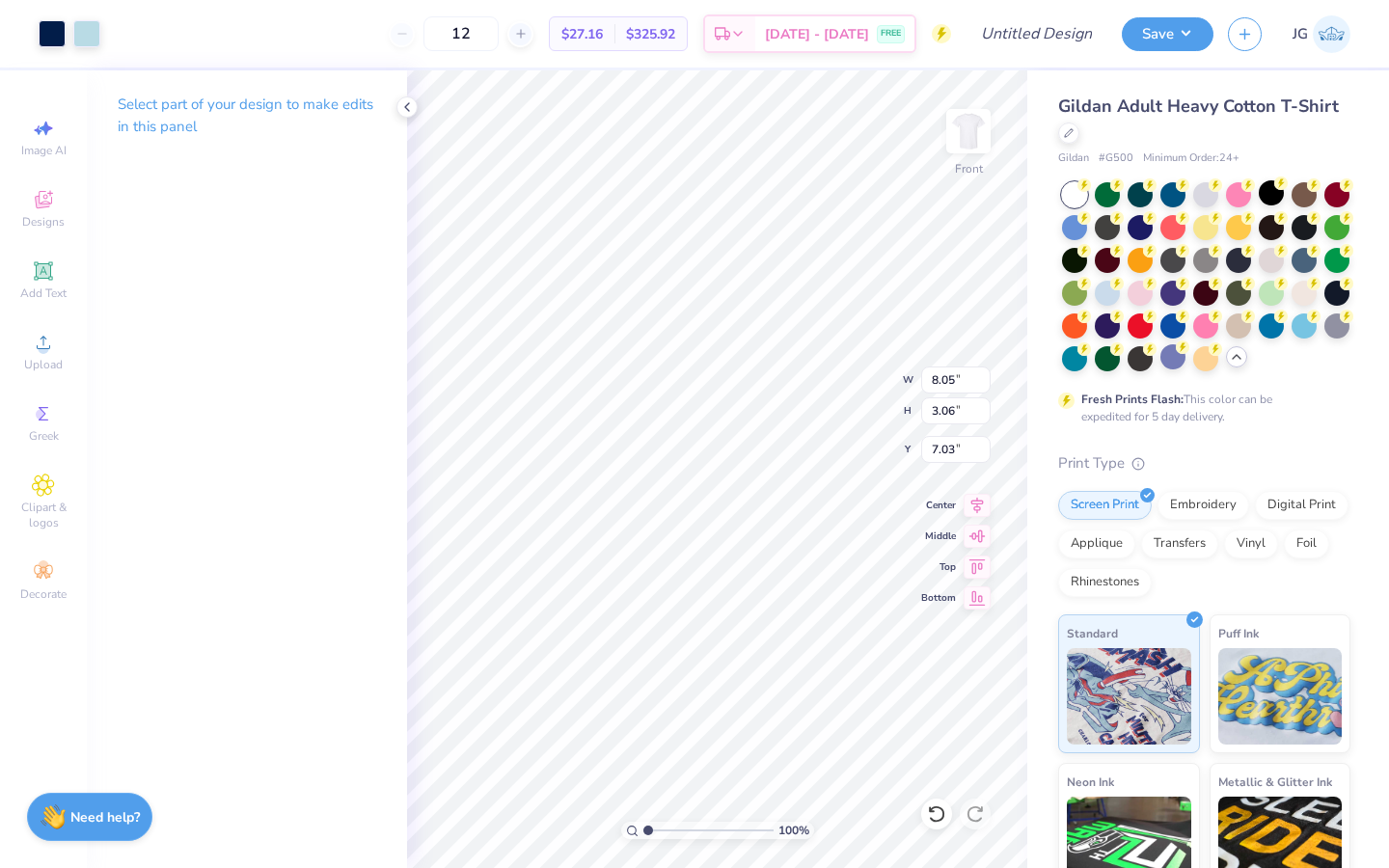
type input "8.00"
type input "3.84"
type input "7.36"
type input "6.37"
type input "3.05"
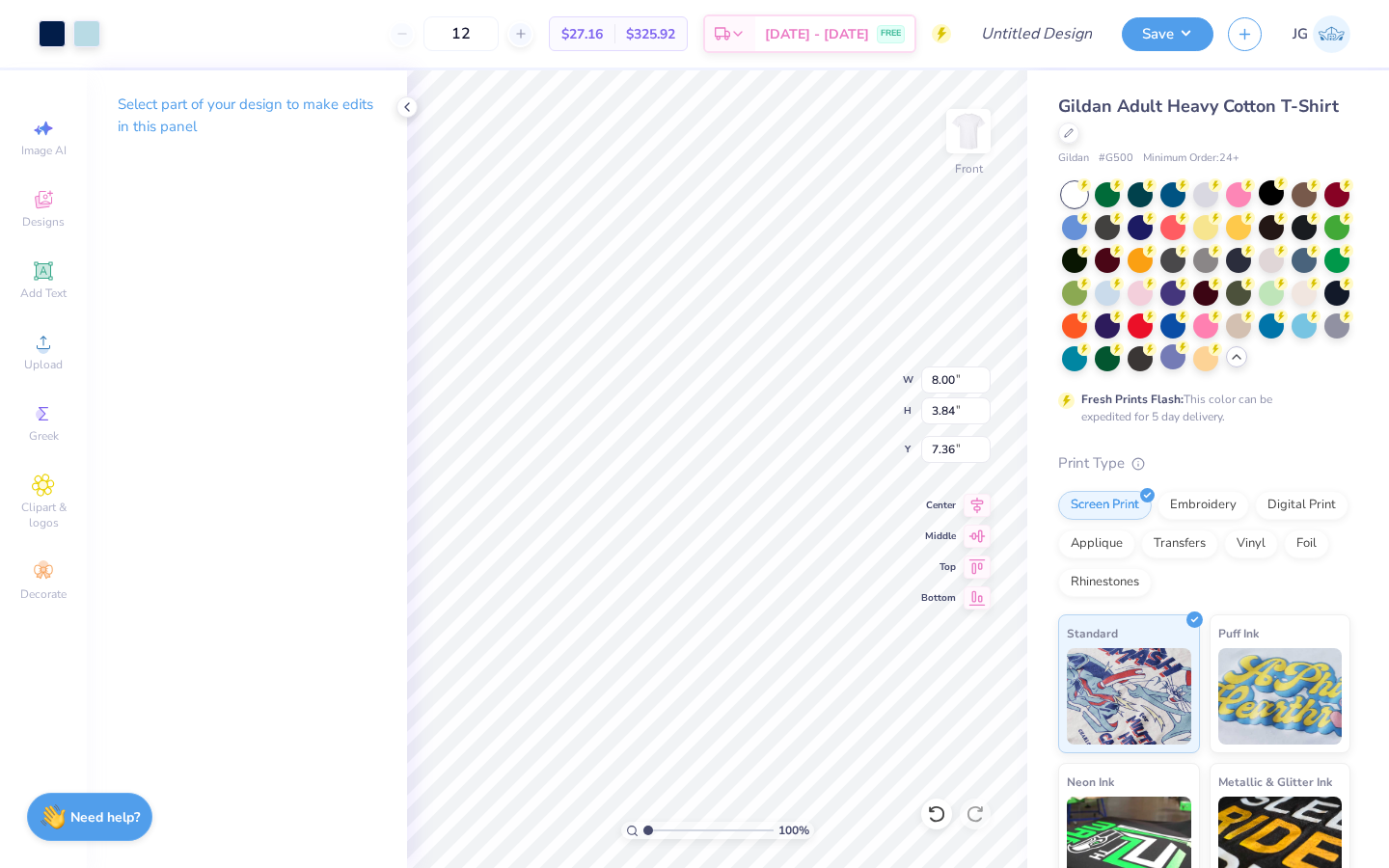
type input "7.23"
type input "7.69"
click at [37, 358] on span "Upload" at bounding box center [43, 365] width 39 height 16
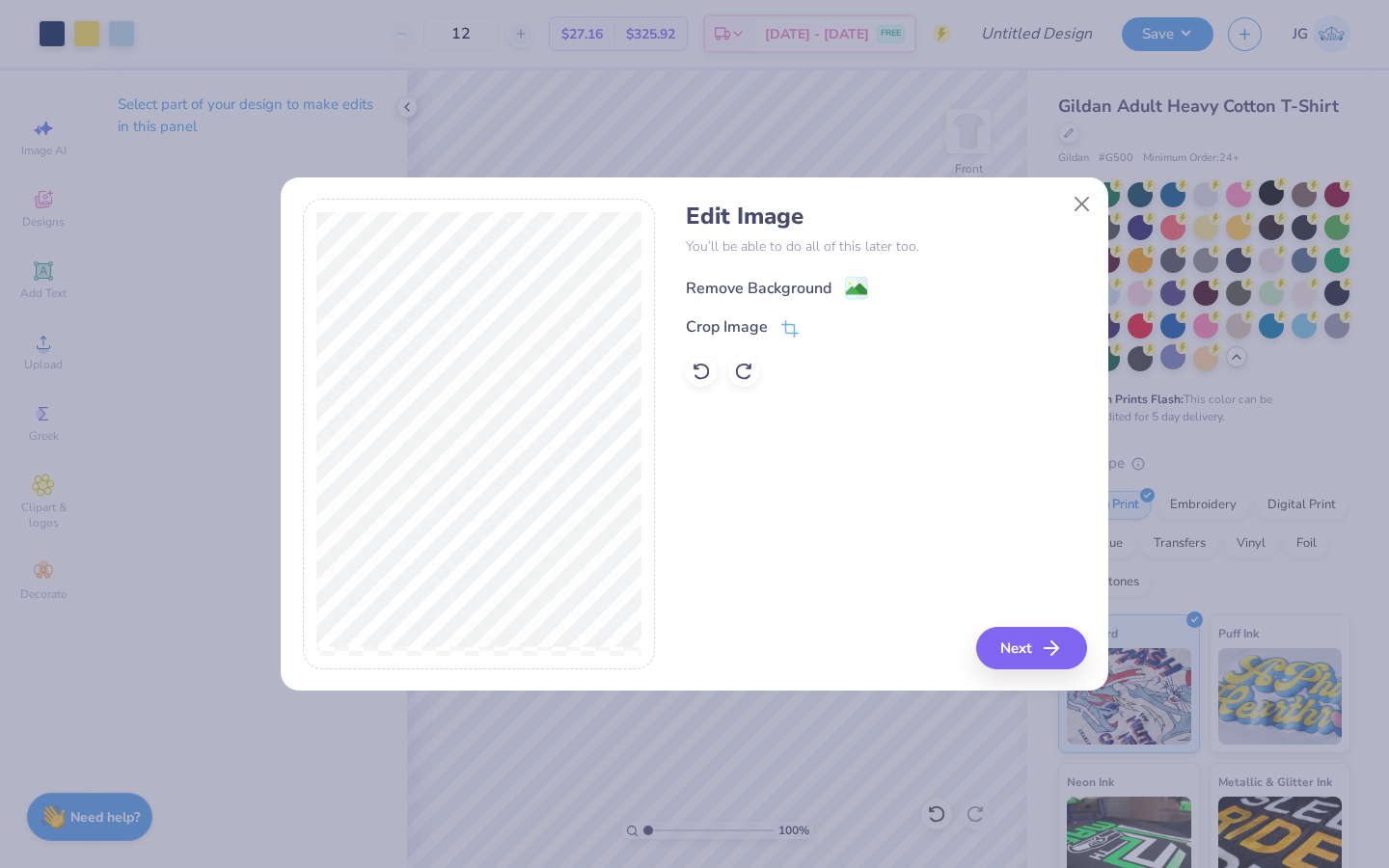
click at [847, 282] on image at bounding box center [856, 288] width 21 height 21
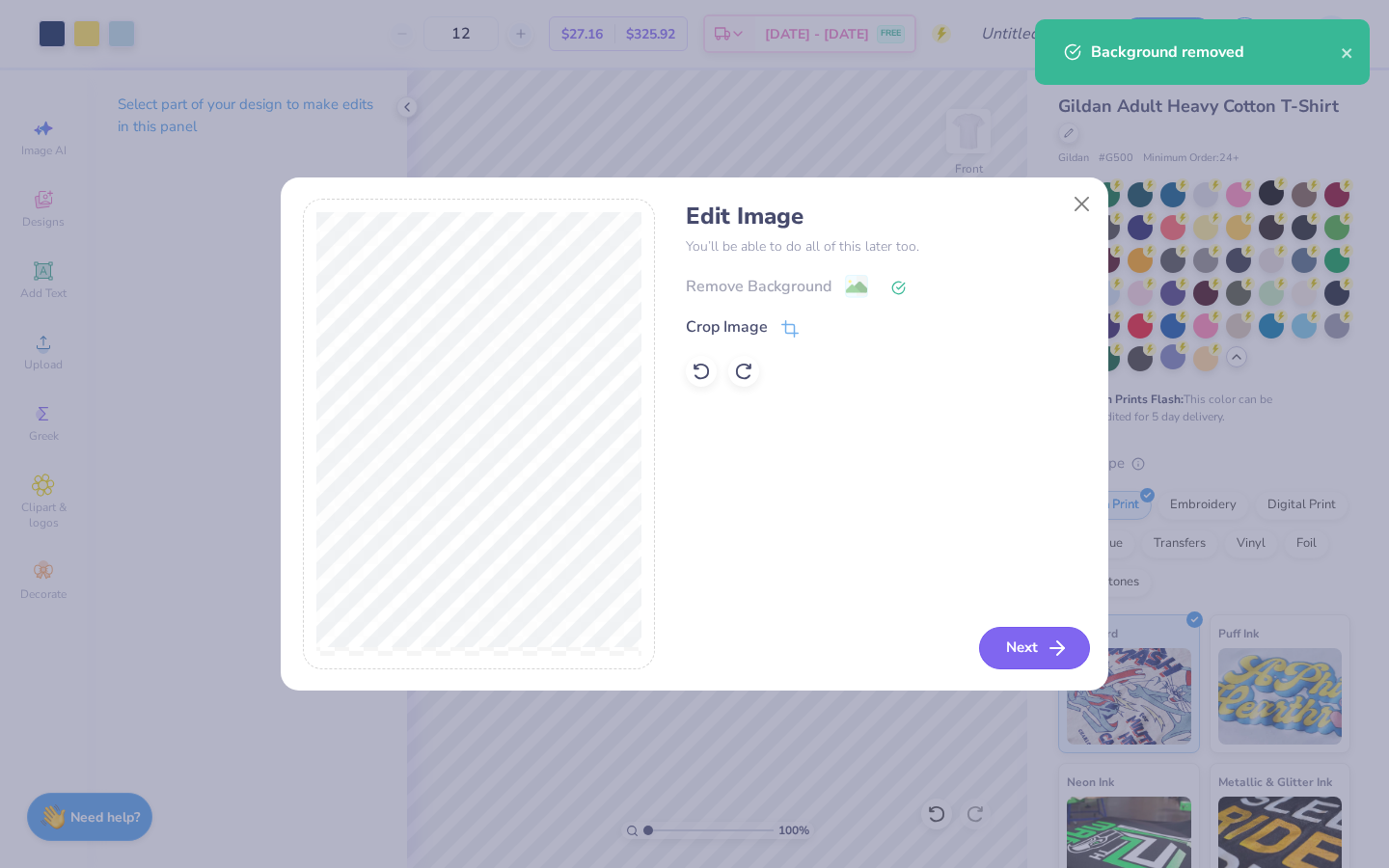
click at [1027, 653] on button "Next" at bounding box center [1035, 647] width 111 height 43
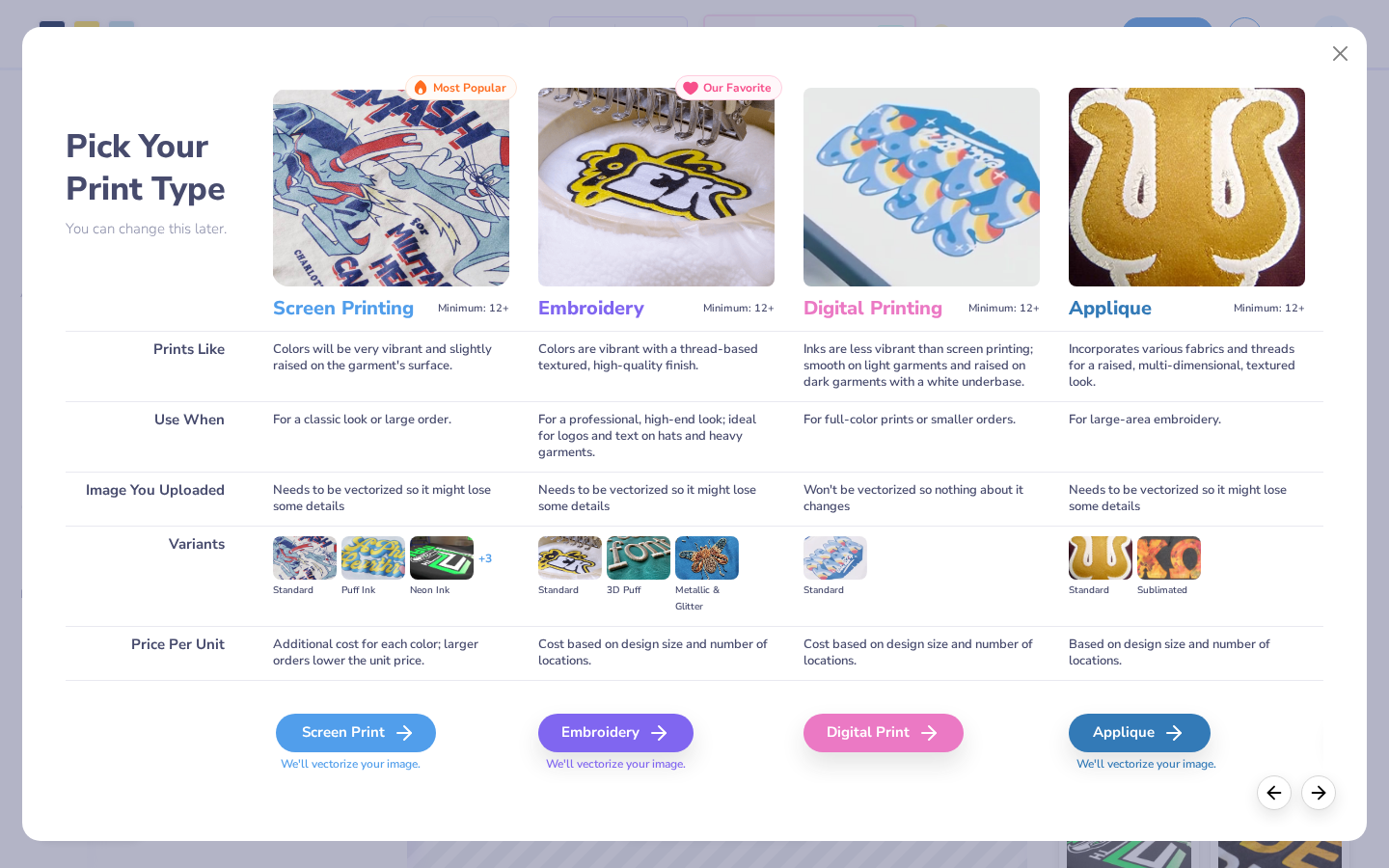
click at [367, 722] on div "Screen Print" at bounding box center [355, 733] width 160 height 39
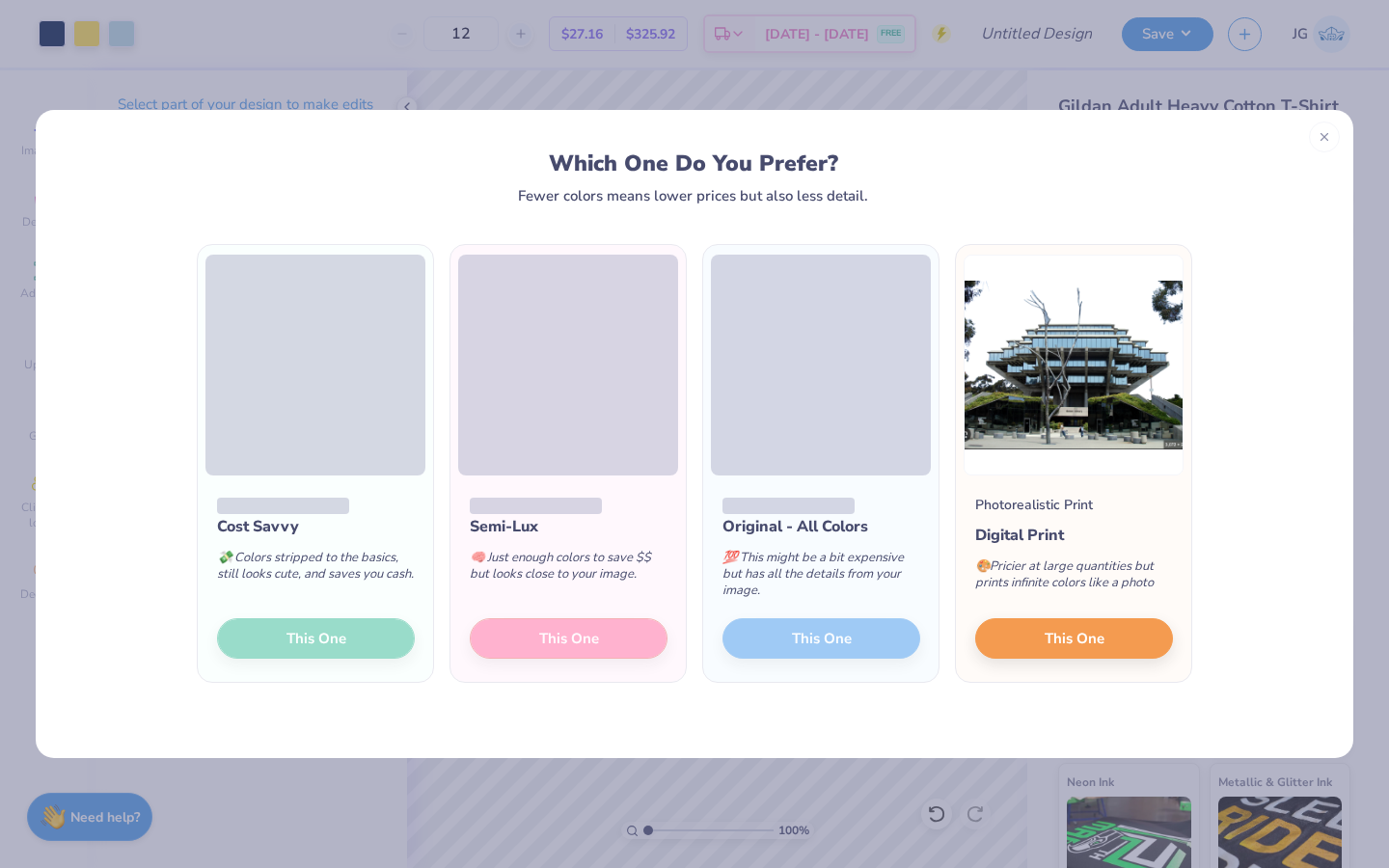
click at [269, 641] on div "Cost Savvy 💸 Colors stripped to the basics, still looks cute, and saves you cas…" at bounding box center [315, 579] width 236 height 207
click at [269, 602] on div "💸 Colors stripped to the basics, still looks cute, and saves you cash." at bounding box center [315, 570] width 198 height 64
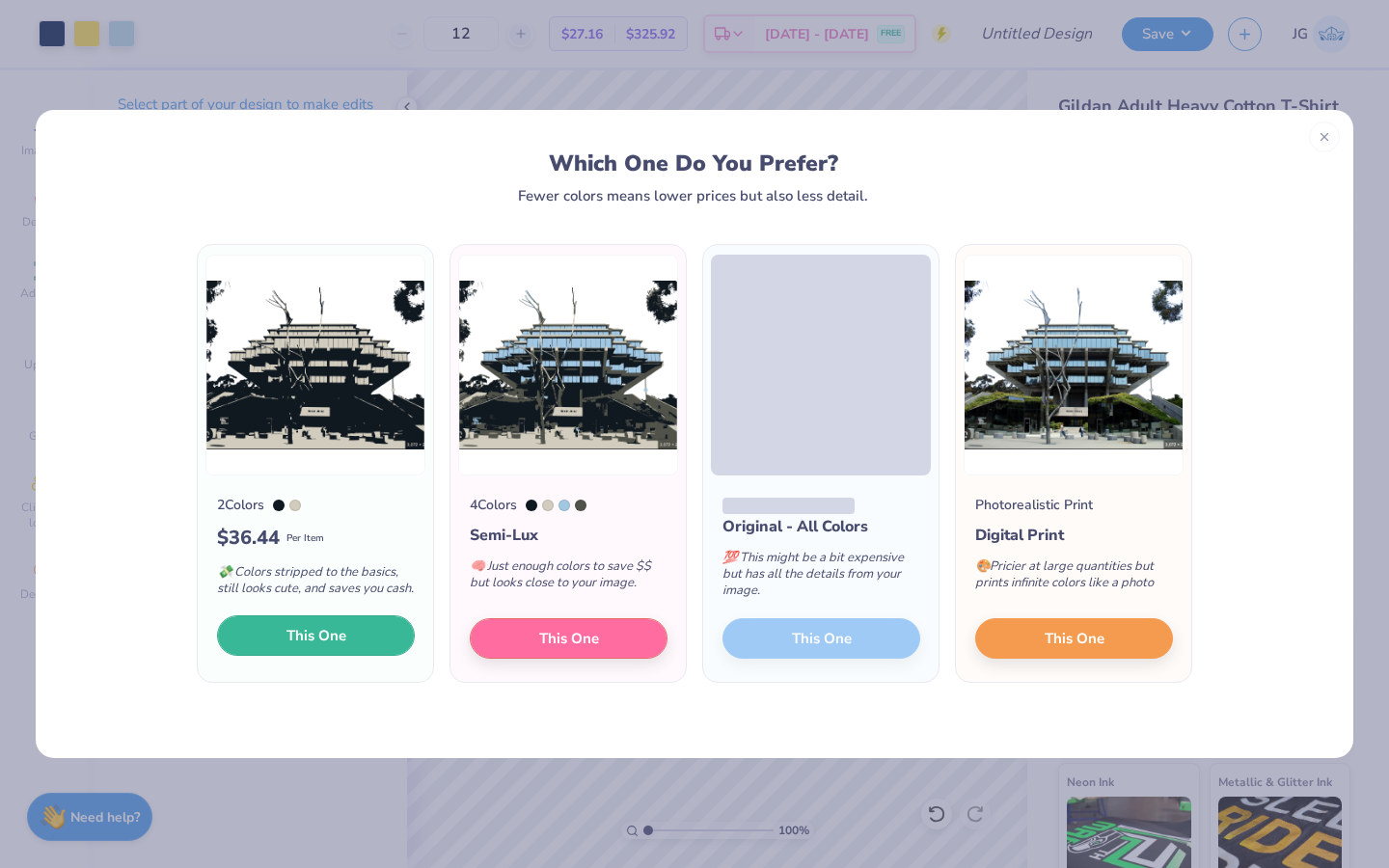
click at [323, 647] on span "This One" at bounding box center [316, 636] width 60 height 22
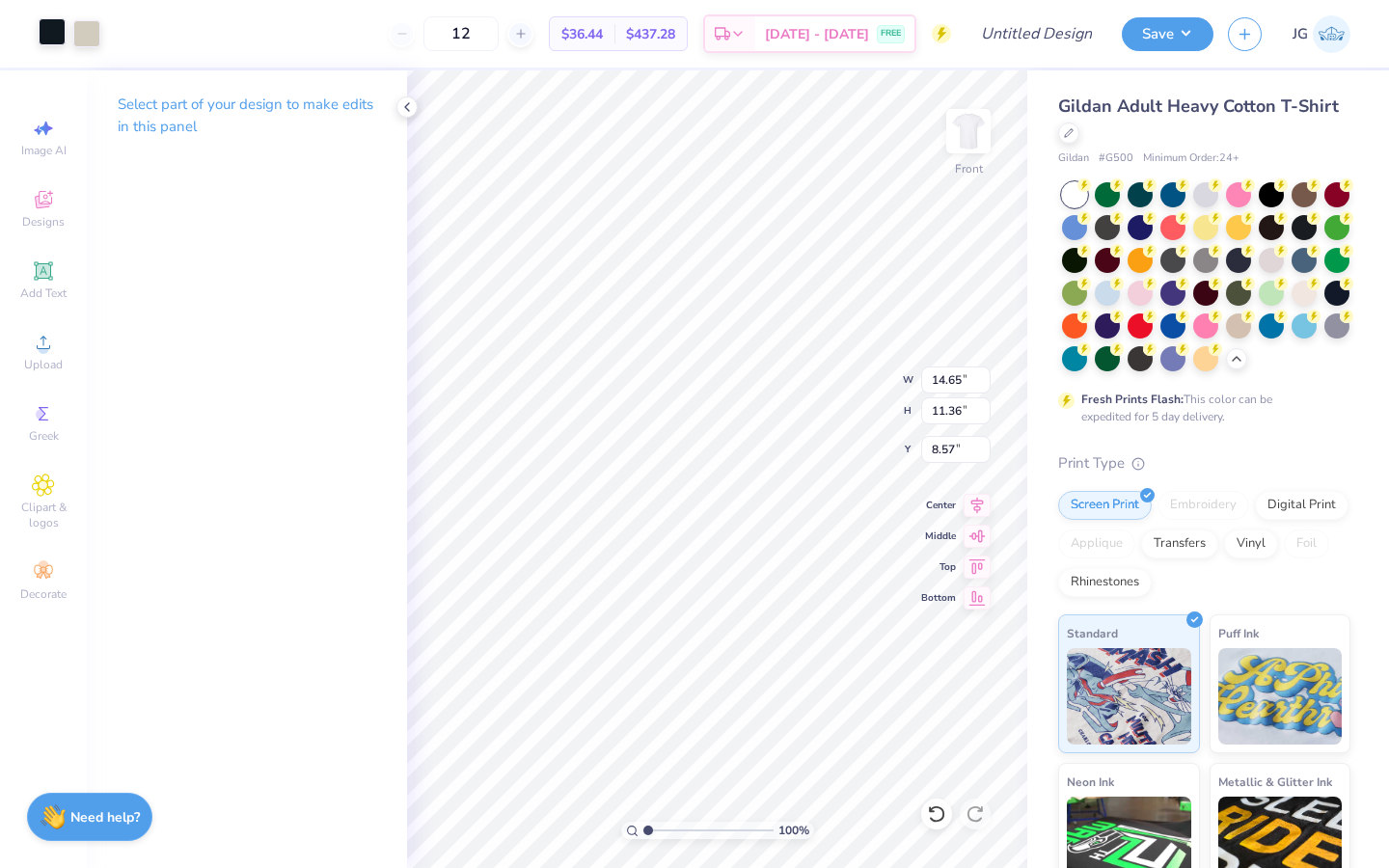
click at [41, 46] on div at bounding box center [52, 31] width 27 height 27
click at [48, 40] on div at bounding box center [52, 31] width 27 height 27
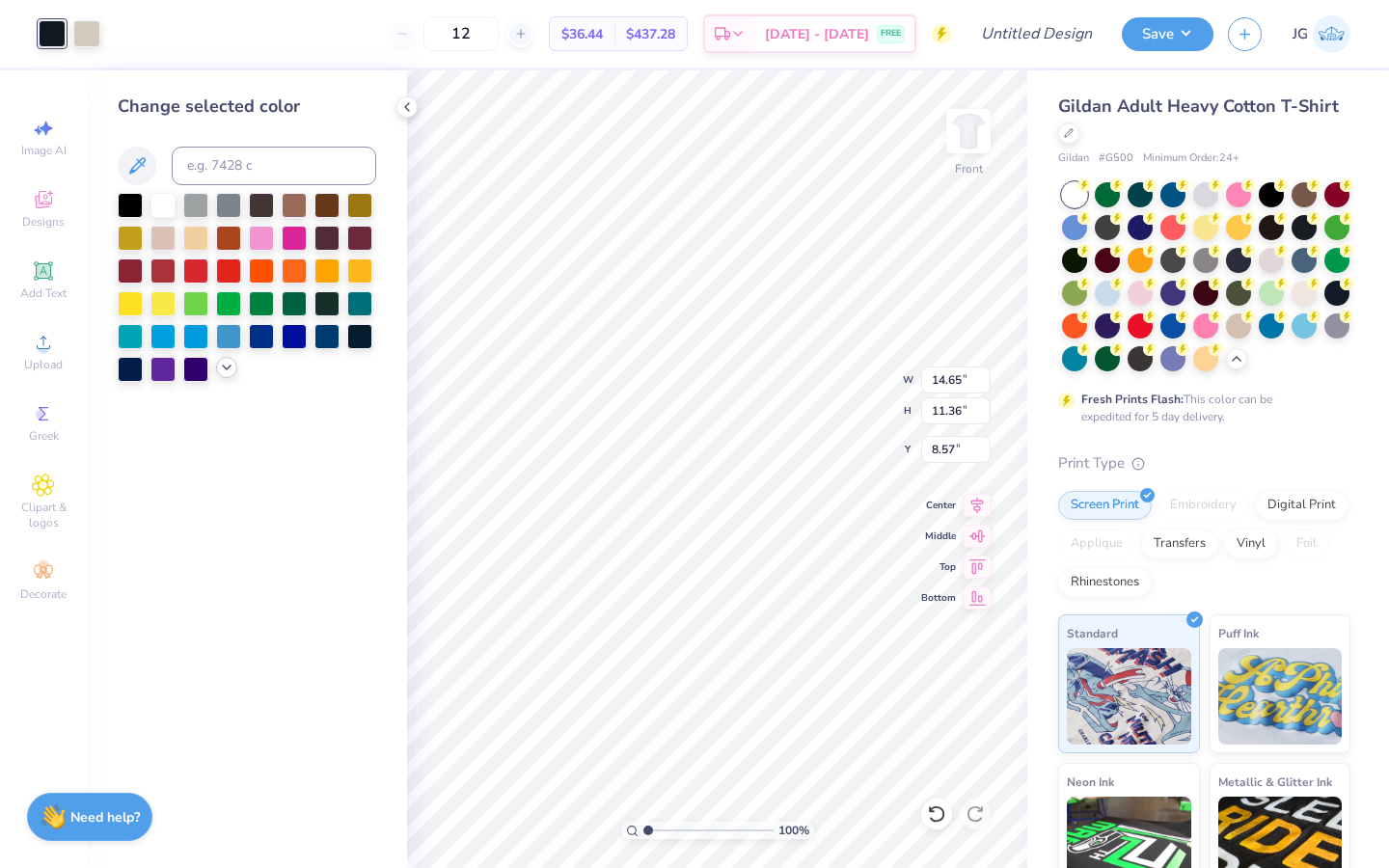
click at [219, 363] on icon at bounding box center [227, 368] width 16 height 16
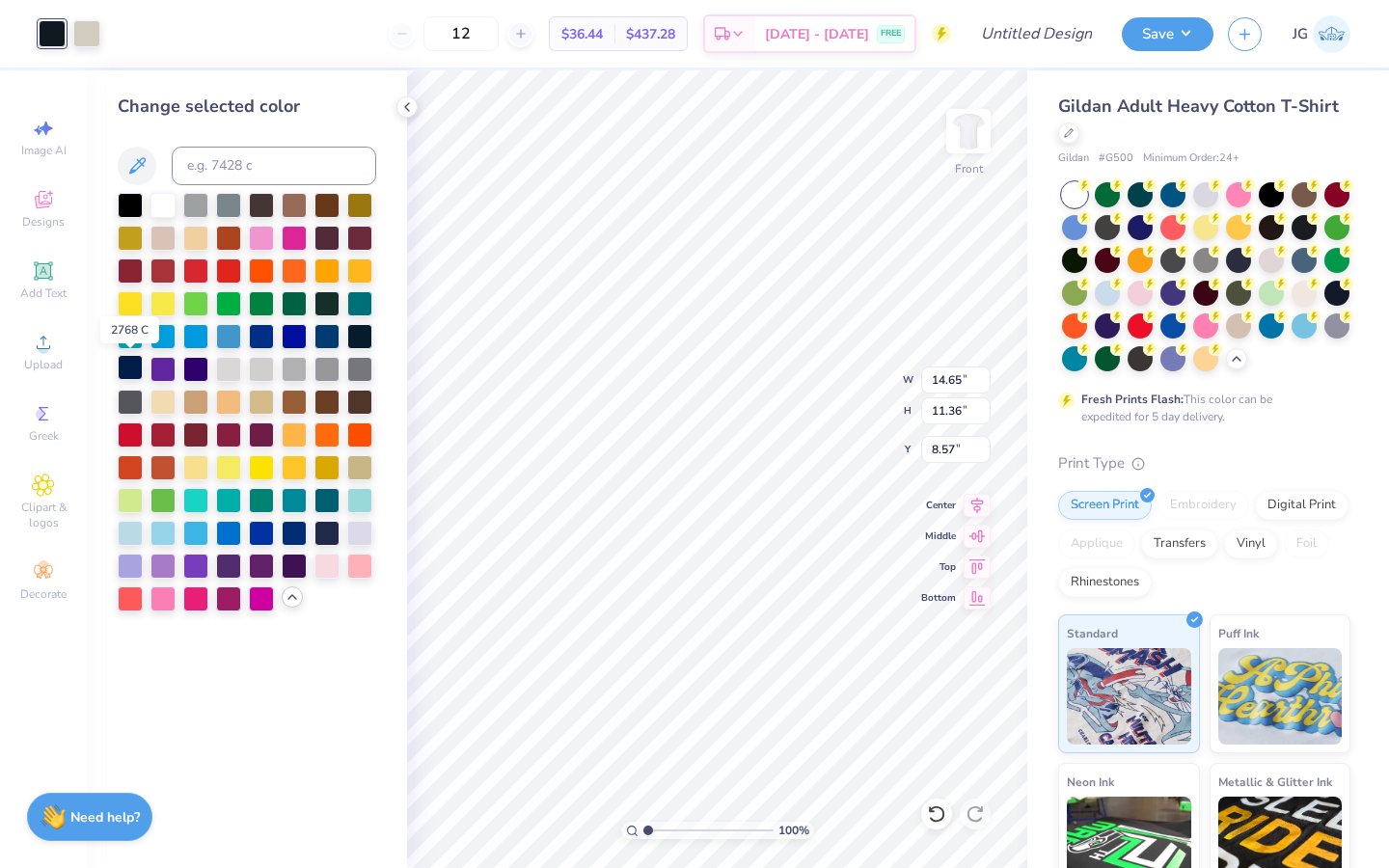
click at [127, 372] on div at bounding box center [129, 367] width 25 height 25
click at [87, 31] on div at bounding box center [87, 31] width 27 height 27
drag, startPoint x: 132, startPoint y: 579, endPoint x: 144, endPoint y: 626, distance: 48.5
click at [143, 625] on div "Change selected color" at bounding box center [247, 469] width 320 height 797
click at [159, 531] on div at bounding box center [162, 531] width 25 height 25
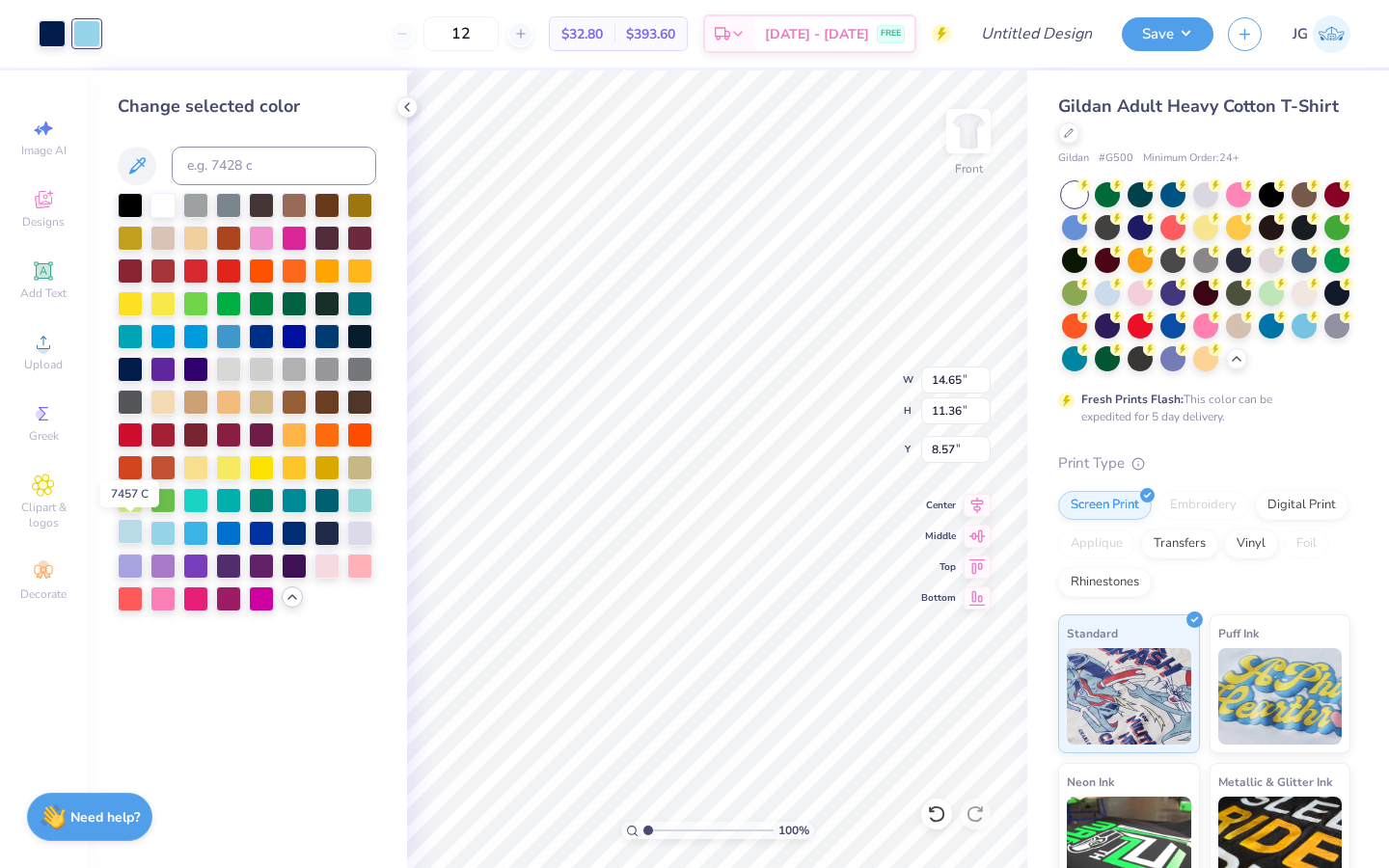
click at [130, 535] on div at bounding box center [129, 531] width 25 height 25
type input "4.48"
type input "3.48"
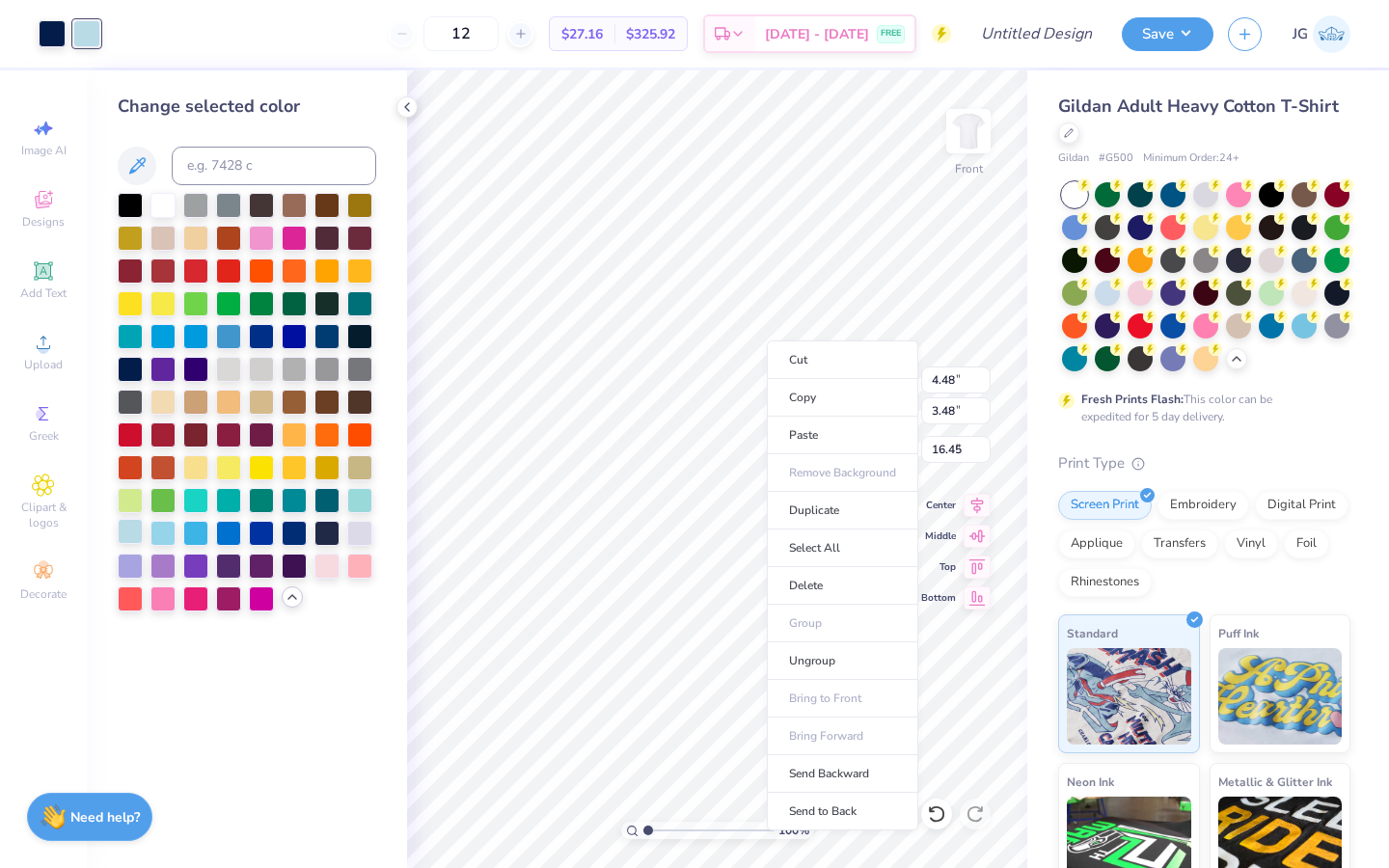
type input "6.00"
click at [859, 803] on li "Send to Back" at bounding box center [842, 811] width 151 height 38
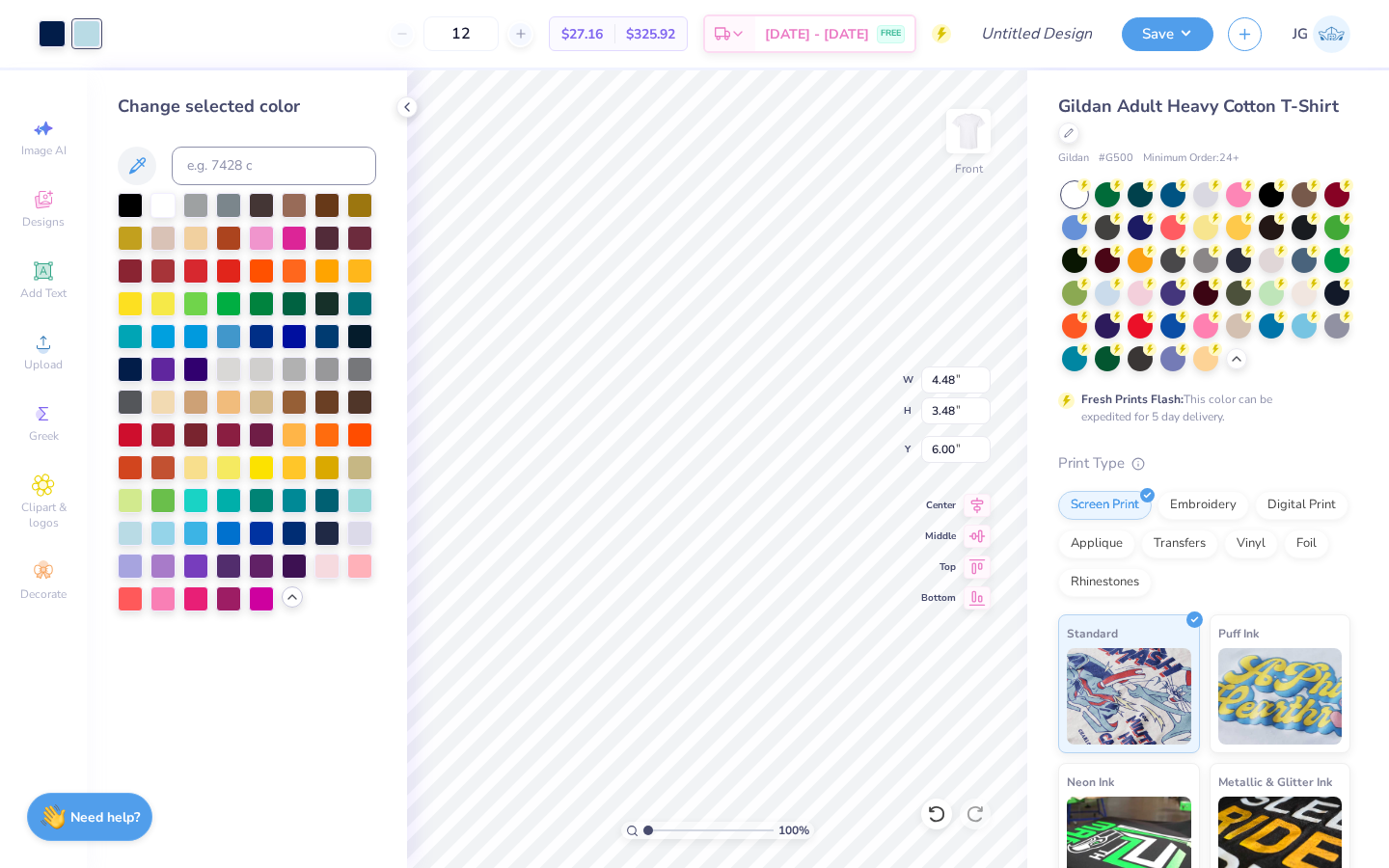
type input "5.00"
type input "4.19"
type input "5.64"
type input "6.62"
type input "5.55"
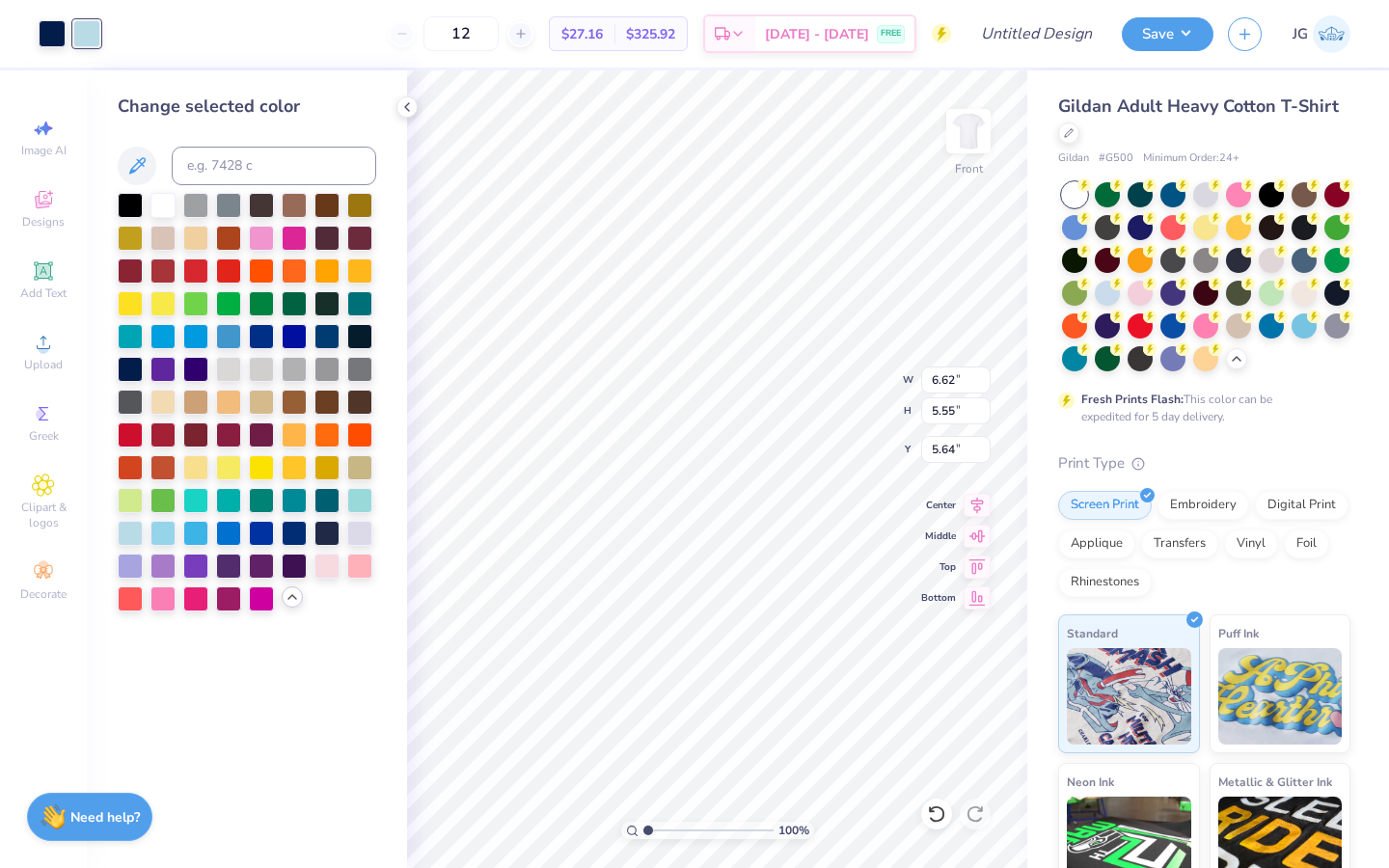
type input "5.17"
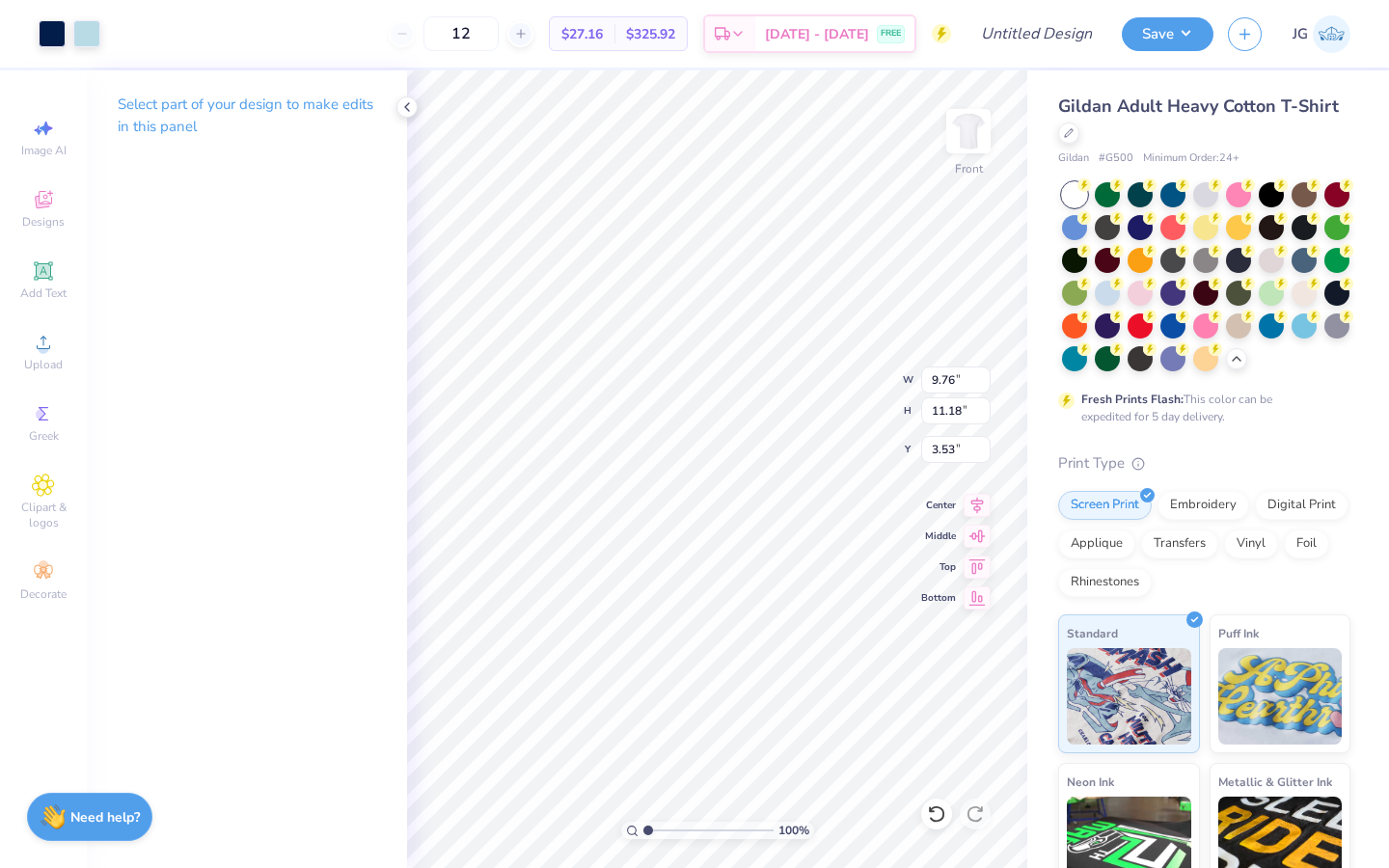
type input "3.53"
click at [939, 813] on icon at bounding box center [936, 813] width 19 height 19
click at [942, 822] on icon at bounding box center [936, 813] width 19 height 19
type input "10.07"
click at [942, 822] on icon at bounding box center [936, 813] width 19 height 19
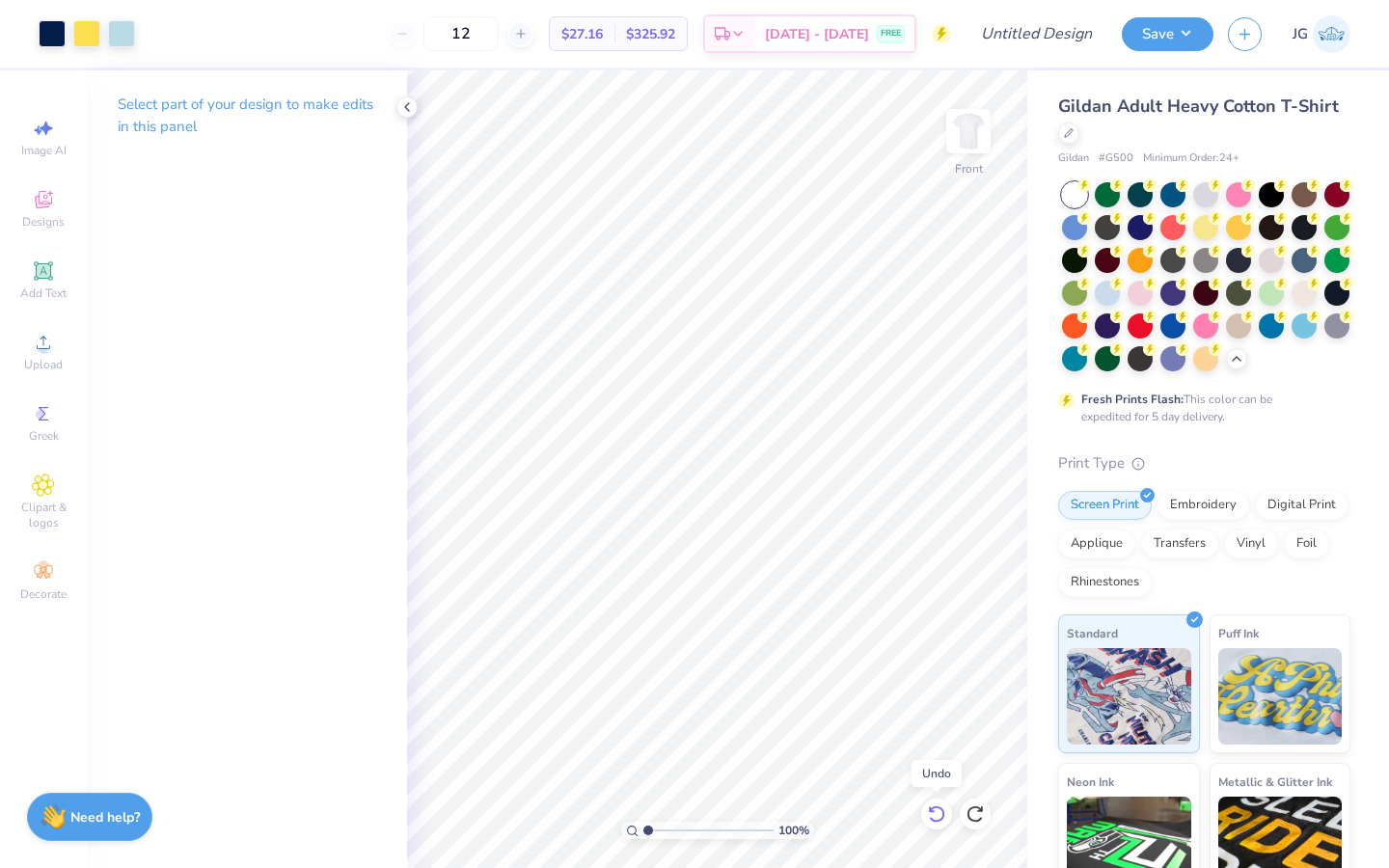
click at [942, 822] on icon at bounding box center [936, 813] width 19 height 19
type input "0.93"
type input "1.21"
type input "6.26"
type input "2.75"
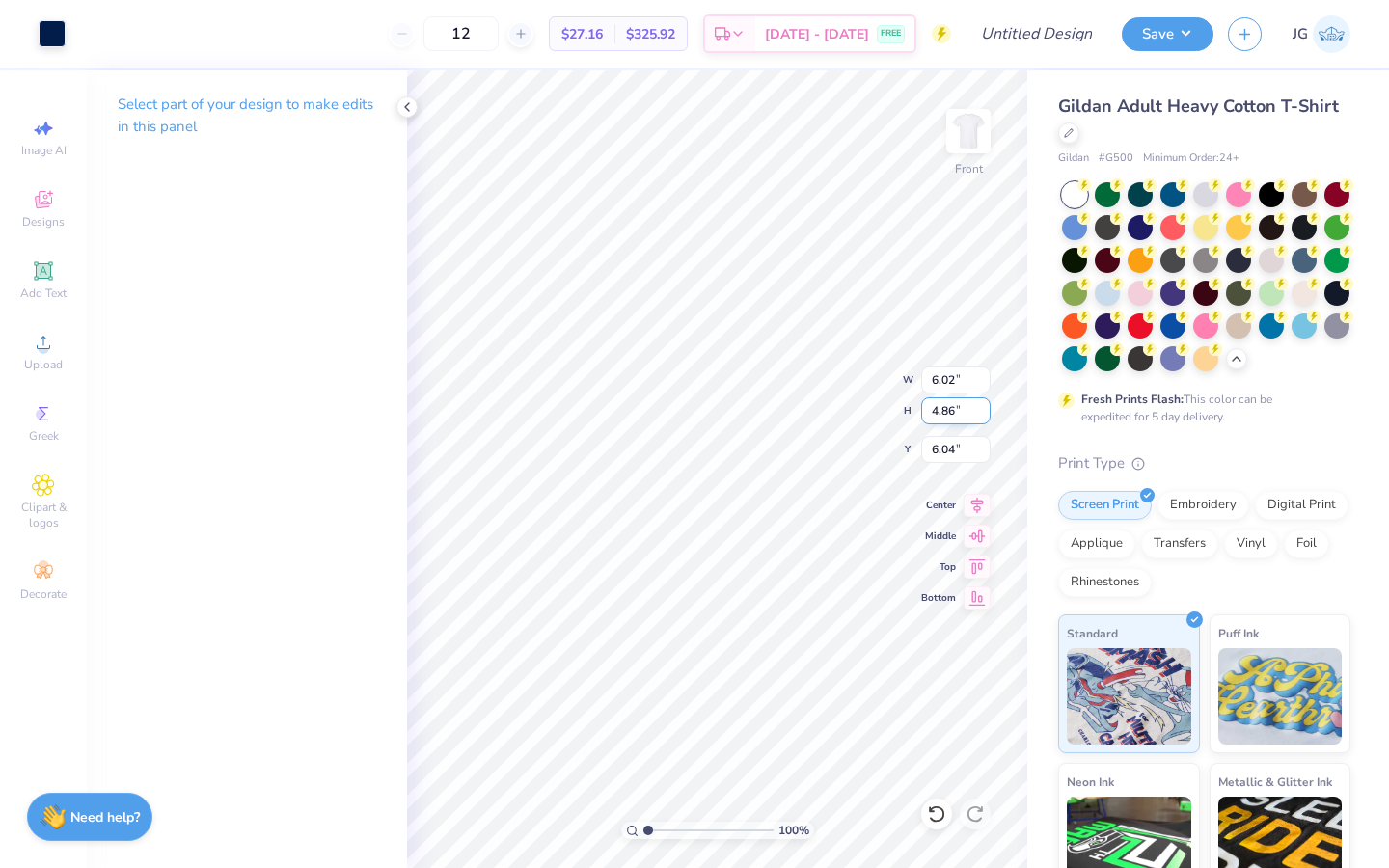
type input "1.09"
type input "7.32"
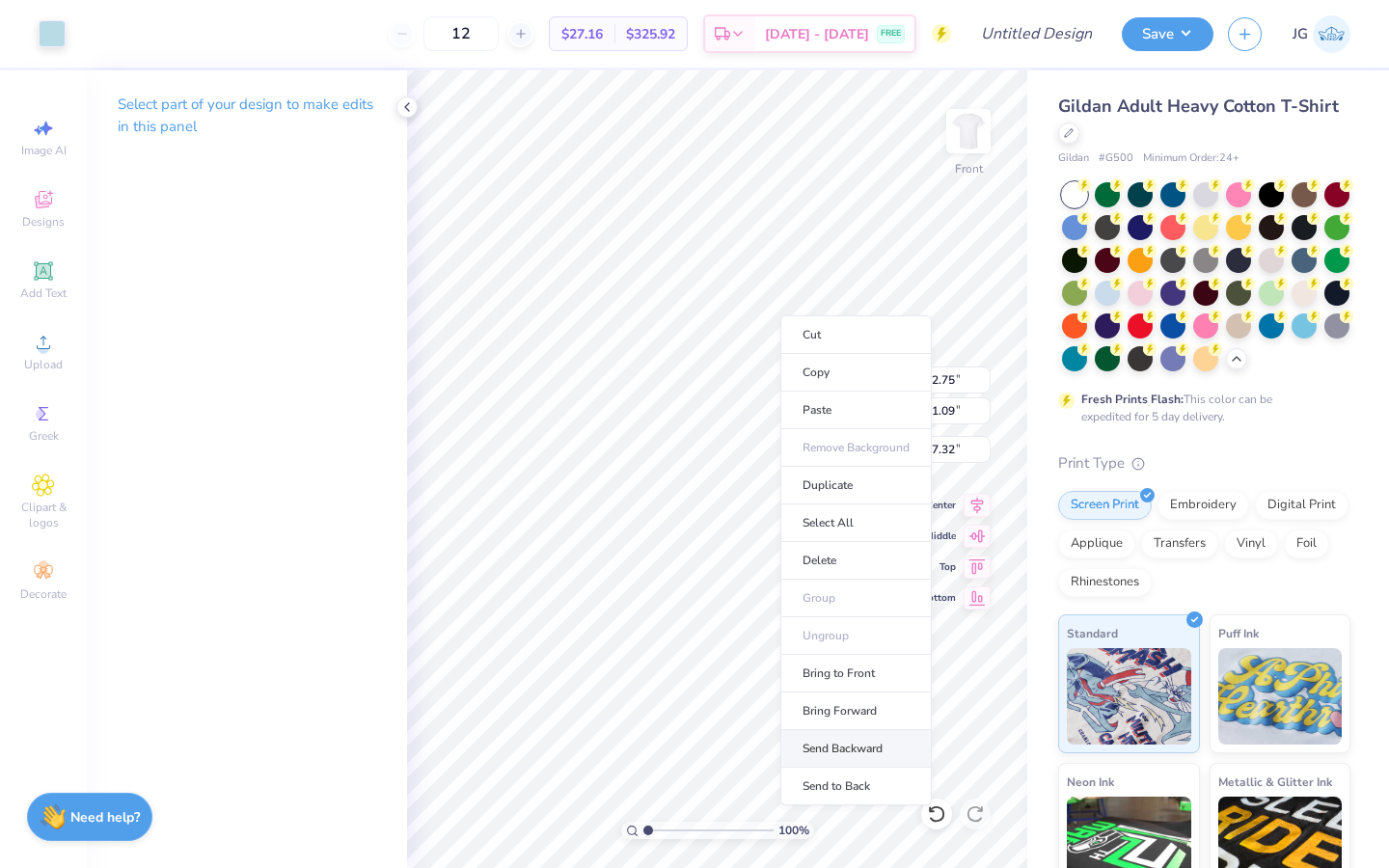
click at [860, 755] on li "Send Backward" at bounding box center [856, 749] width 151 height 38
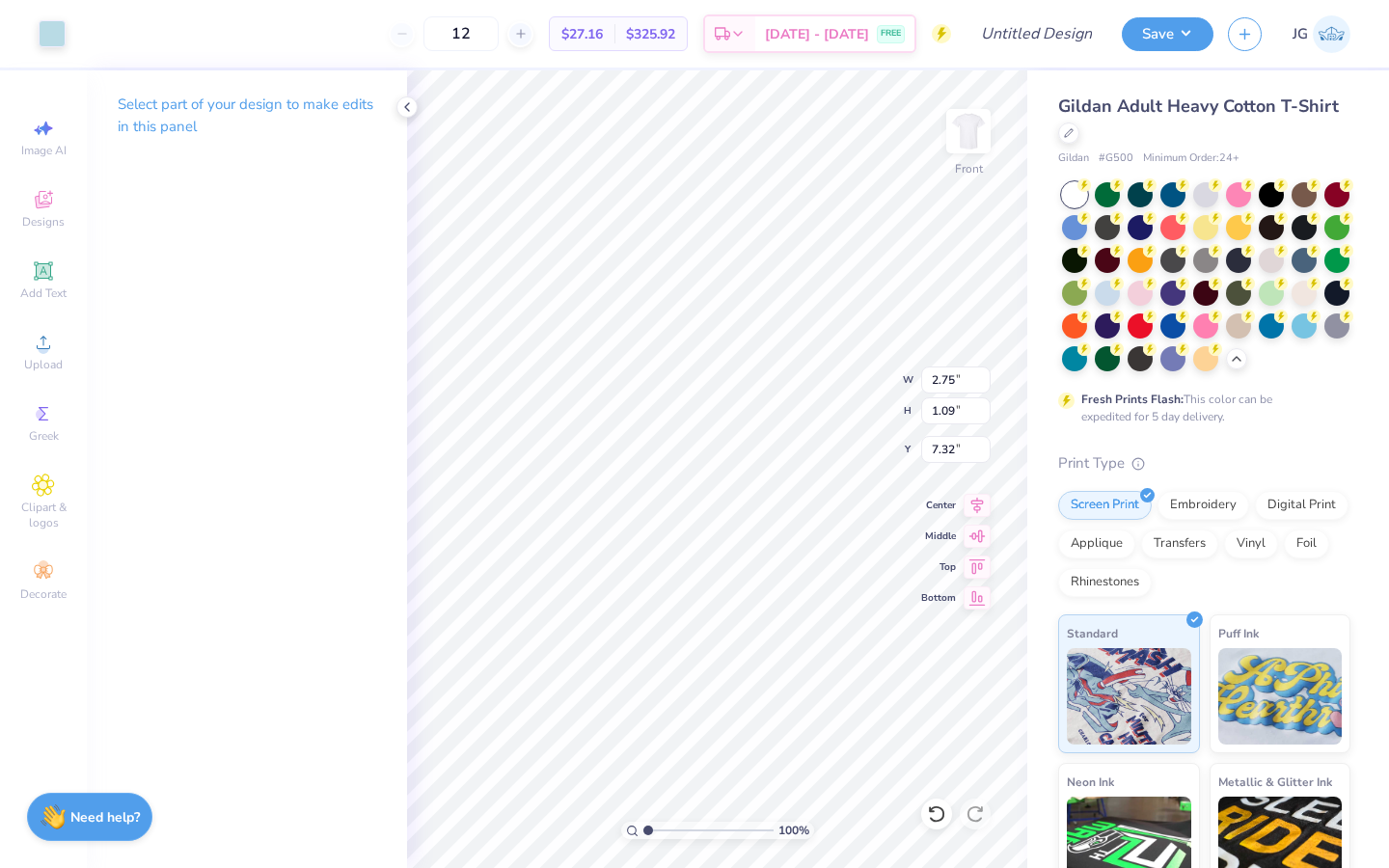
type input "5.36"
type input "1.47"
type input "9.33"
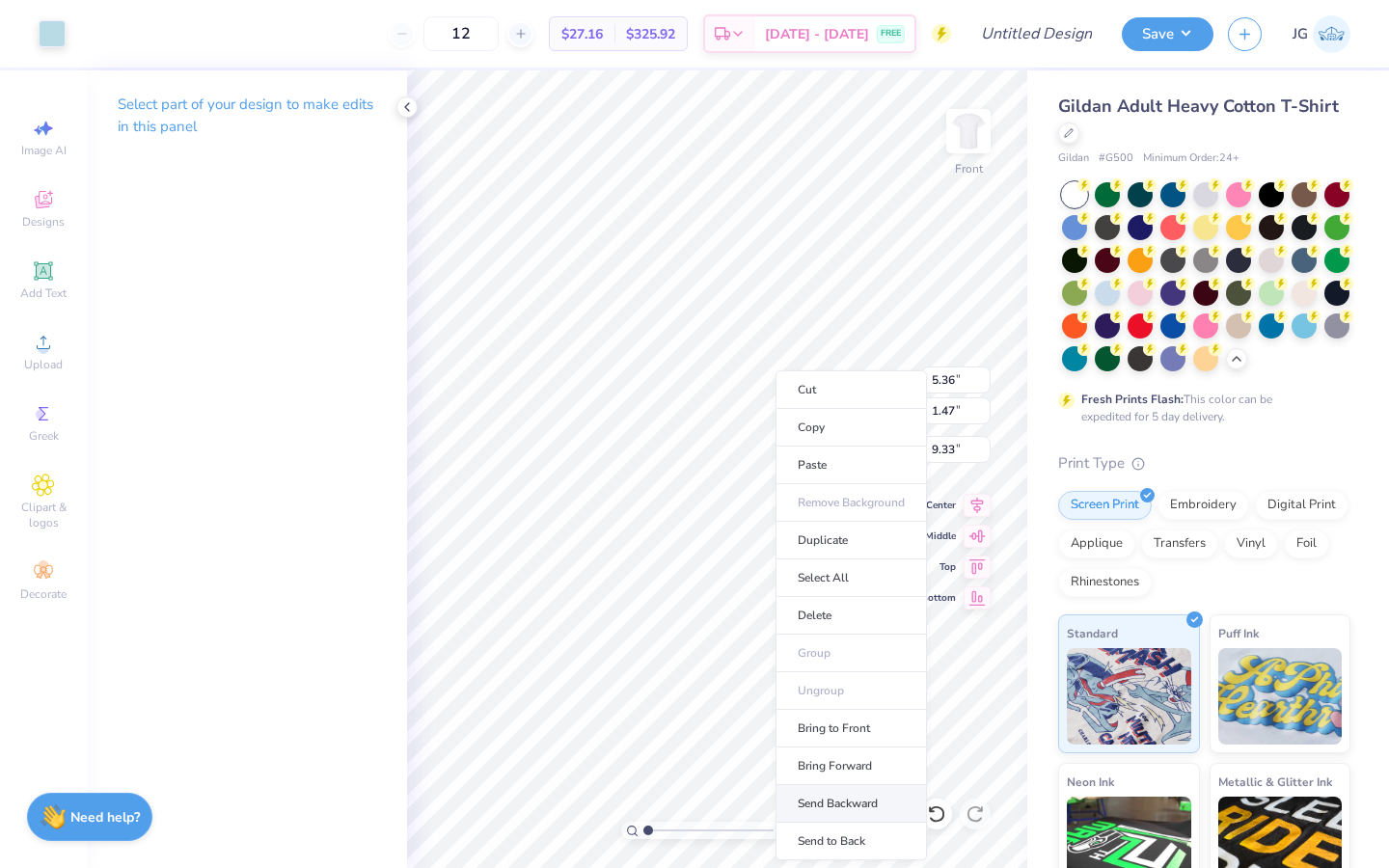
click at [852, 814] on li "Send Backward" at bounding box center [851, 804] width 151 height 38
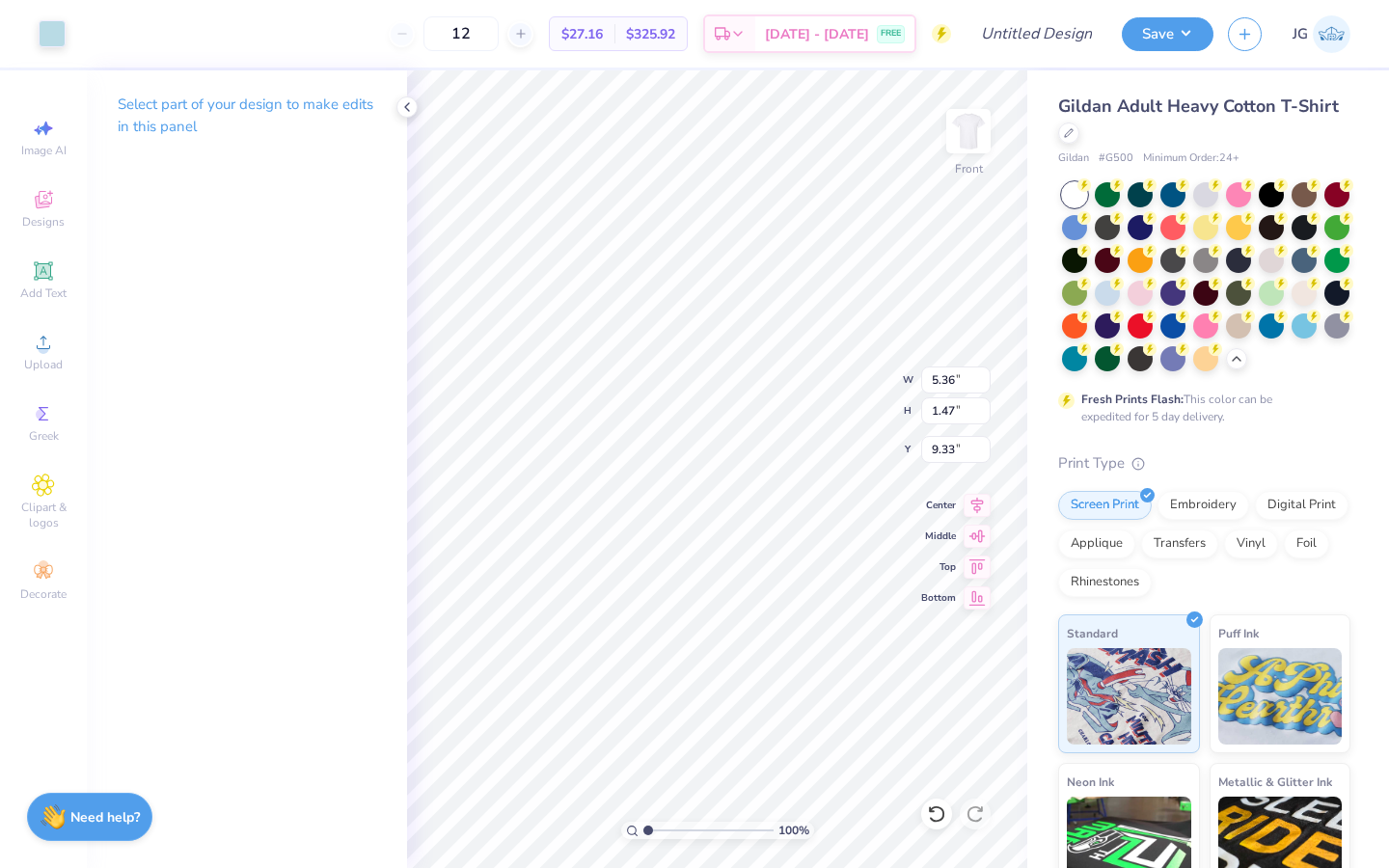
type input "6.02"
type input "4.86"
type input "6.04"
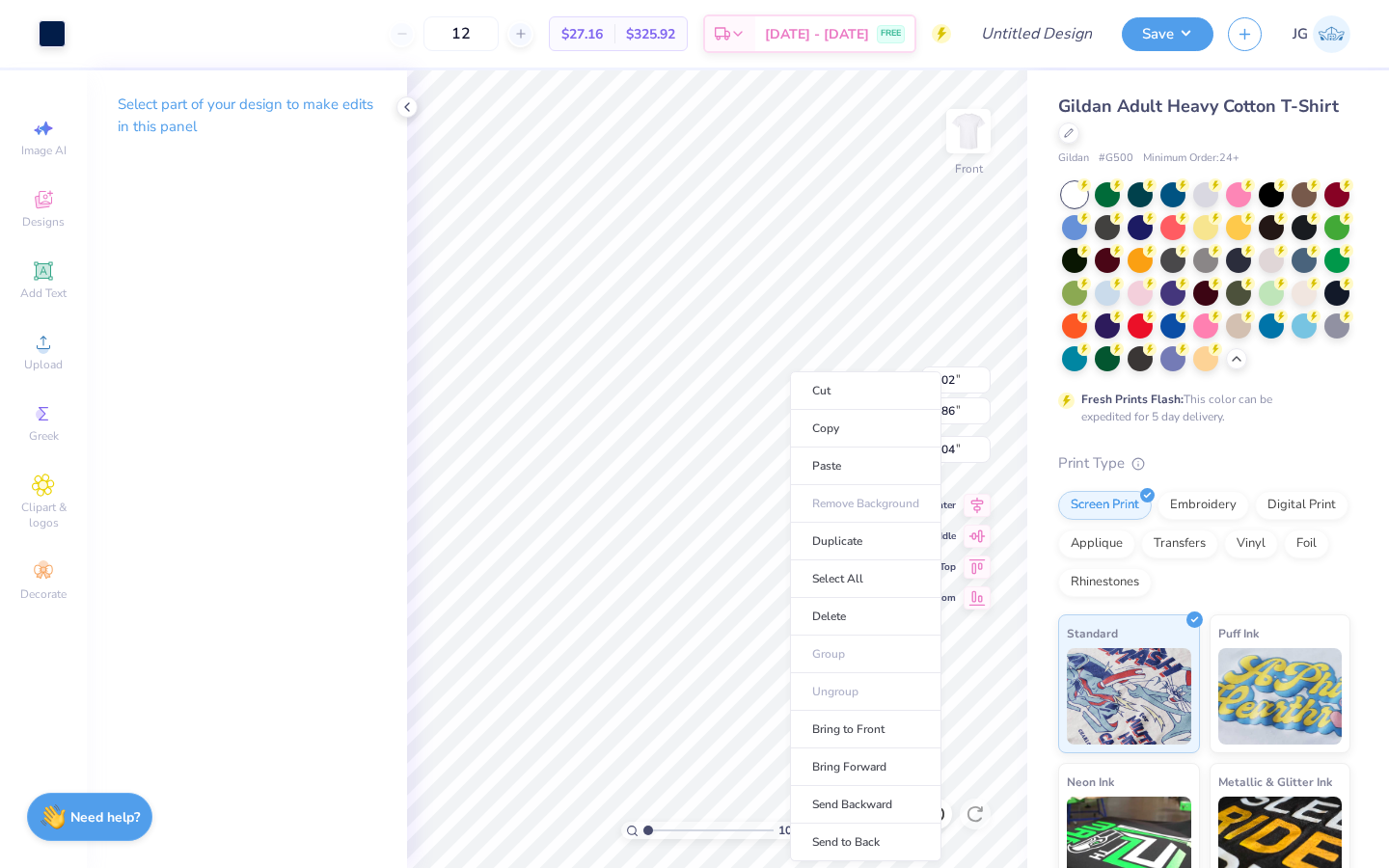
type input "5.36"
type input "1.47"
type input "9.33"
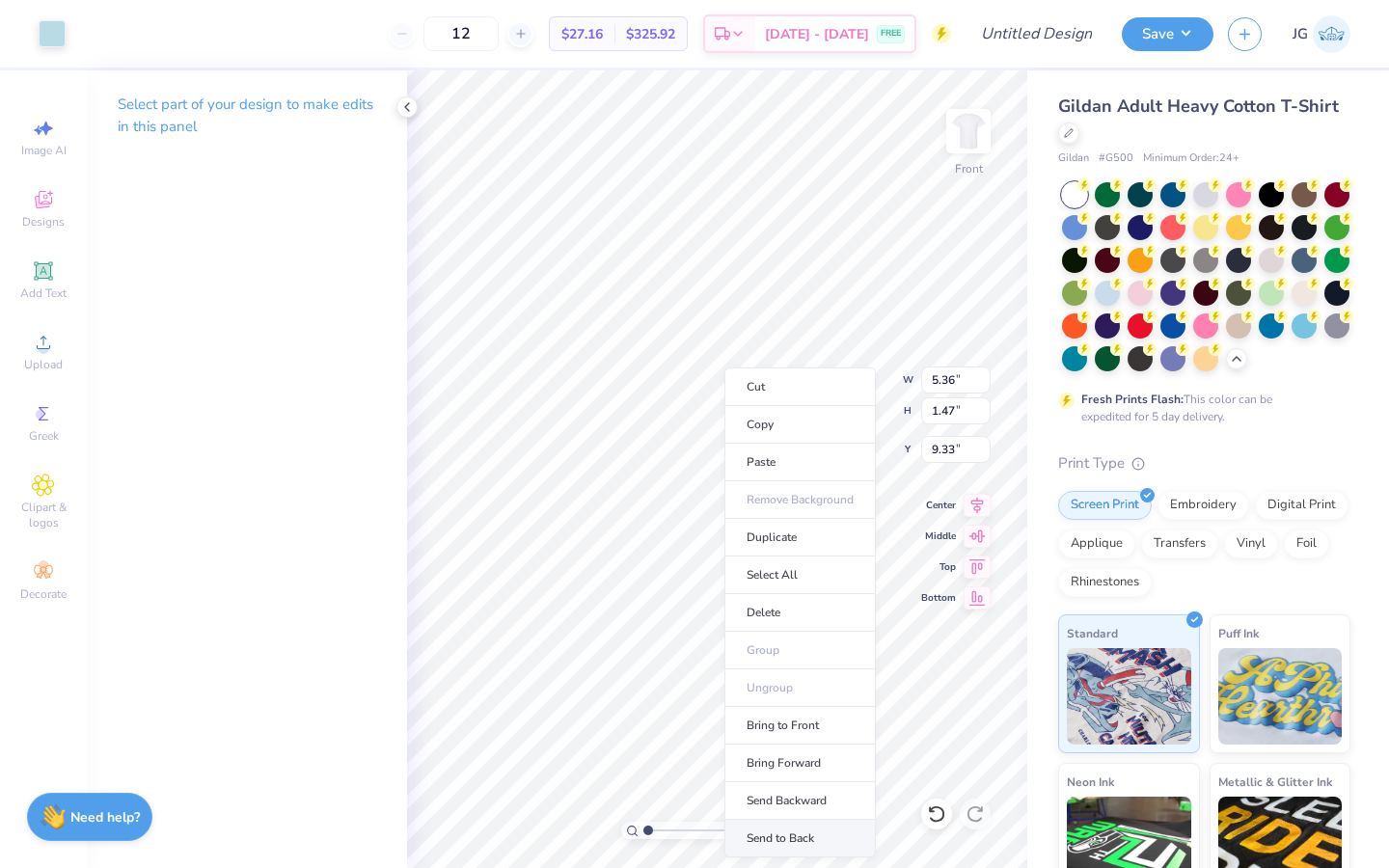
click at [800, 835] on li "Send to Back" at bounding box center [799, 838] width 151 height 38
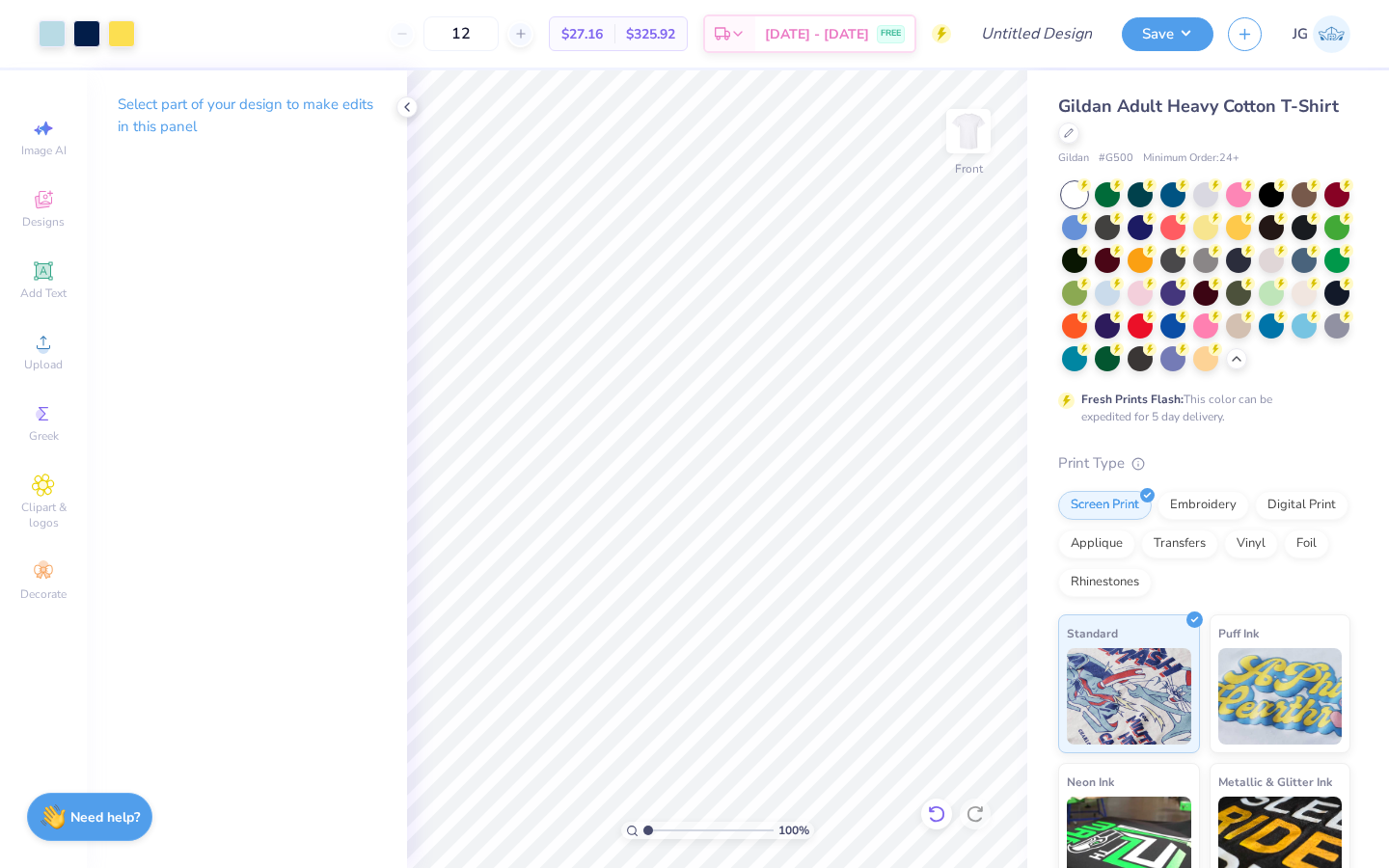
click at [942, 819] on icon at bounding box center [936, 813] width 16 height 17
click at [941, 819] on icon at bounding box center [936, 813] width 16 height 17
click at [937, 815] on icon at bounding box center [936, 813] width 19 height 19
click at [936, 815] on icon at bounding box center [936, 813] width 19 height 19
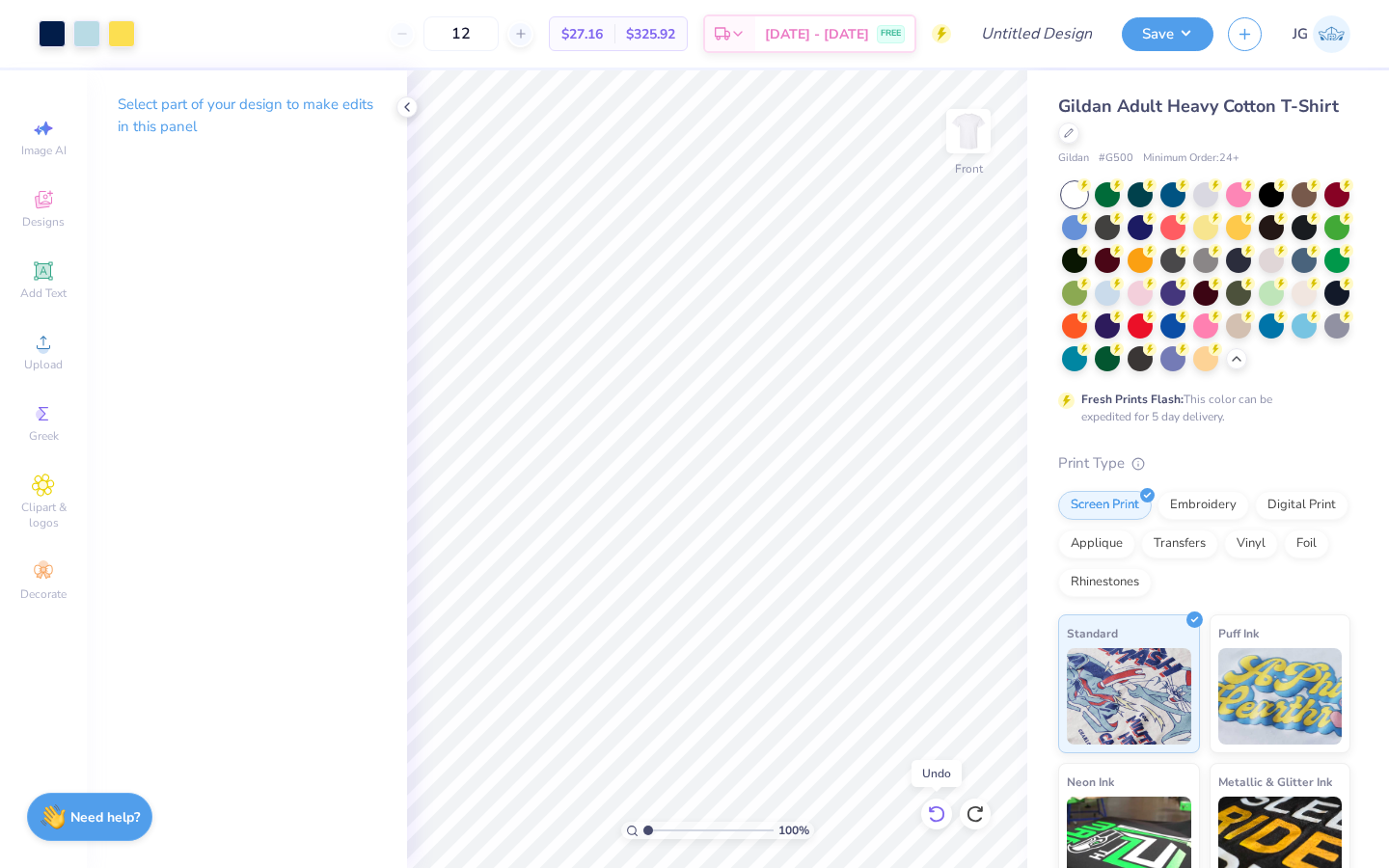
click at [936, 815] on icon at bounding box center [936, 813] width 19 height 19
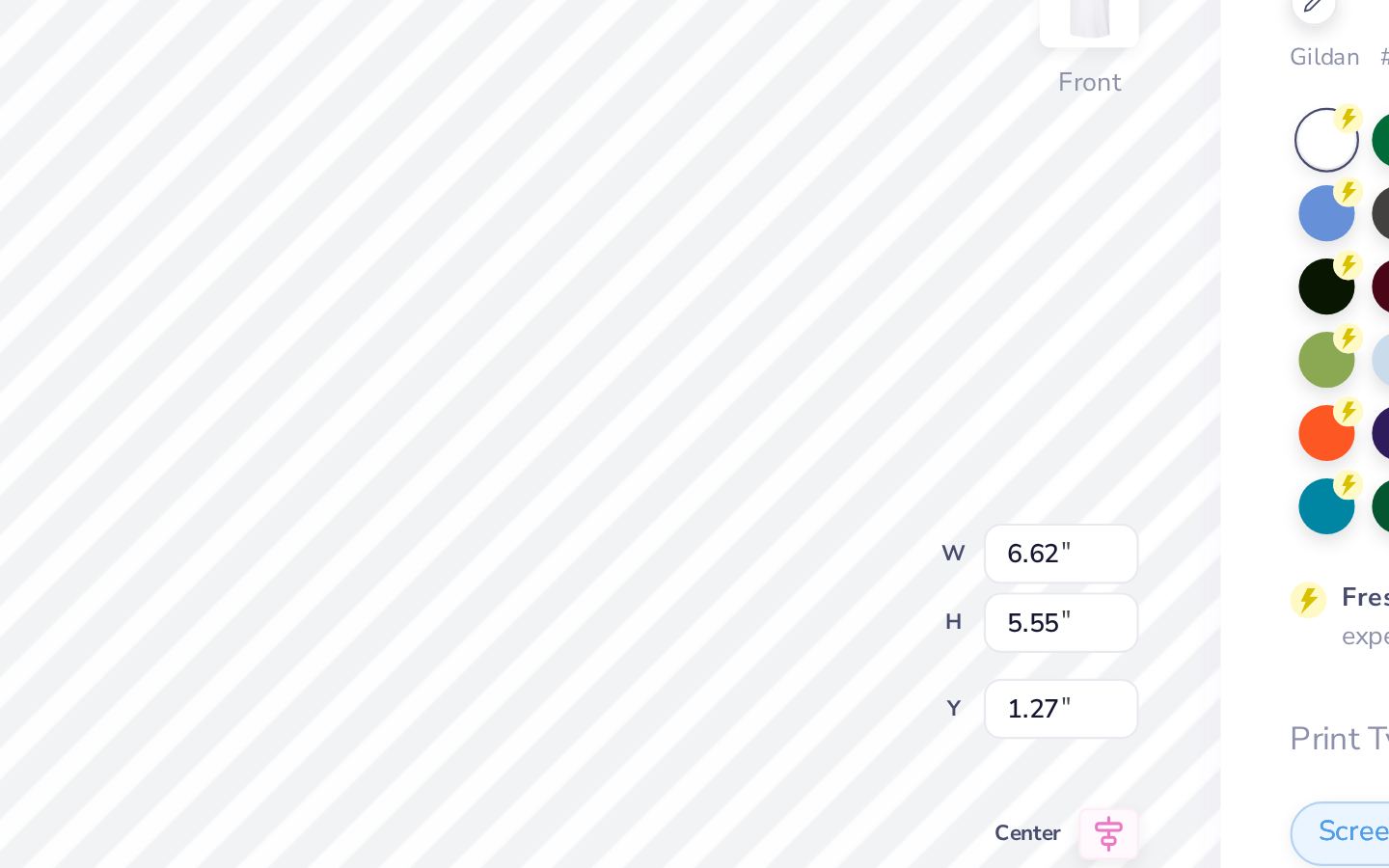
type input "1.27"
type input "0.93"
type input "1.21"
type input "2.17"
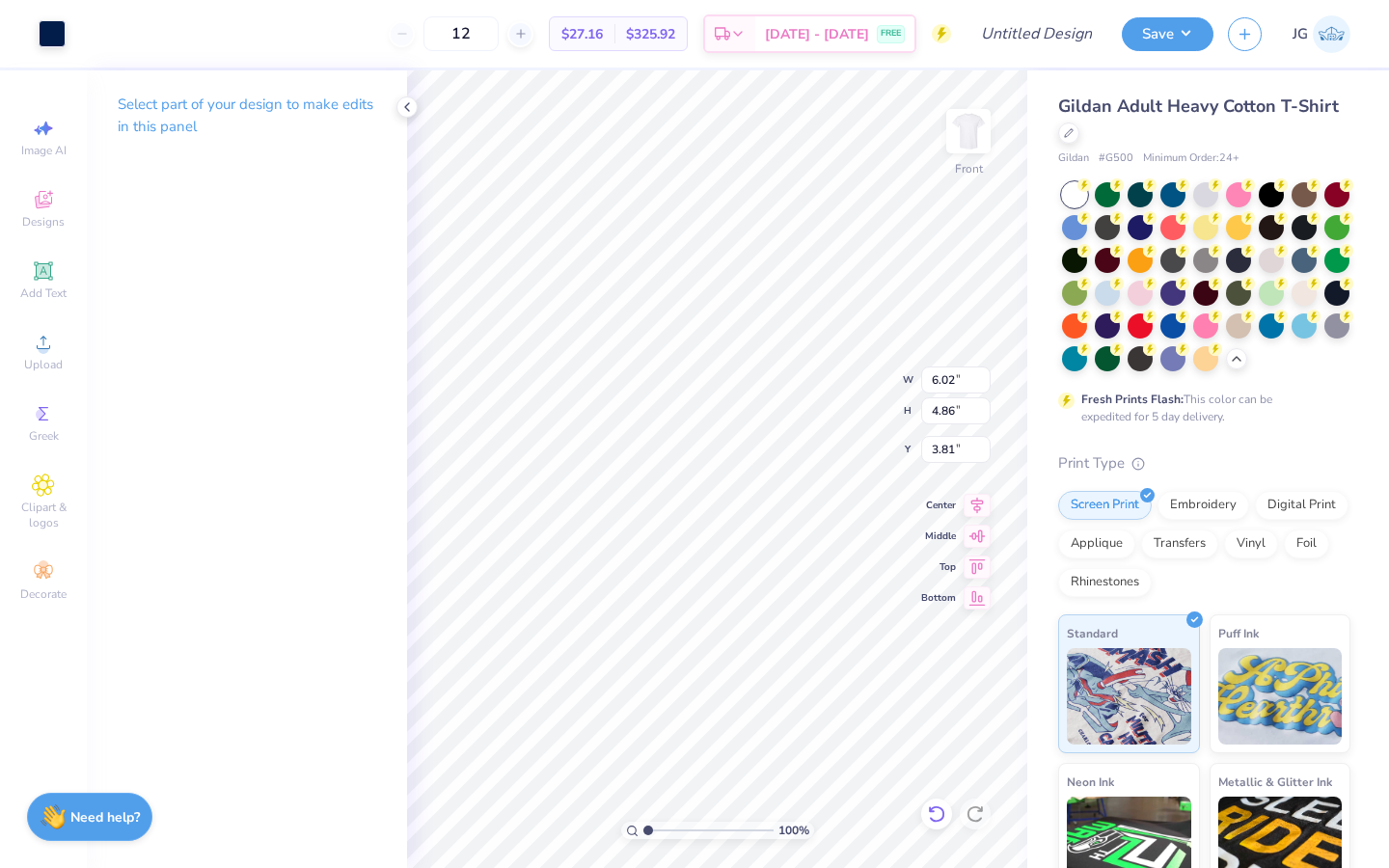
click at [938, 814] on icon at bounding box center [936, 813] width 19 height 19
type input "1.96"
click at [937, 813] on icon at bounding box center [936, 813] width 19 height 19
type input "3.00"
click at [937, 817] on icon at bounding box center [936, 813] width 19 height 19
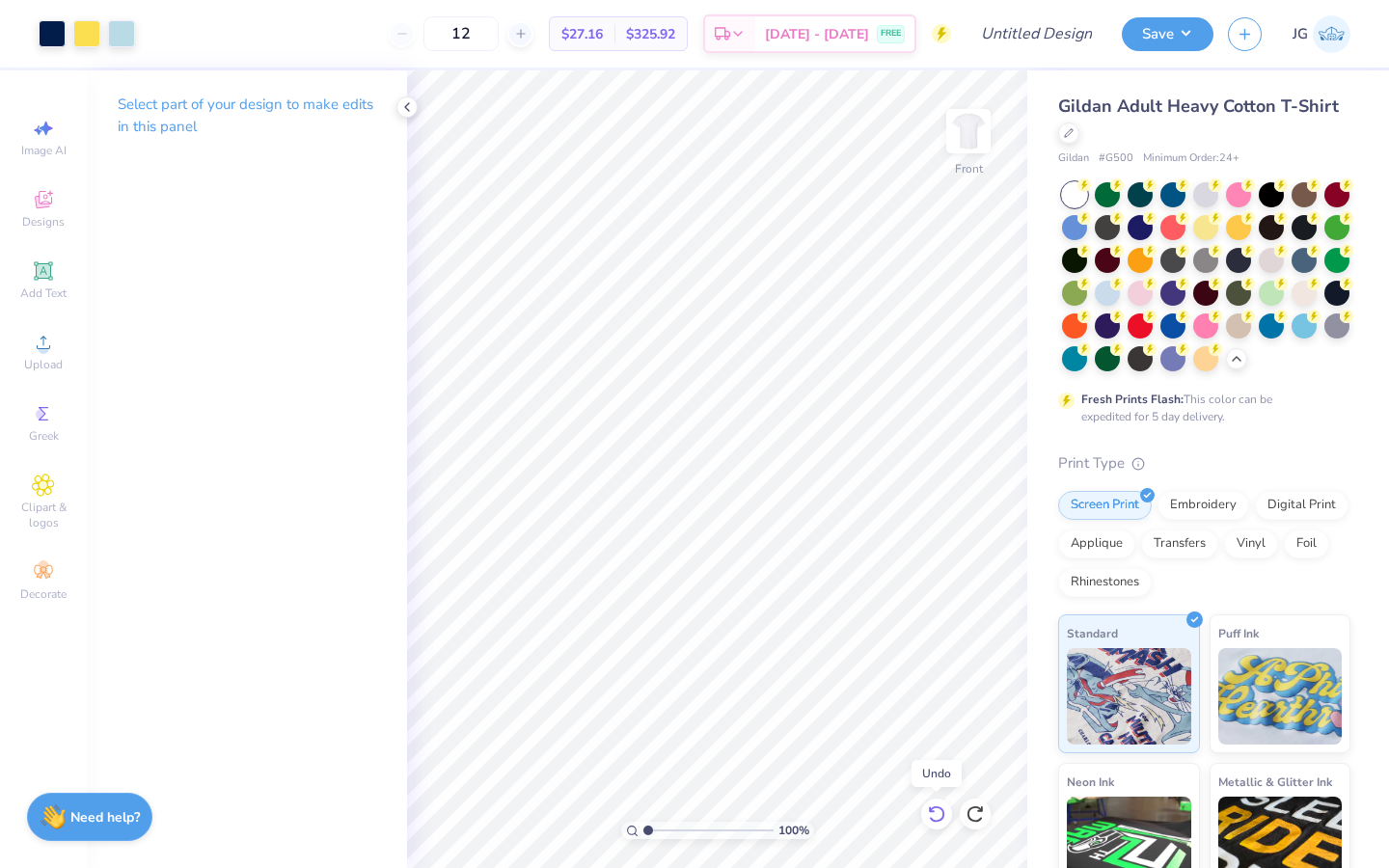
click at [937, 817] on icon at bounding box center [936, 813] width 19 height 19
type input "17.74"
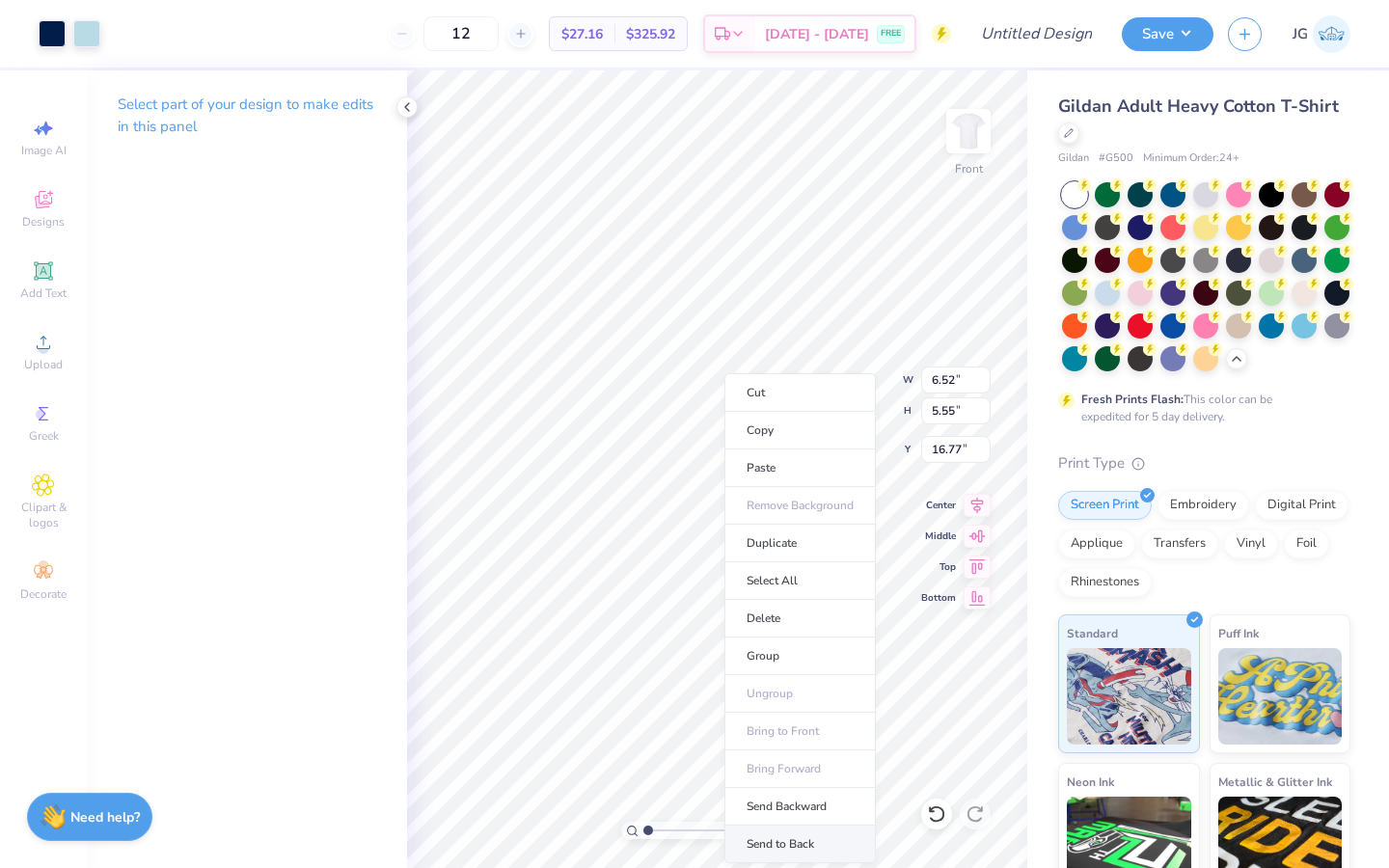
click at [776, 838] on li "Send to Back" at bounding box center [799, 844] width 151 height 38
type input "4.77"
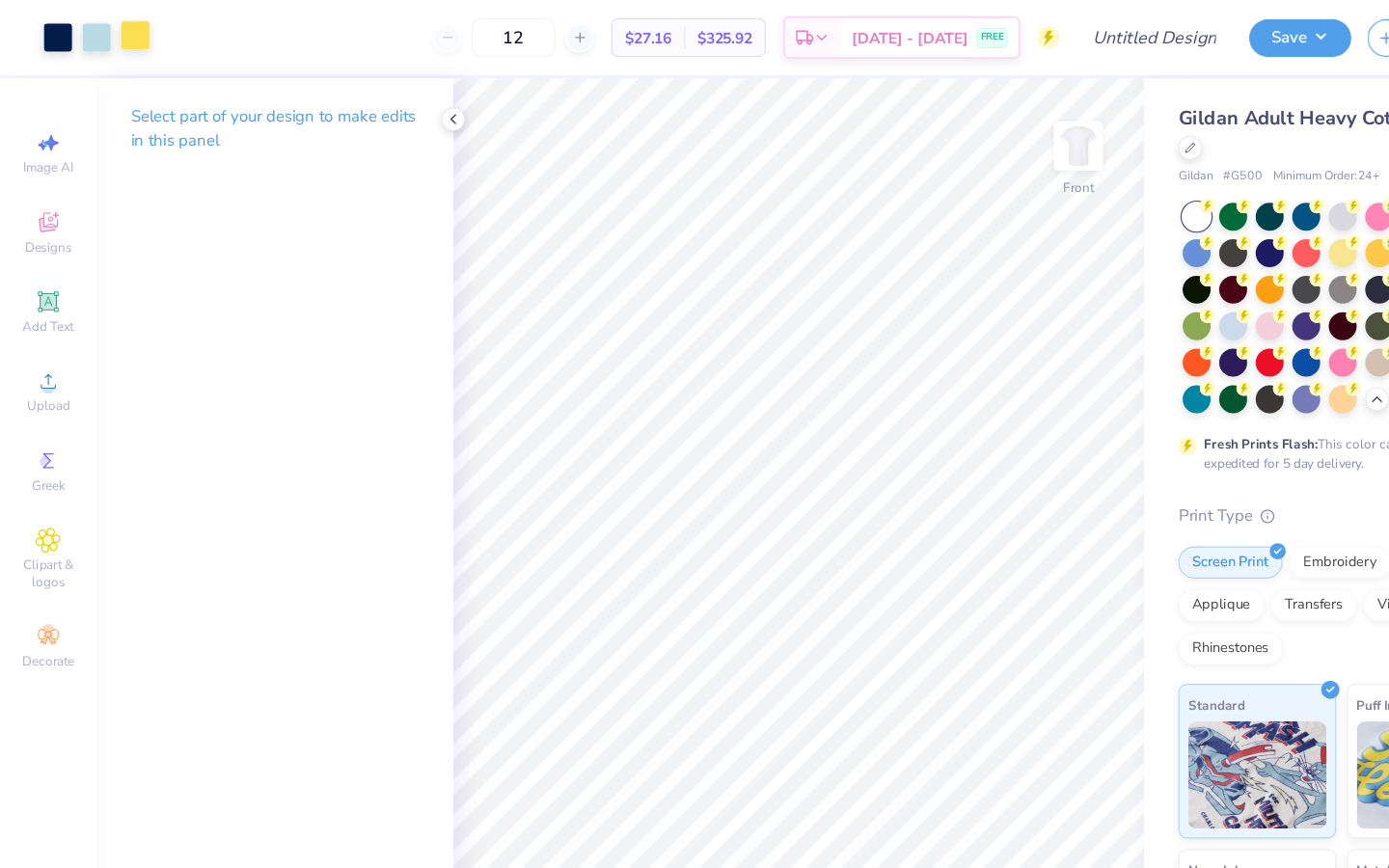
click at [121, 40] on div at bounding box center [121, 31] width 27 height 27
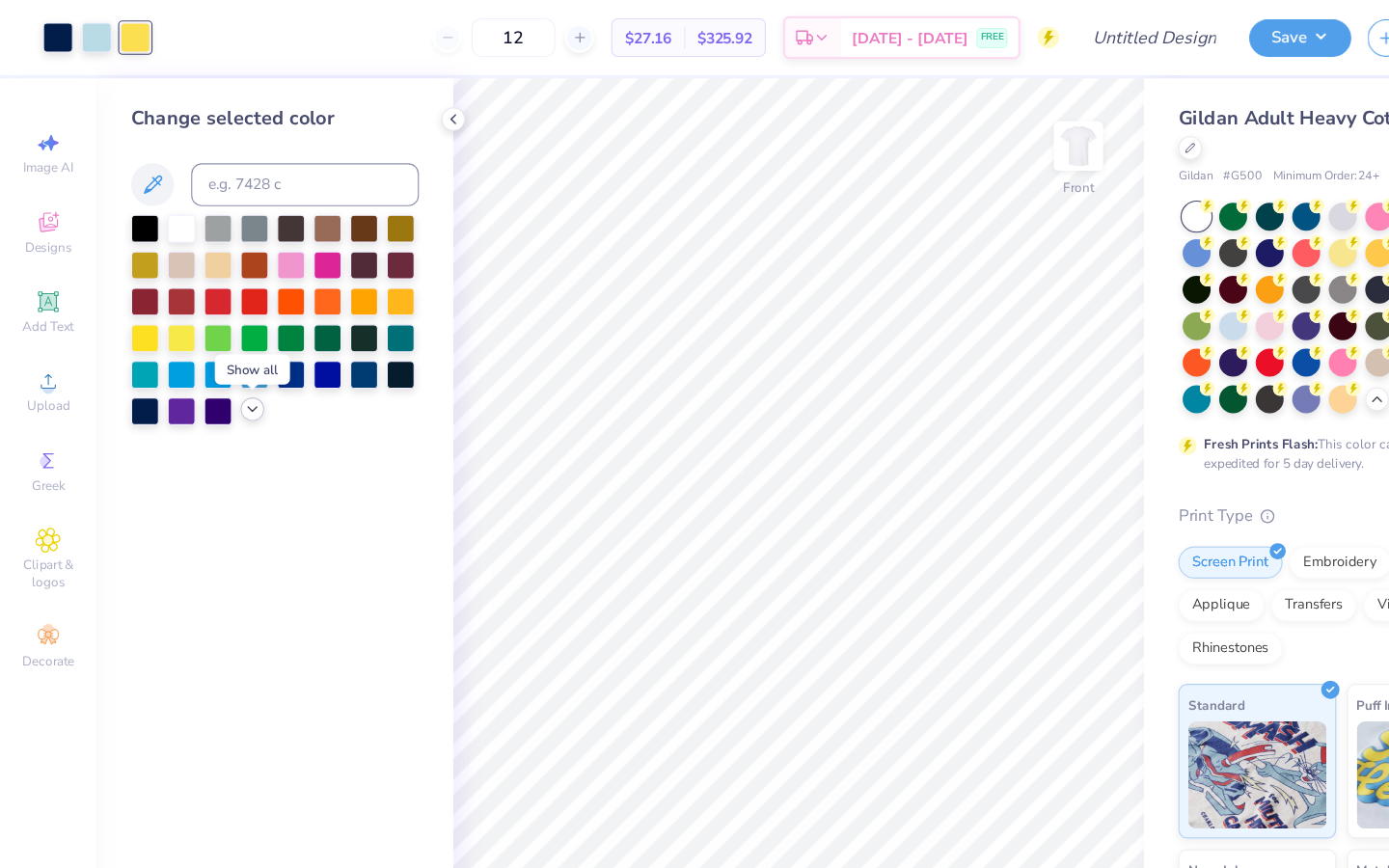
click at [221, 374] on icon at bounding box center [227, 368] width 16 height 16
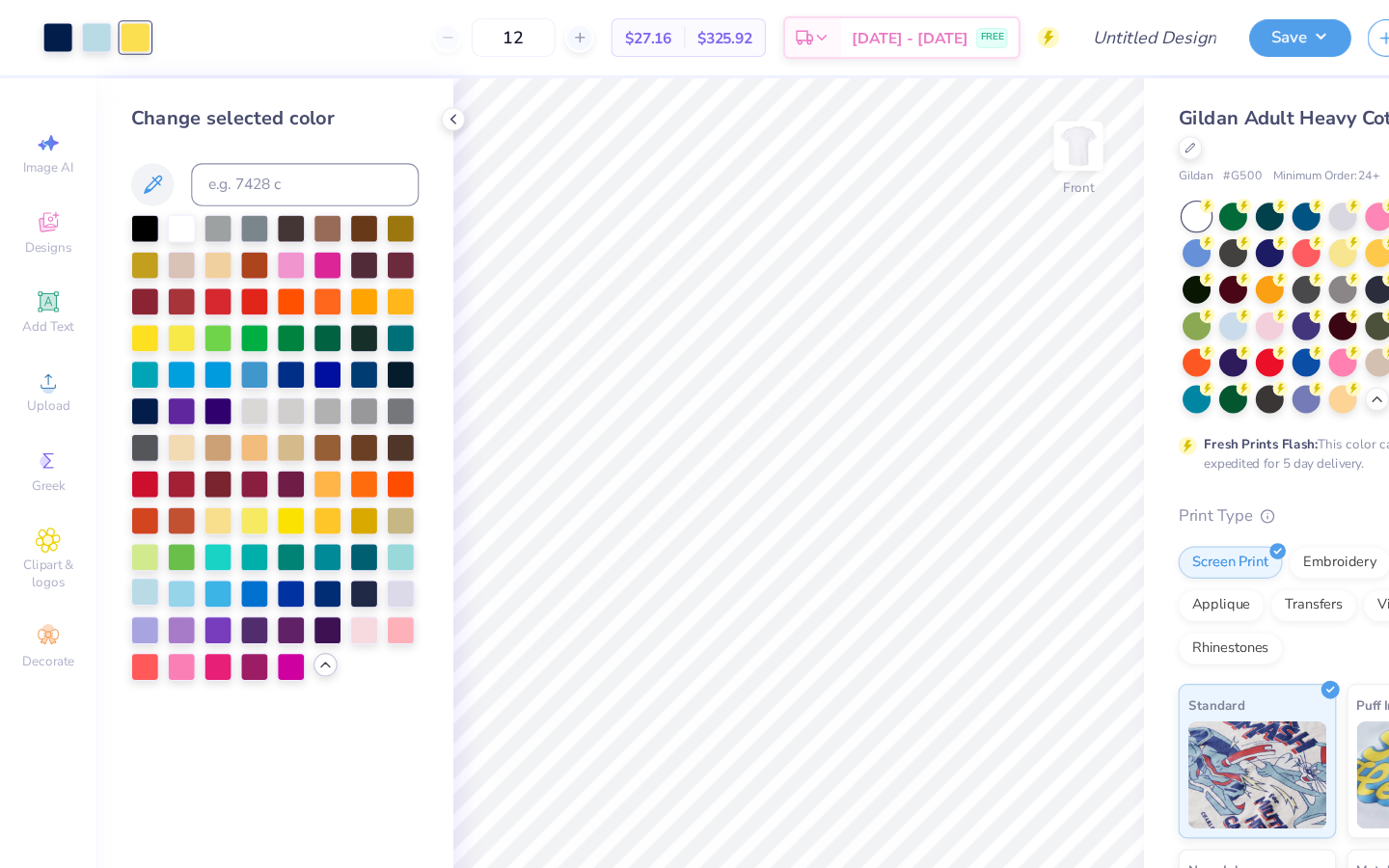
click at [132, 537] on div at bounding box center [129, 531] width 25 height 25
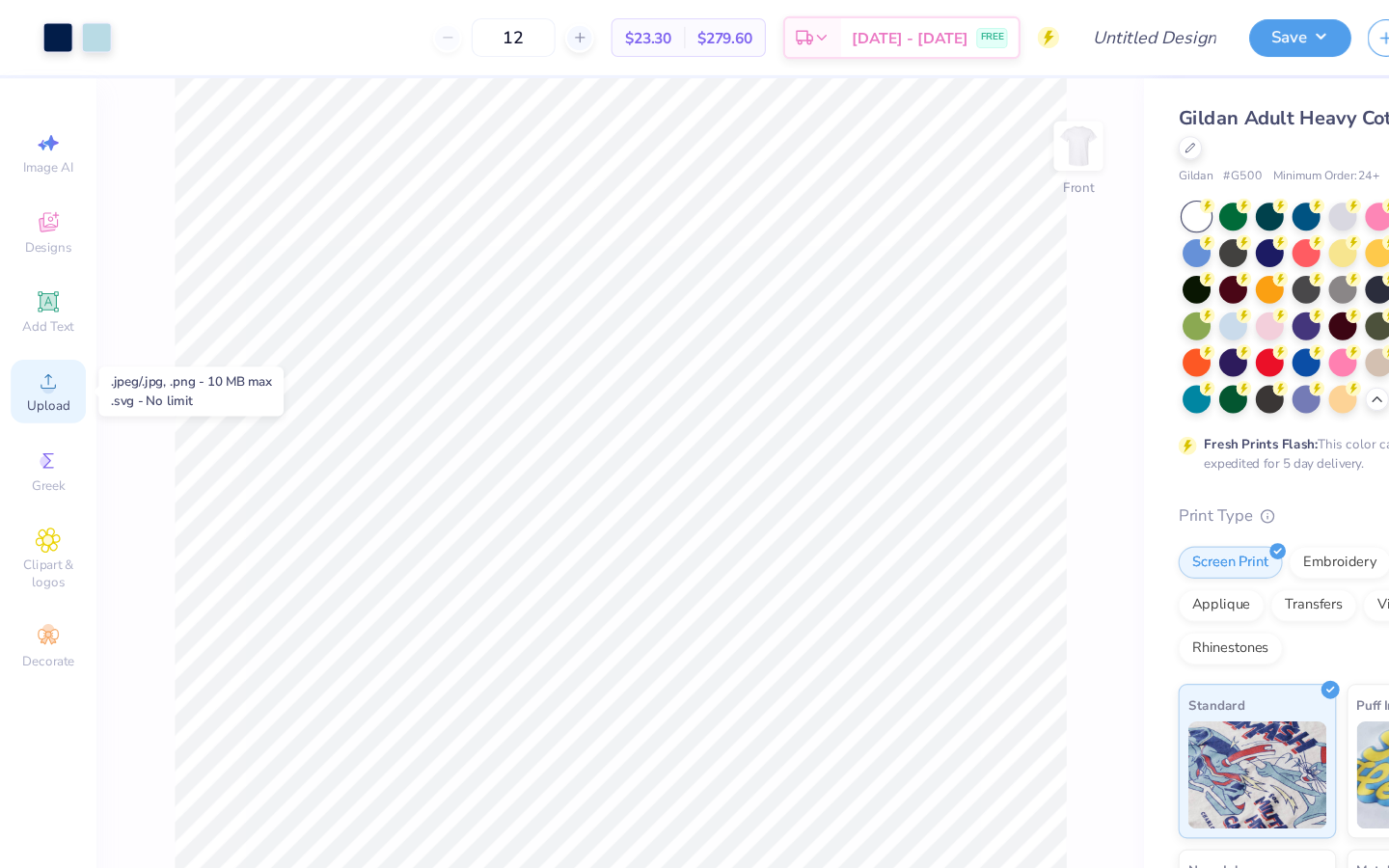
click at [44, 345] on circle at bounding box center [43, 348] width 11 height 11
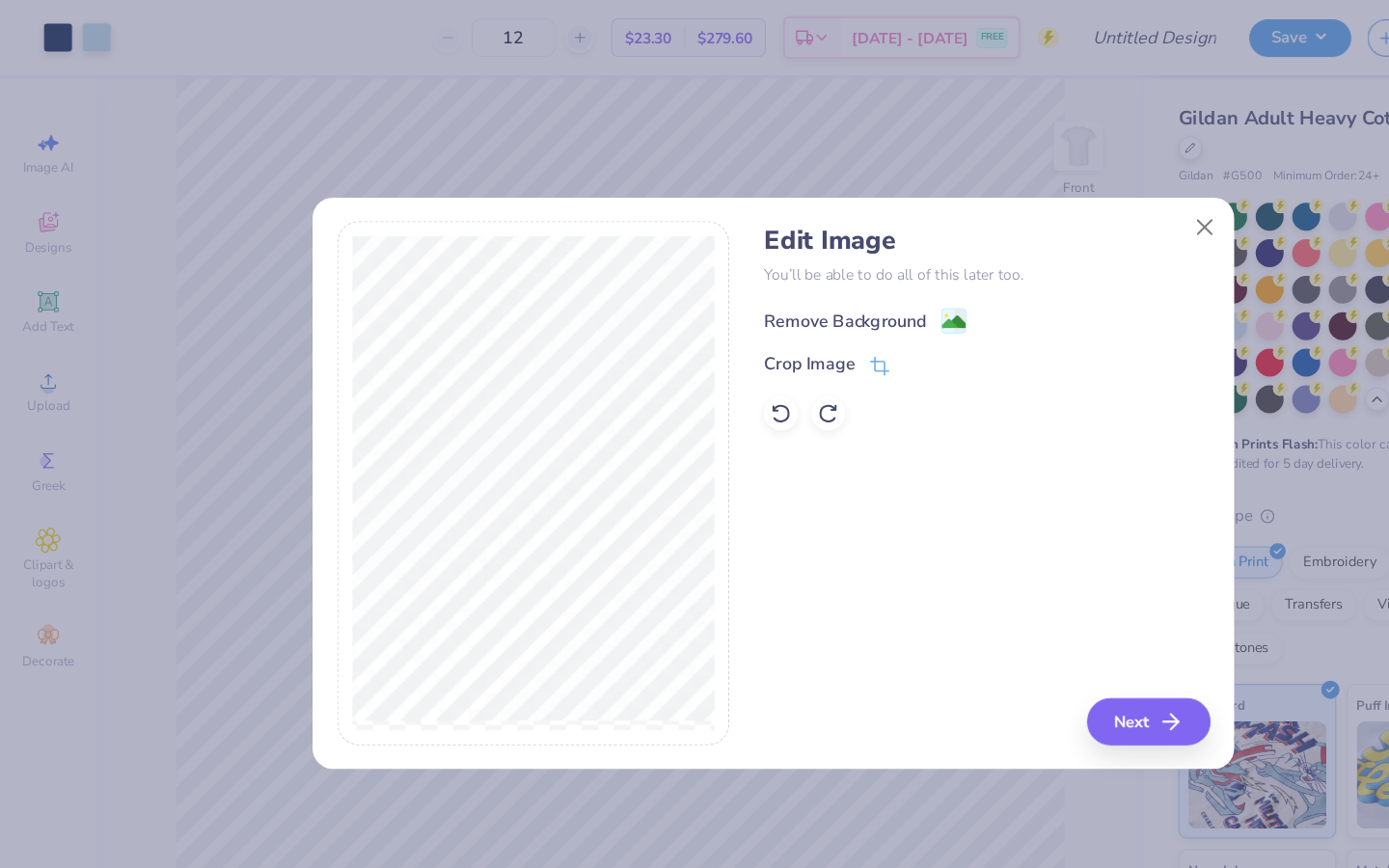
click at [846, 285] on rect at bounding box center [857, 288] width 22 height 22
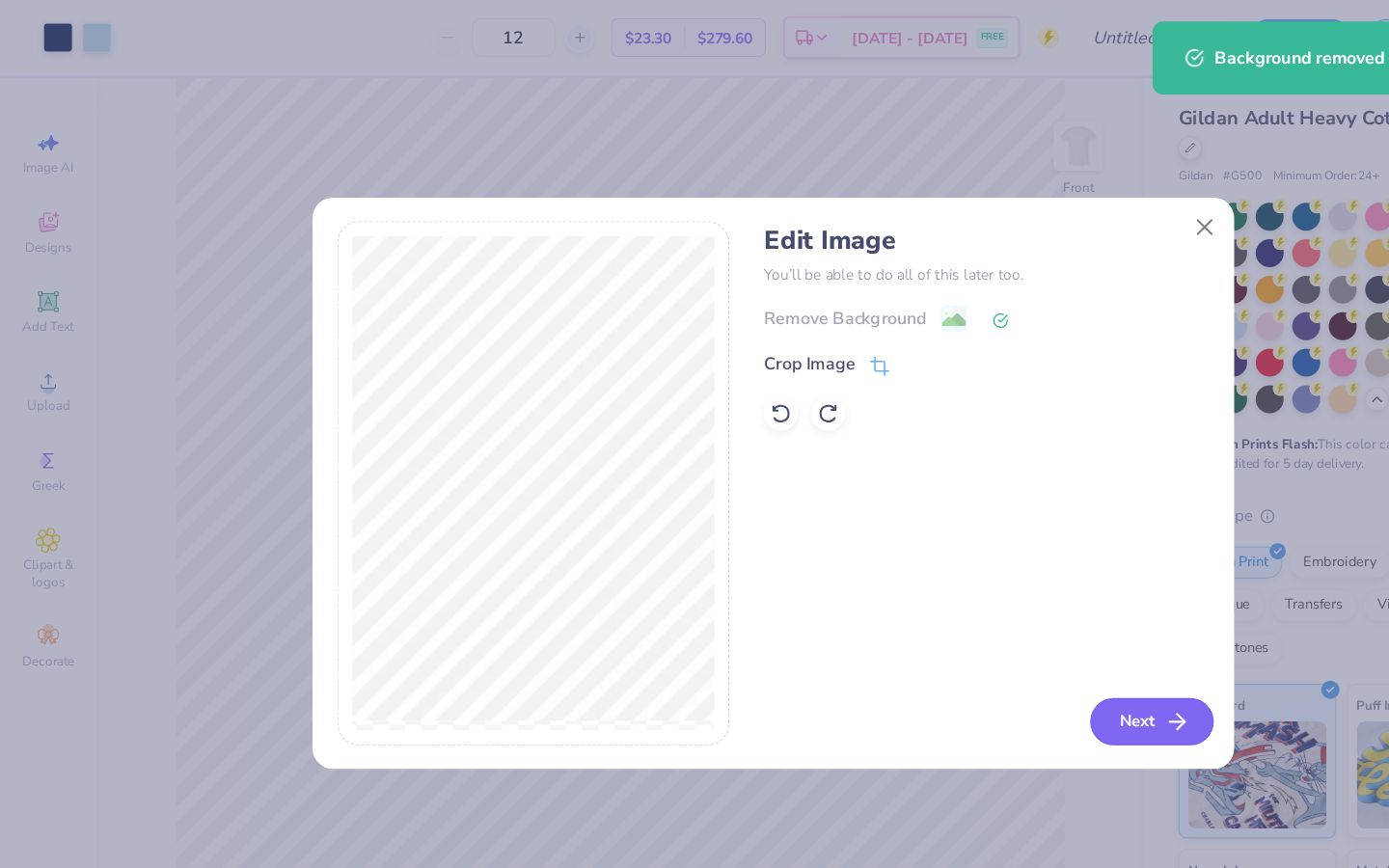
click at [999, 658] on button "Next" at bounding box center [1035, 647] width 111 height 43
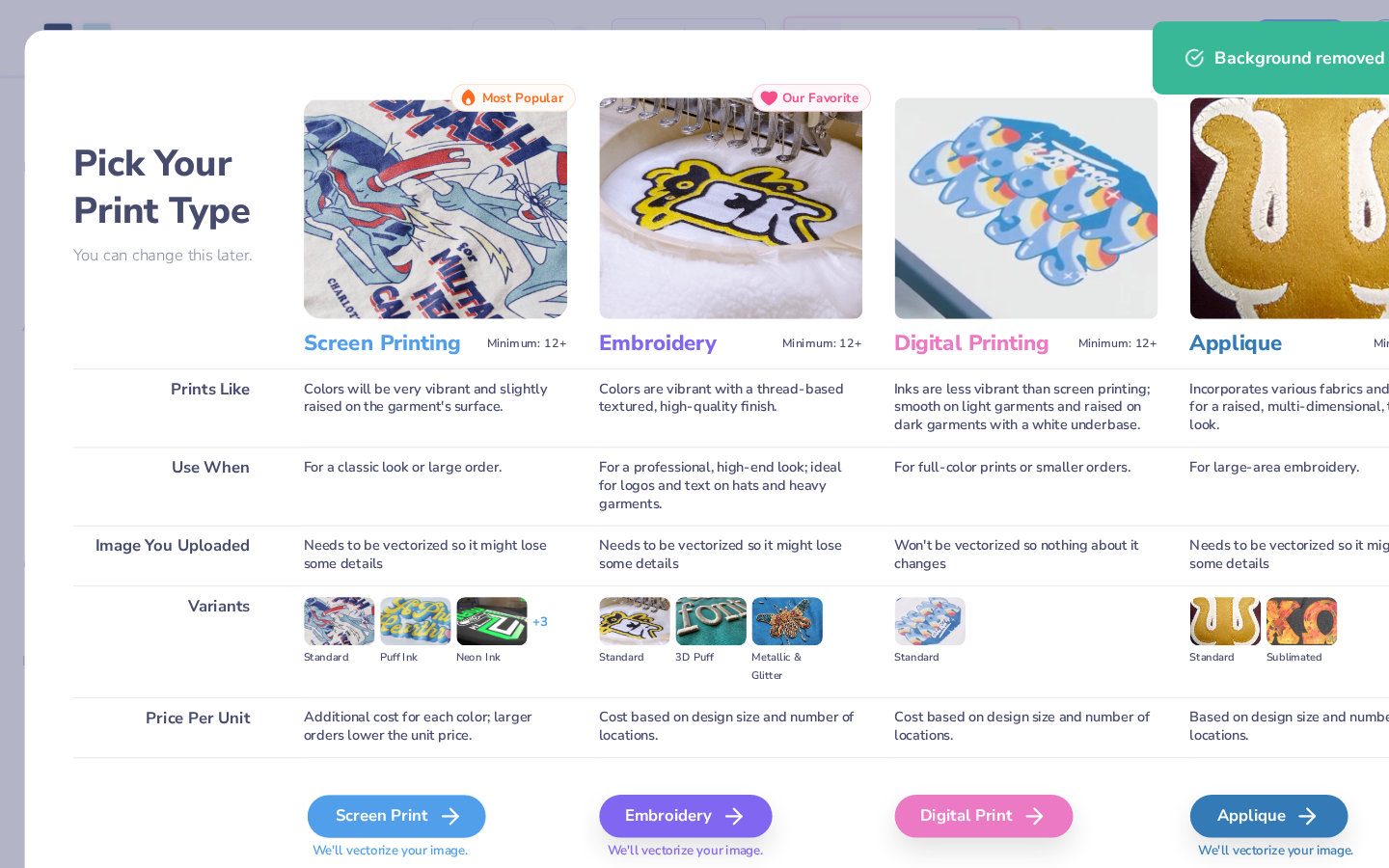
click at [343, 741] on div "Screen Print" at bounding box center [355, 733] width 160 height 39
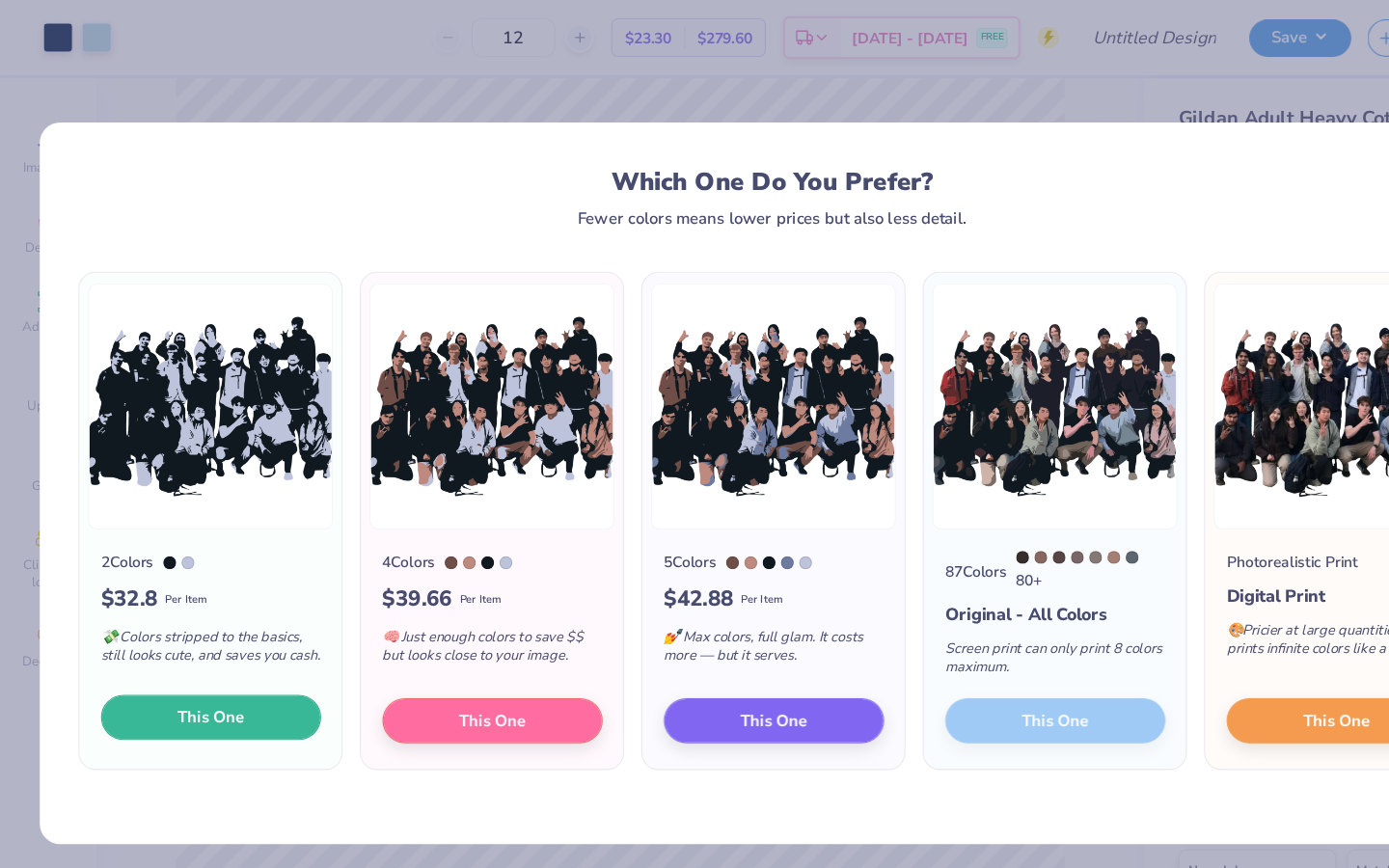
click at [221, 652] on button "This One" at bounding box center [189, 644] width 198 height 41
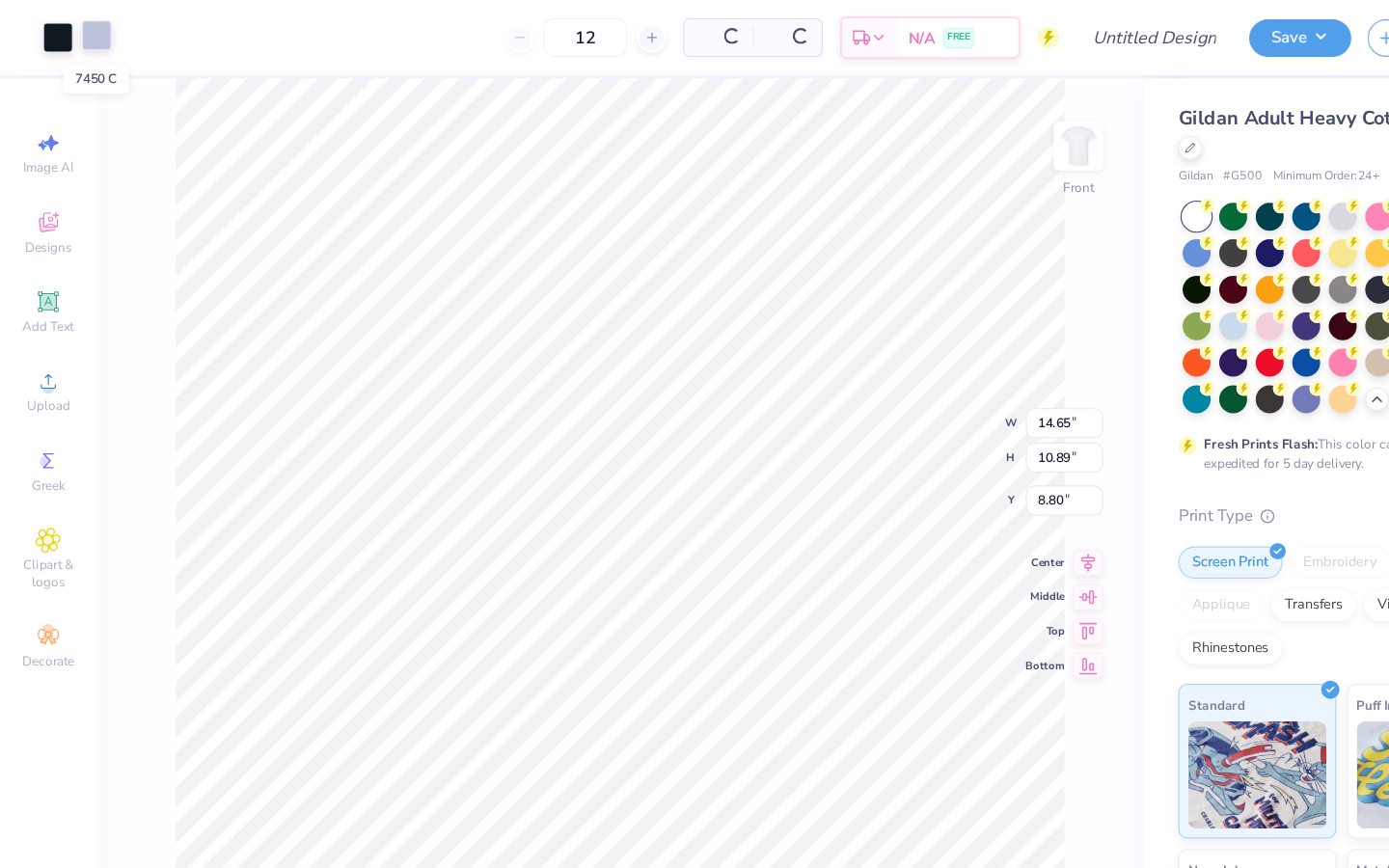
click at [79, 41] on div at bounding box center [87, 31] width 27 height 27
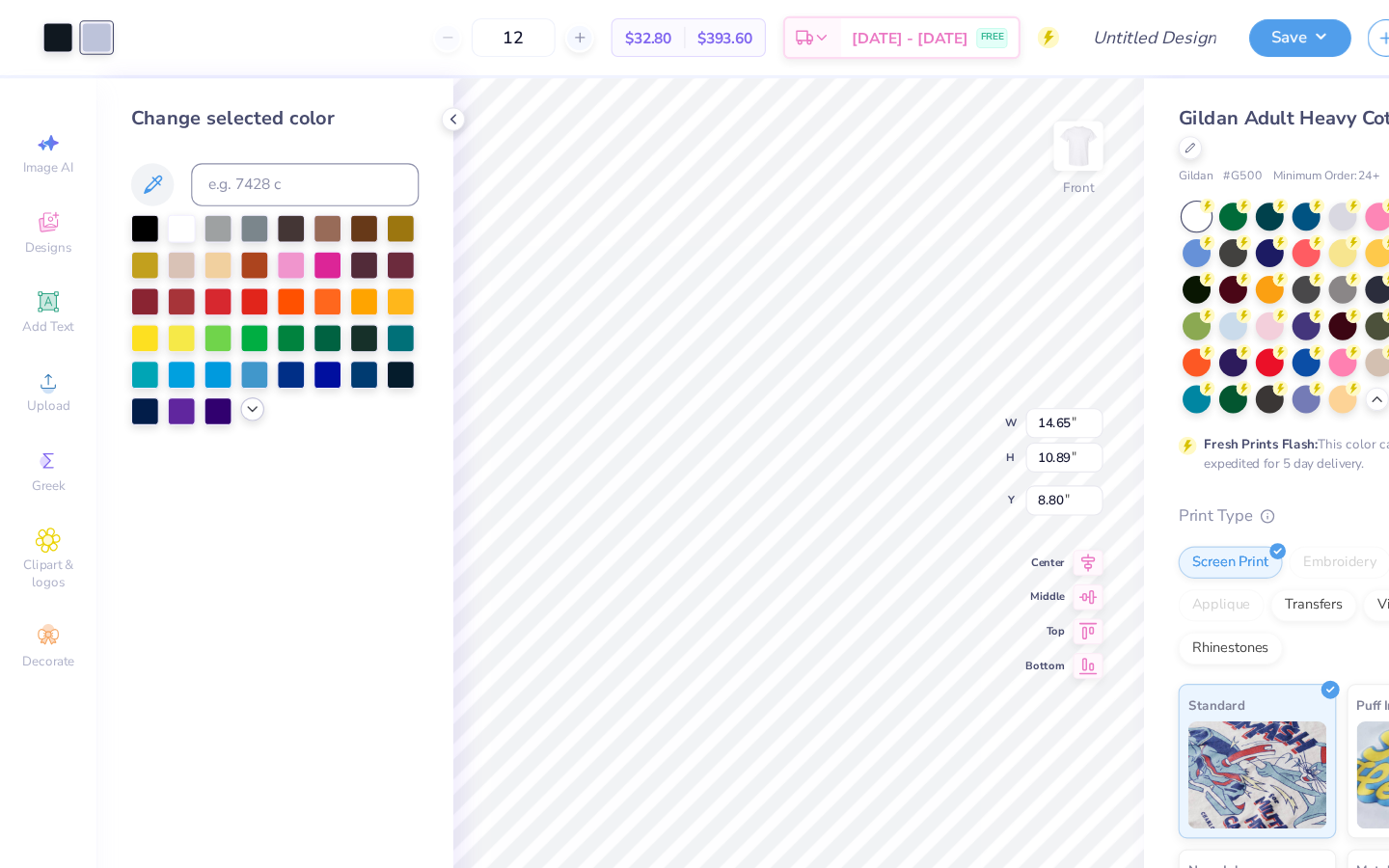
click at [223, 366] on polyline at bounding box center [227, 368] width 8 height 4
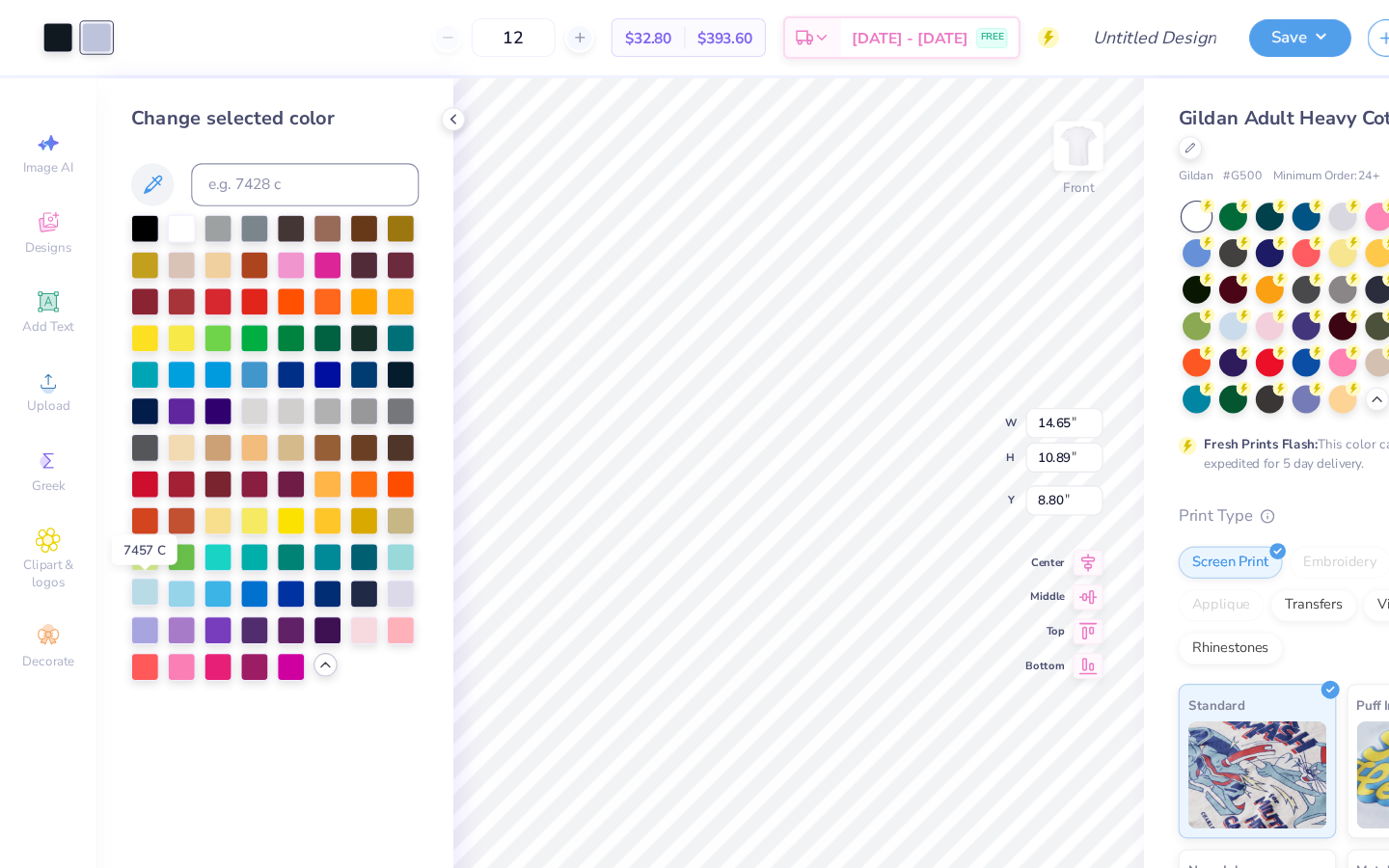
click at [139, 530] on div at bounding box center [129, 531] width 25 height 25
click at [54, 36] on div at bounding box center [52, 31] width 27 height 27
click at [140, 369] on div at bounding box center [129, 367] width 25 height 25
type input "4.51"
type input "3.36"
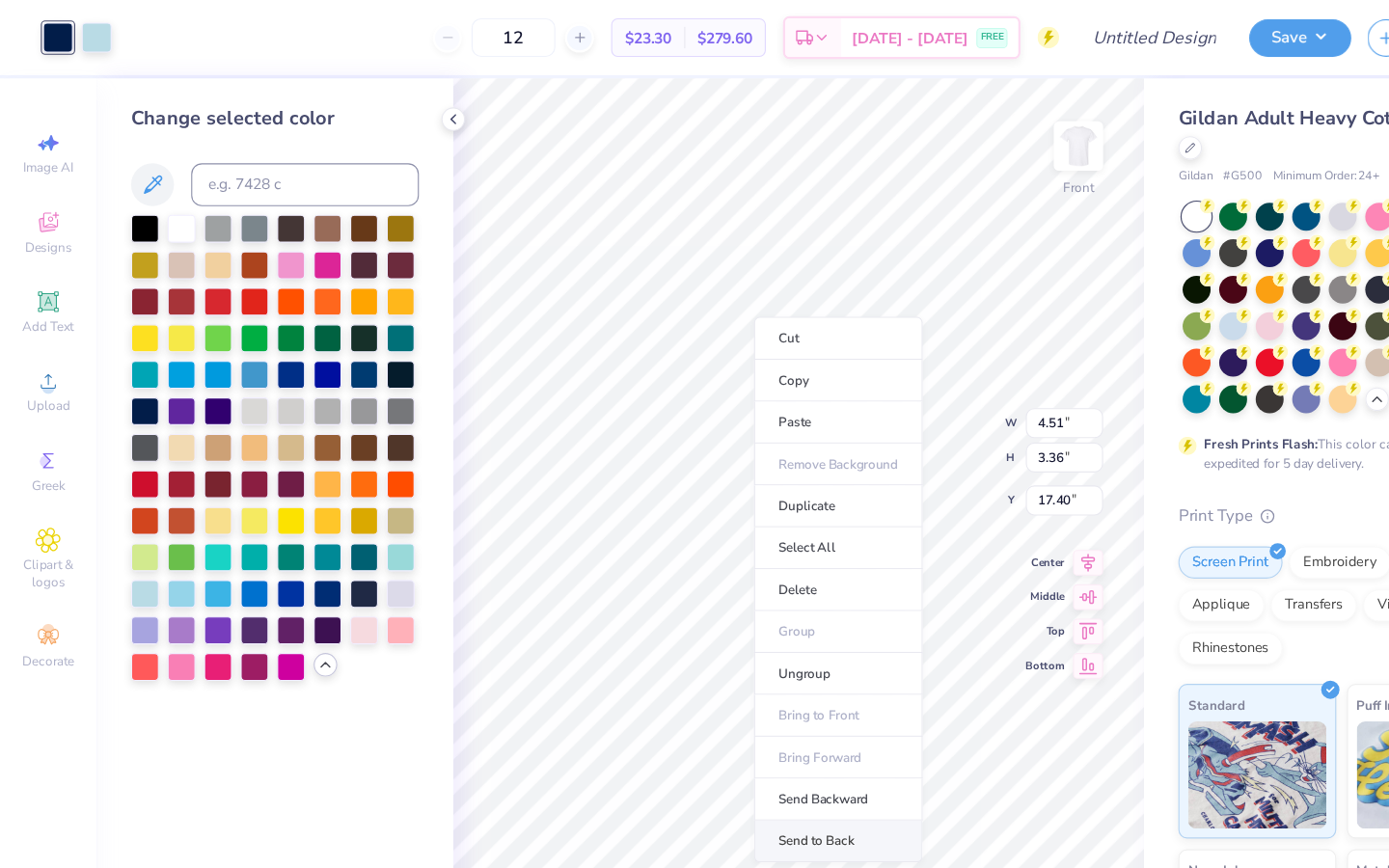
click at [744, 755] on li "Send to Back" at bounding box center [753, 756] width 151 height 38
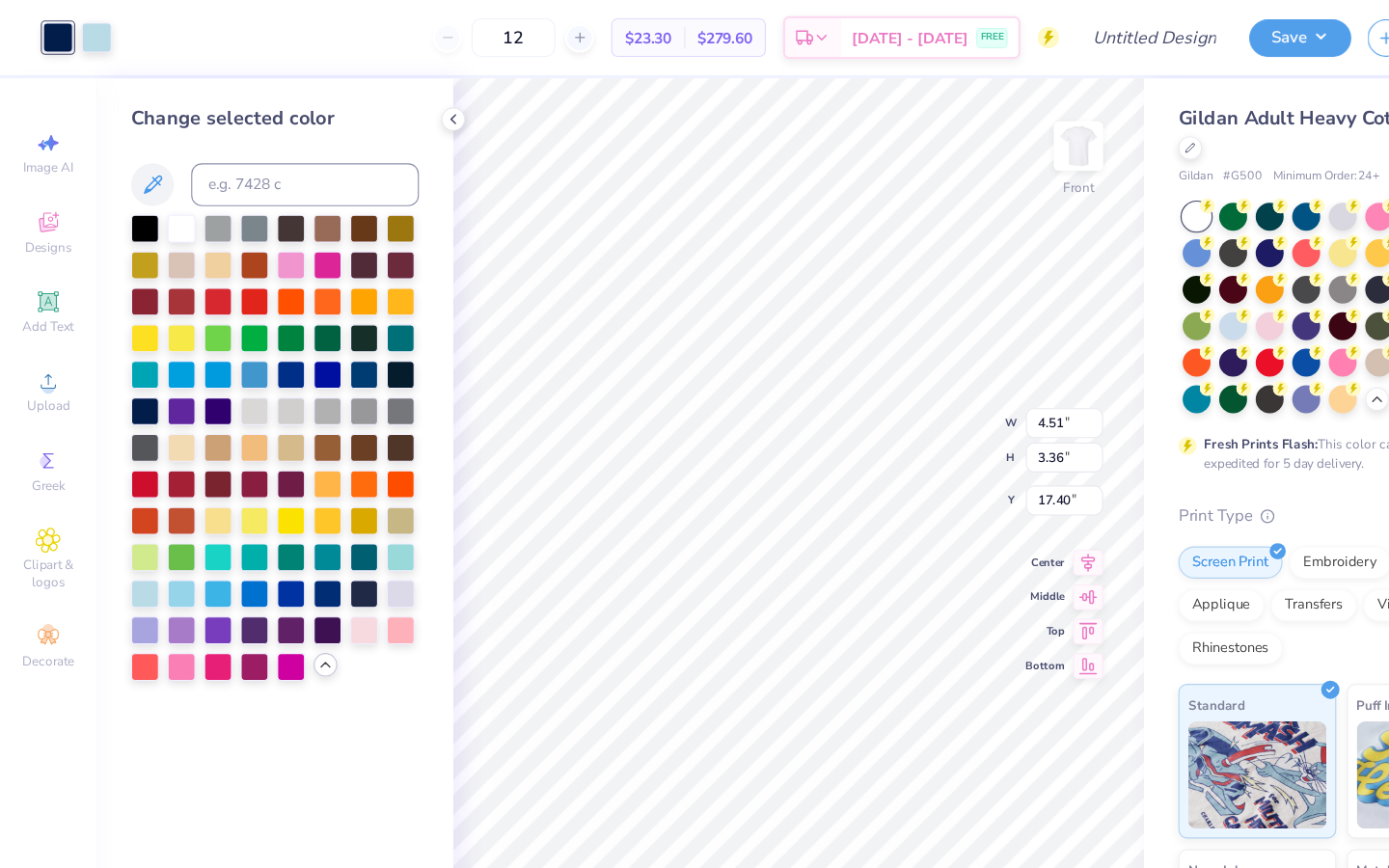
type input "17.11"
type input "4.01"
type input "2.98"
type input "7.20"
type input "3.45"
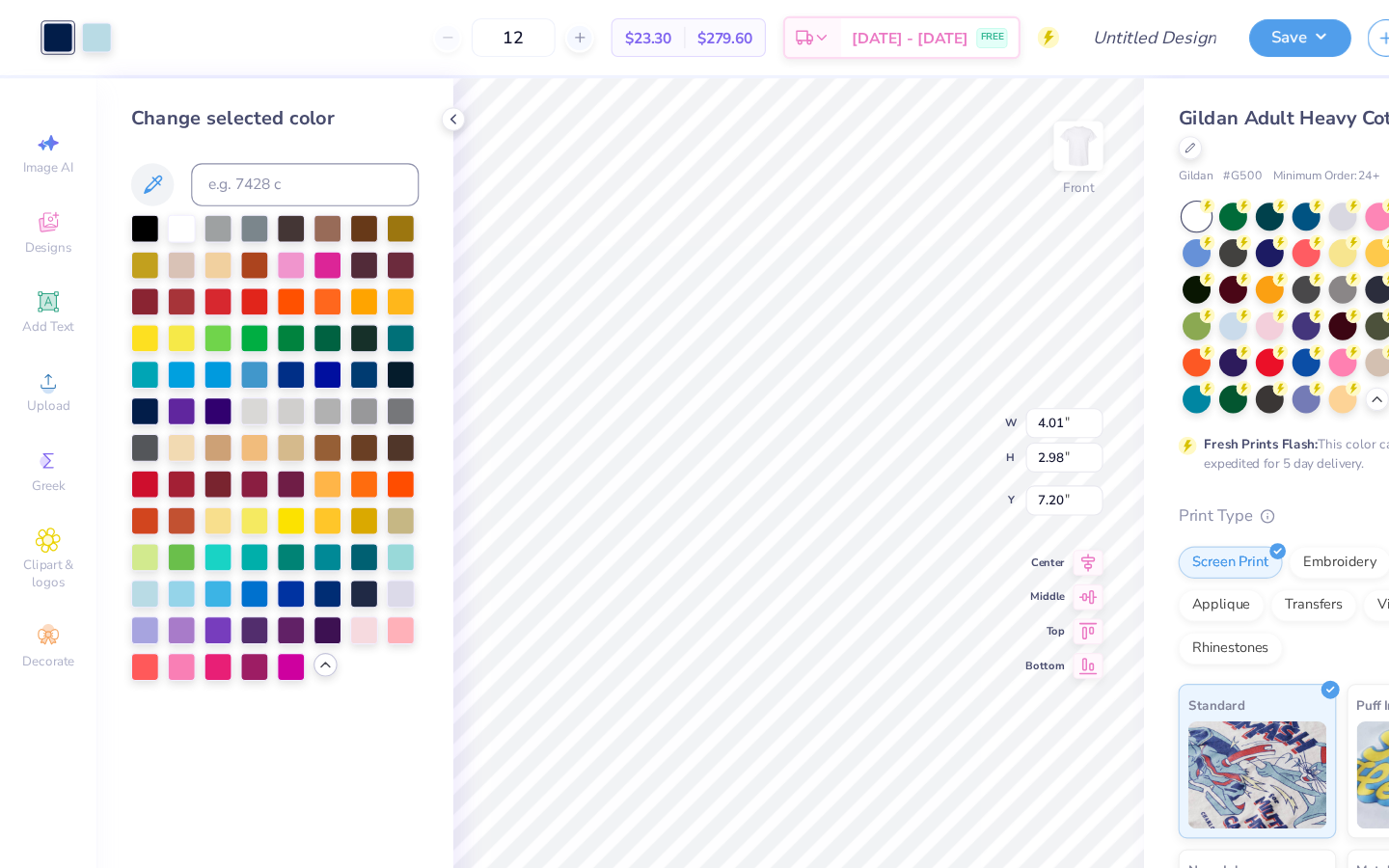
type input "2.57"
type input "3.12"
type input "2.32"
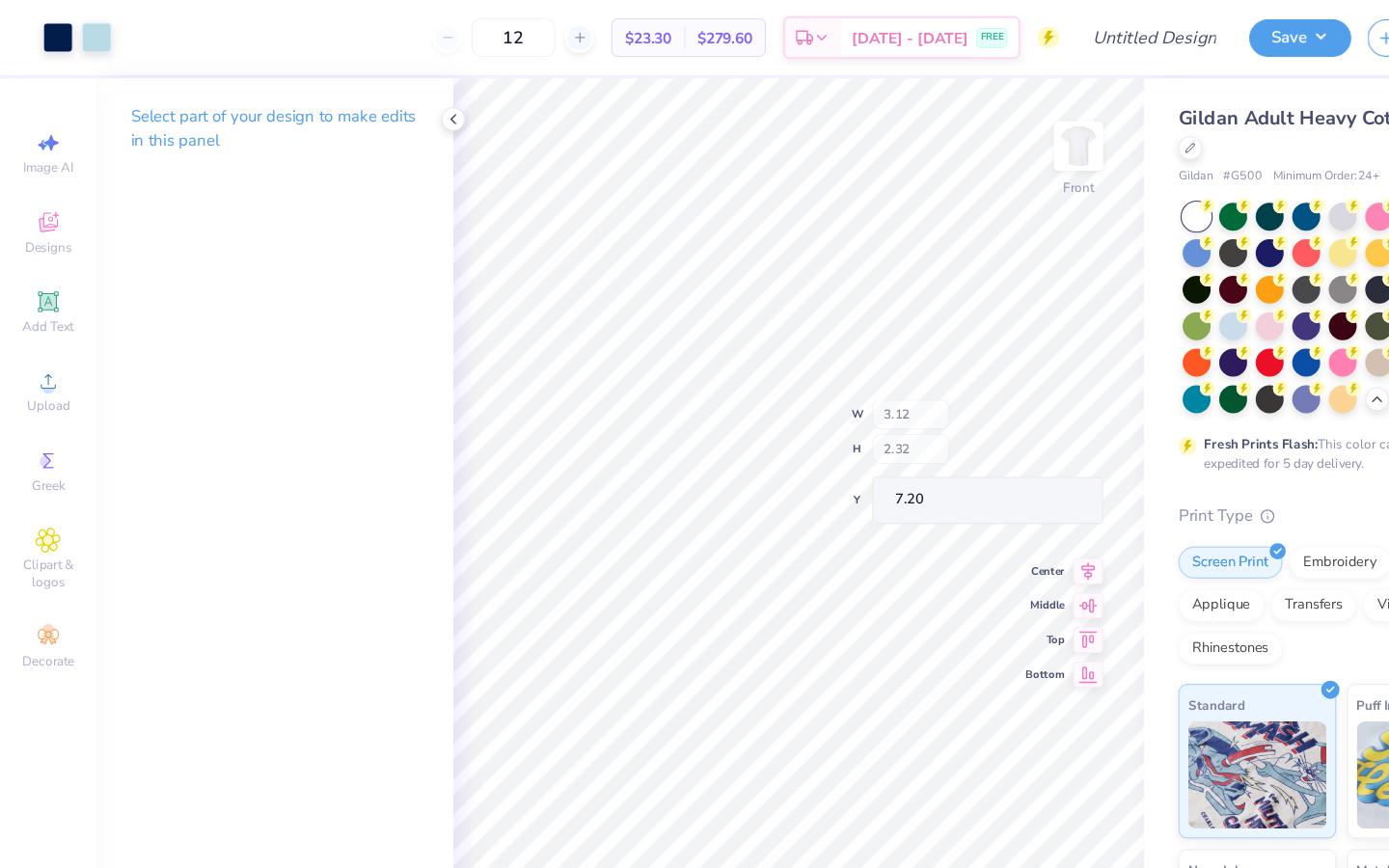
type input "7.86"
type input "3.16"
type input "2.56"
type input "7.70"
type input "7.62"
